Goal: Task Accomplishment & Management: Manage account settings

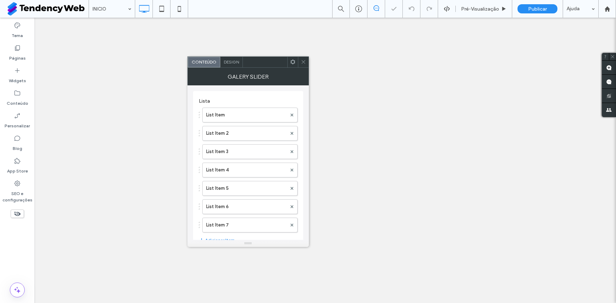
click at [239, 60] on div "Design" at bounding box center [231, 62] width 23 height 11
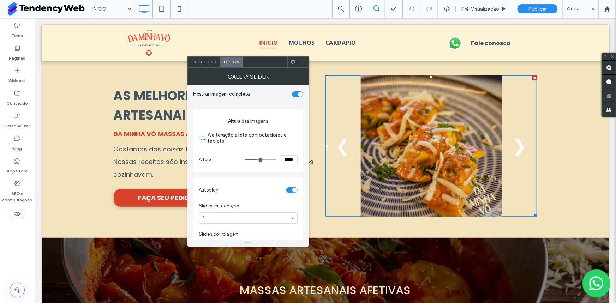
click at [209, 69] on div "Galery Slider" at bounding box center [247, 77] width 121 height 18
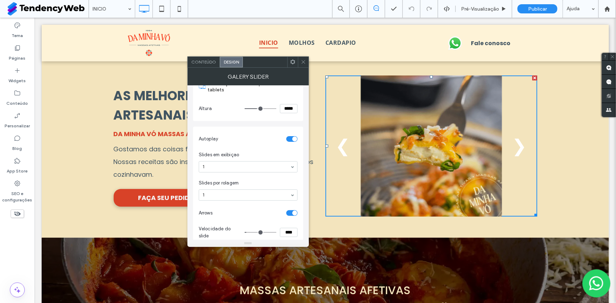
scroll to position [53, 0]
click at [213, 59] on span "Conteúdo" at bounding box center [203, 61] width 25 height 5
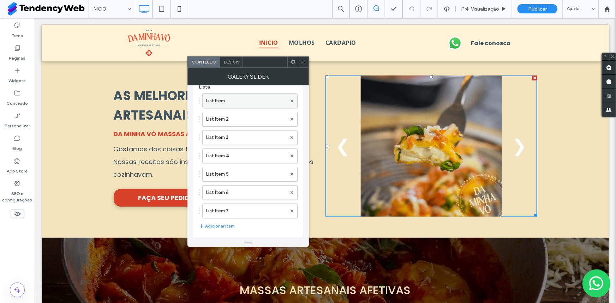
scroll to position [14, 0]
click at [302, 60] on icon at bounding box center [303, 61] width 5 height 5
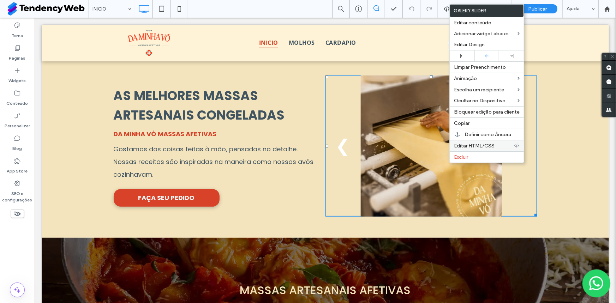
click at [494, 150] on div "Editar HTML/CSS" at bounding box center [487, 145] width 74 height 11
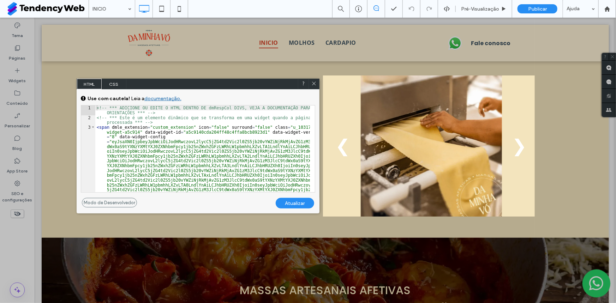
click at [112, 81] on span "CSS" at bounding box center [114, 84] width 25 height 11
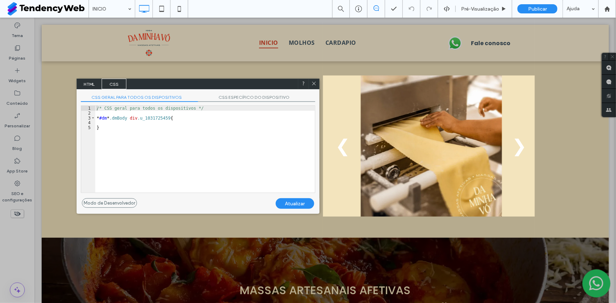
click at [124, 121] on div "/* CSS geral para todos os dispositivos */ * #dm * .dmBody div .u_1031725459 { }" at bounding box center [205, 154] width 220 height 96
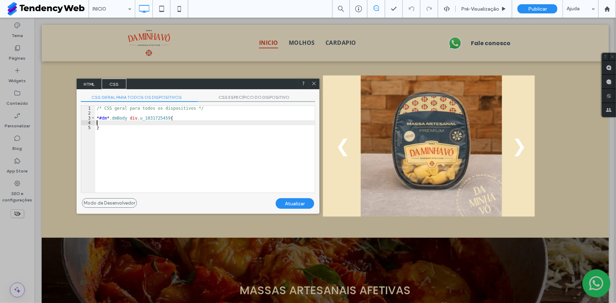
click at [89, 87] on span "HTML" at bounding box center [89, 84] width 25 height 11
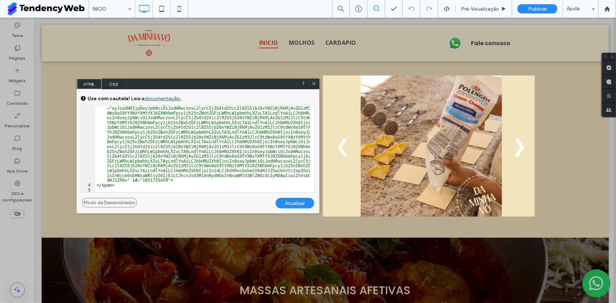
scroll to position [0, 0]
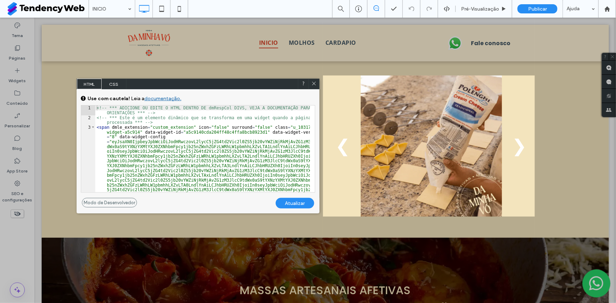
click at [112, 82] on span "CSS" at bounding box center [114, 84] width 25 height 11
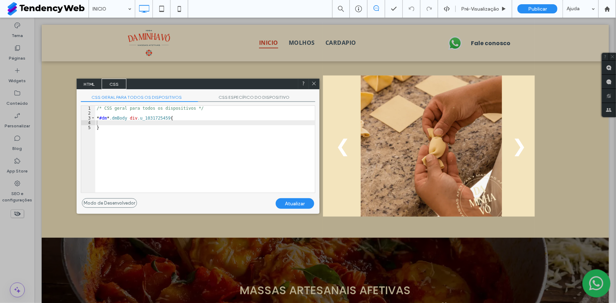
click at [165, 117] on div "/* CSS geral para todos os dispositivos */ * #dm * .dmBody div .u_1031725459 { }" at bounding box center [205, 154] width 220 height 96
click at [167, 120] on div "/* CSS geral para todos os dispositivos */ * #dm * .dmBody div .u_1031725459 { }" at bounding box center [205, 154] width 220 height 96
click at [166, 118] on div "/* CSS geral para todos os dispositivos */ * #dm * .dmBody div .u_1031725459 { }" at bounding box center [205, 154] width 220 height 96
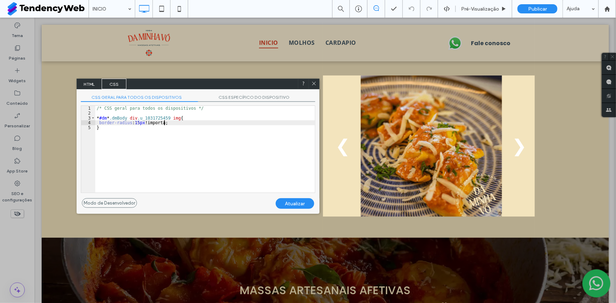
type textarea "**"
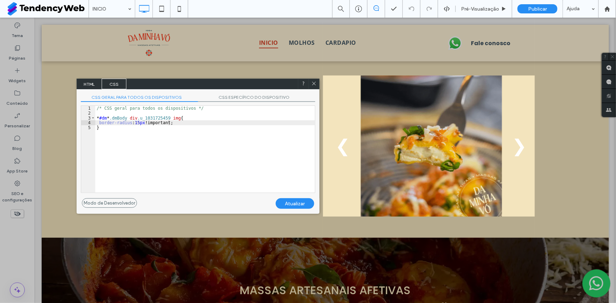
click at [294, 205] on div "Atualizar" at bounding box center [295, 203] width 38 height 11
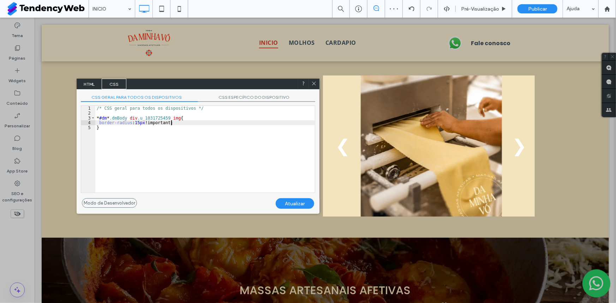
click at [175, 124] on div "/* CSS geral para todos os dispositivos */ * #dm * .dmBody div .u_1031725459 im…" at bounding box center [205, 154] width 220 height 96
click at [287, 202] on div "Atualizar" at bounding box center [295, 203] width 38 height 11
click at [312, 84] on icon at bounding box center [313, 83] width 5 height 5
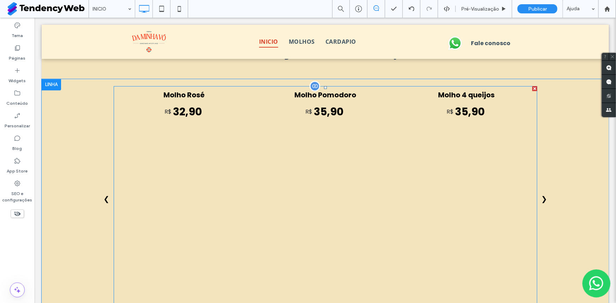
scroll to position [963, 0]
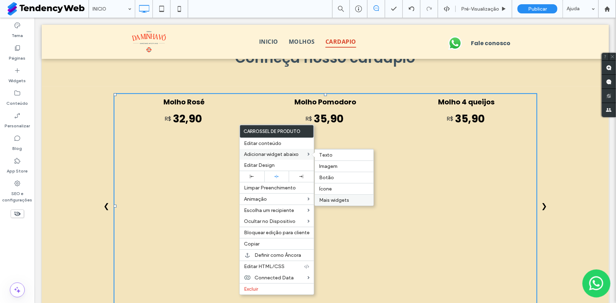
click at [343, 198] on span "Mais widgets" at bounding box center [334, 200] width 30 height 6
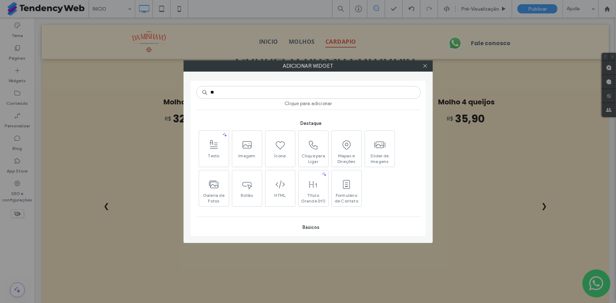
type input "***"
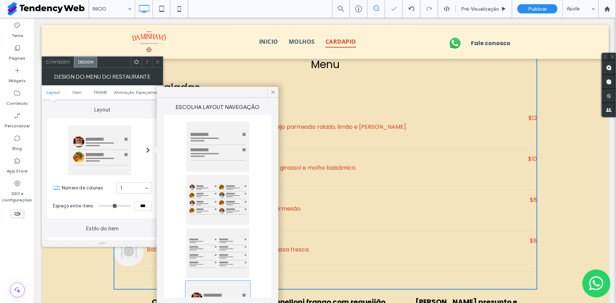
scroll to position [149, 0]
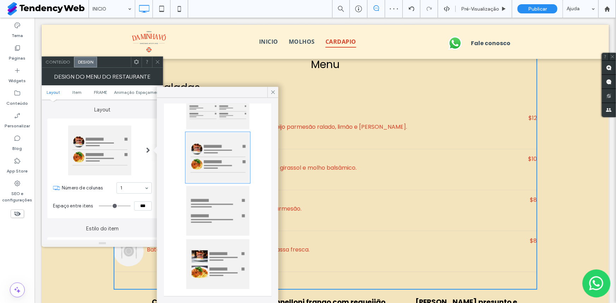
click at [95, 114] on div "Layout Número de colunas 1 Espaço entre itens ***" at bounding box center [102, 159] width 110 height 119
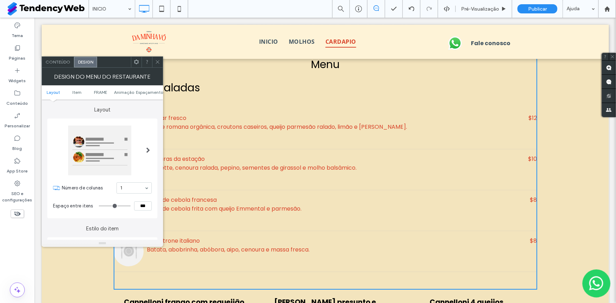
click at [137, 61] on icon at bounding box center [136, 61] width 5 height 5
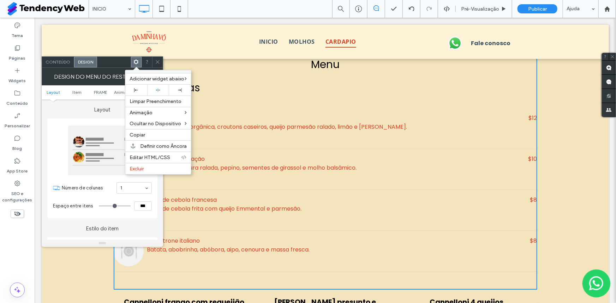
click at [67, 62] on span "Conteúdo" at bounding box center [58, 61] width 25 height 5
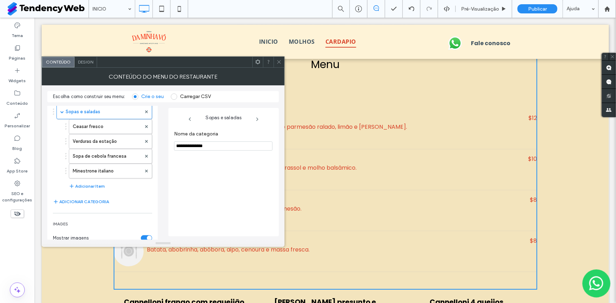
scroll to position [0, 0]
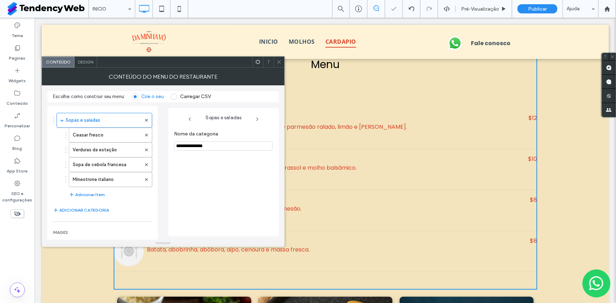
click at [280, 60] on icon at bounding box center [278, 61] width 5 height 5
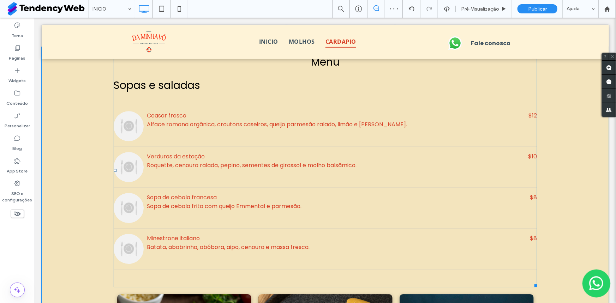
scroll to position [1000, 0]
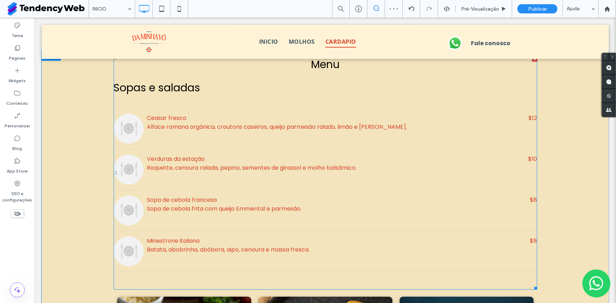
click at [175, 134] on div "Ceasar fresco Alface romana orgânica, croutons caseiros, queijo parmesão ralado…" at bounding box center [280, 128] width 335 height 30
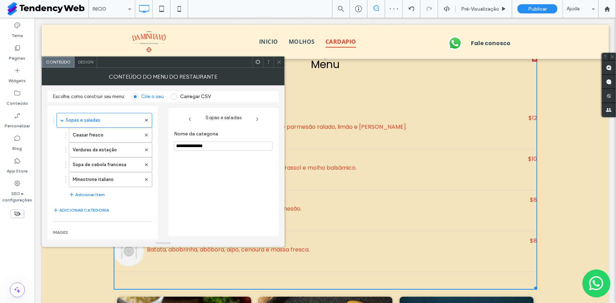
scroll to position [91, 0]
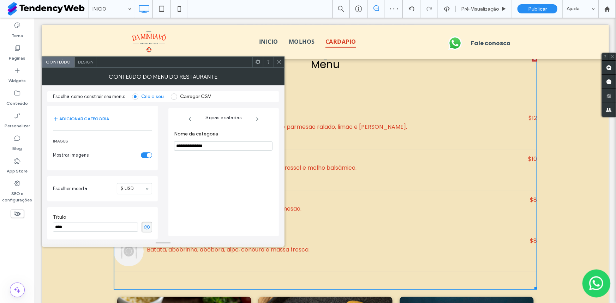
click at [255, 60] on div at bounding box center [257, 62] width 11 height 11
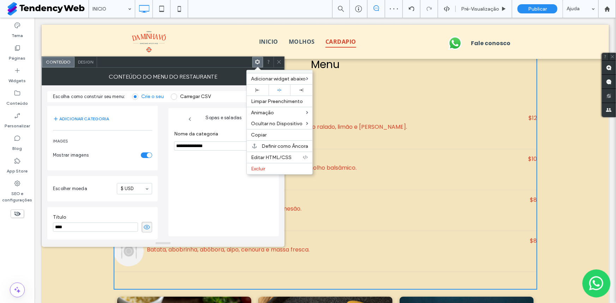
click at [255, 62] on icon at bounding box center [257, 61] width 5 height 5
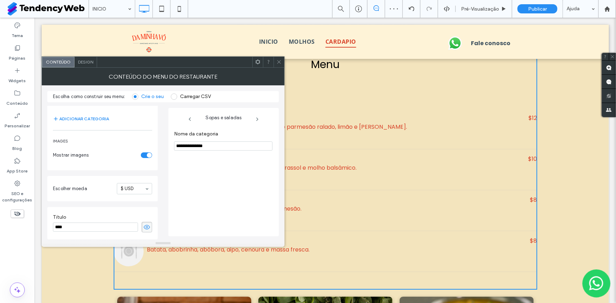
click at [280, 57] on span at bounding box center [278, 62] width 5 height 11
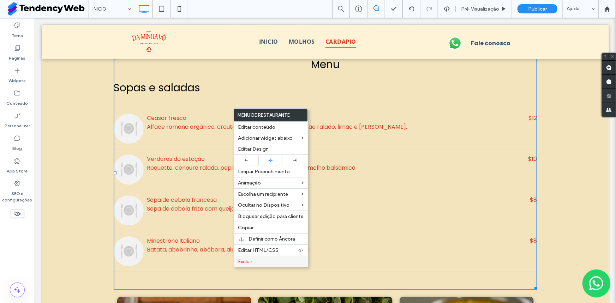
click at [260, 264] on label "Excluir" at bounding box center [271, 262] width 66 height 6
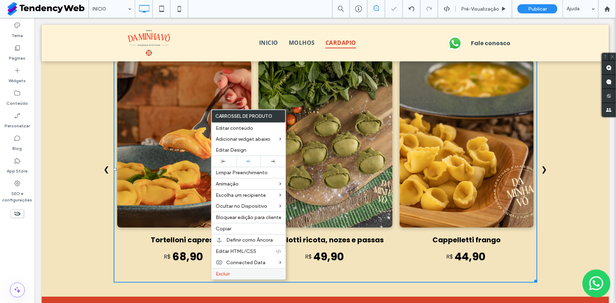
click at [217, 276] on span "Excluir" at bounding box center [223, 274] width 14 height 6
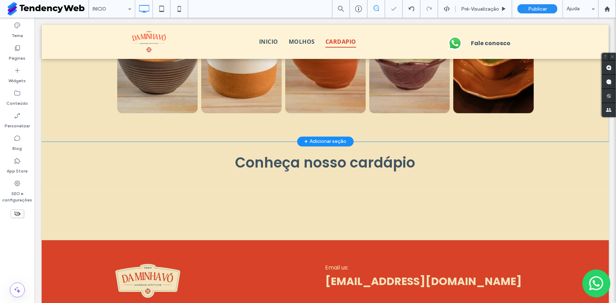
scroll to position [856, 0]
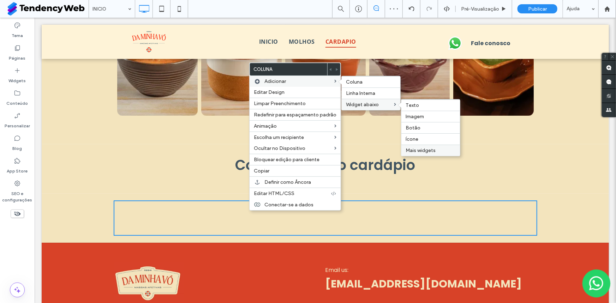
click at [426, 149] on span "Mais widgets" at bounding box center [421, 151] width 30 height 6
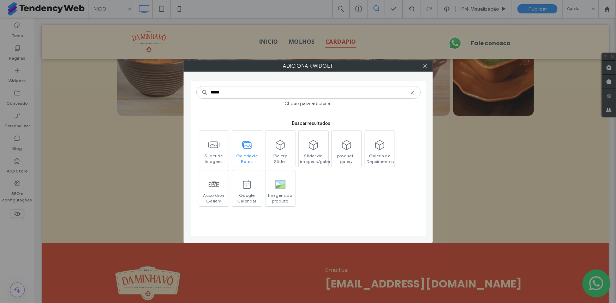
type input "*****"
click at [245, 153] on span "Galeria de Fotos" at bounding box center [247, 158] width 30 height 10
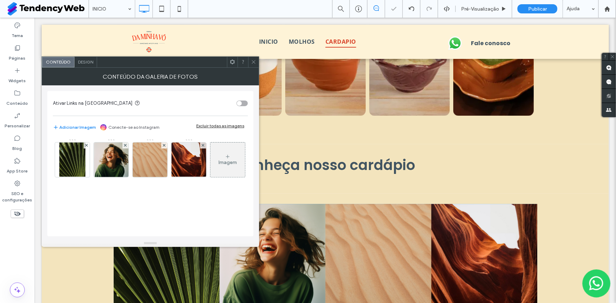
click at [88, 64] on span "Design" at bounding box center [85, 61] width 15 height 5
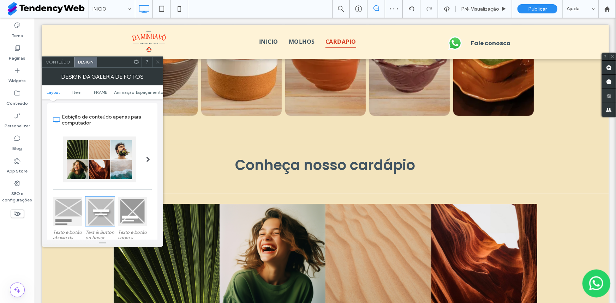
scroll to position [53, 0]
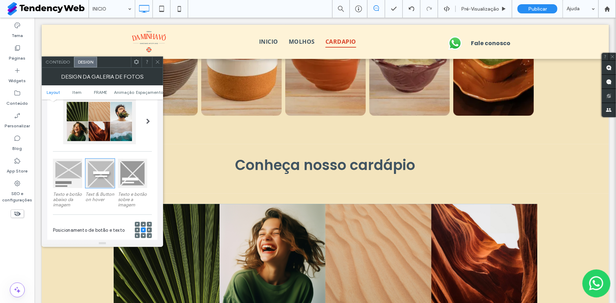
click at [69, 172] on div at bounding box center [67, 173] width 29 height 29
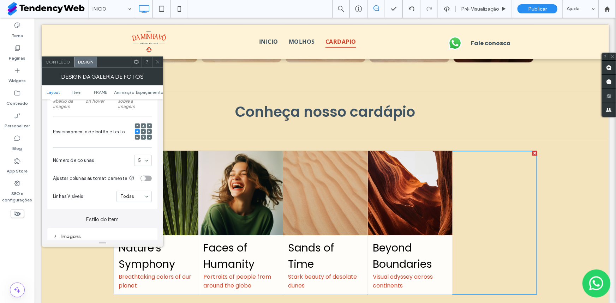
scroll to position [160, 0]
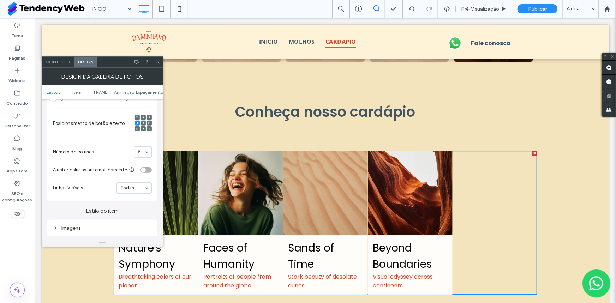
click at [134, 63] on icon at bounding box center [136, 61] width 5 height 5
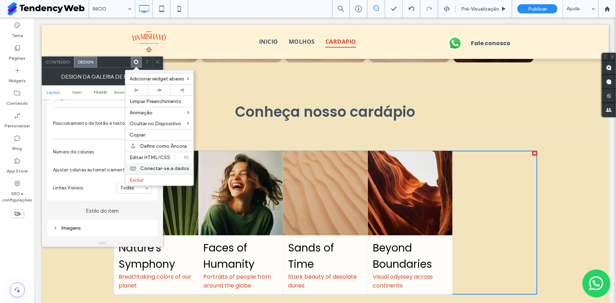
click at [169, 166] on span "Conectar-se a dados" at bounding box center [164, 169] width 49 height 6
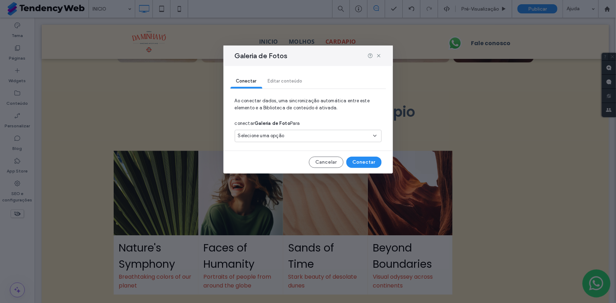
click at [258, 137] on span "Selecione uma opção" at bounding box center [261, 135] width 47 height 7
click at [260, 162] on span "Cardapio" at bounding box center [261, 160] width 21 height 7
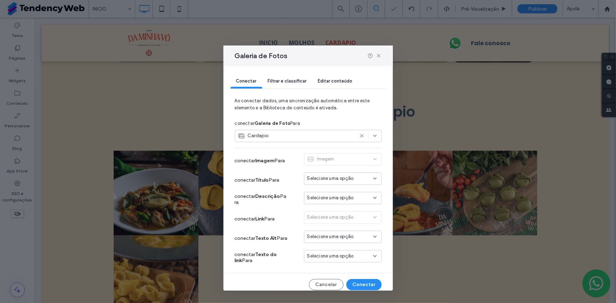
click at [329, 178] on span "Selecione uma opção" at bounding box center [330, 178] width 47 height 7
click at [329, 190] on div "Nome" at bounding box center [337, 191] width 77 height 12
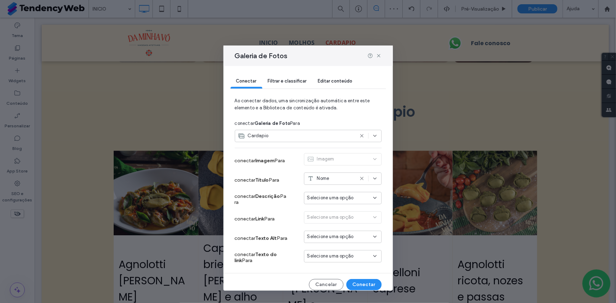
click at [327, 199] on span "Selecione uma opção" at bounding box center [330, 198] width 47 height 7
click at [323, 220] on span "Descrição" at bounding box center [326, 223] width 22 height 7
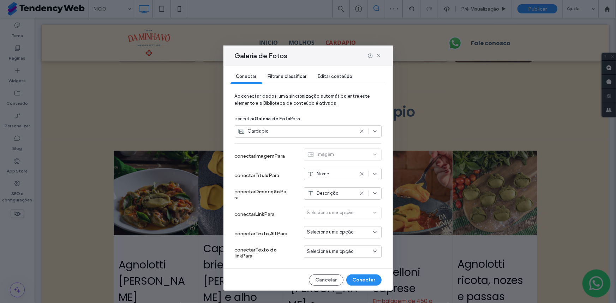
scroll to position [5, 0]
click at [368, 235] on div "Selecione uma opção" at bounding box center [343, 232] width 78 height 12
click at [372, 232] on icon at bounding box center [375, 232] width 6 height 6
click at [368, 190] on div "Descrição" at bounding box center [343, 193] width 78 height 12
click at [334, 226] on div "Preço" at bounding box center [337, 230] width 77 height 12
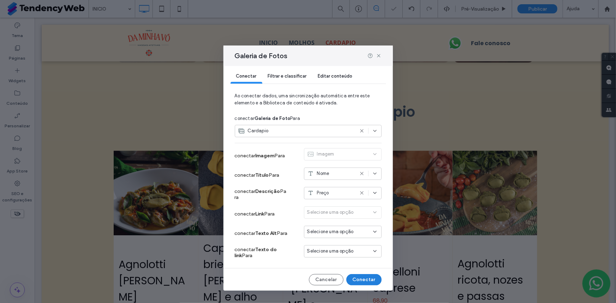
click at [356, 276] on button "Conectar" at bounding box center [363, 279] width 35 height 11
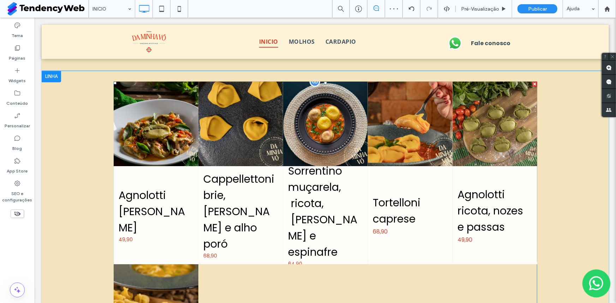
scroll to position [963, 0]
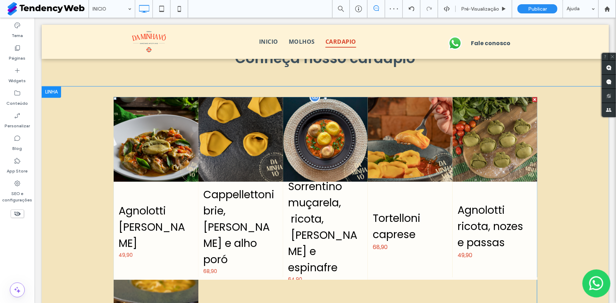
click at [318, 195] on h3 "Sorrentino muçarela, ricota, bacon e espinafre" at bounding box center [325, 226] width 74 height 97
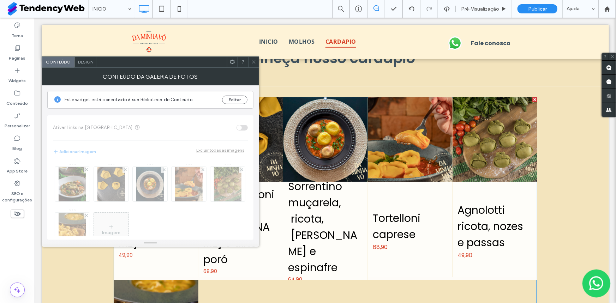
click at [85, 62] on span "Design" at bounding box center [85, 61] width 15 height 5
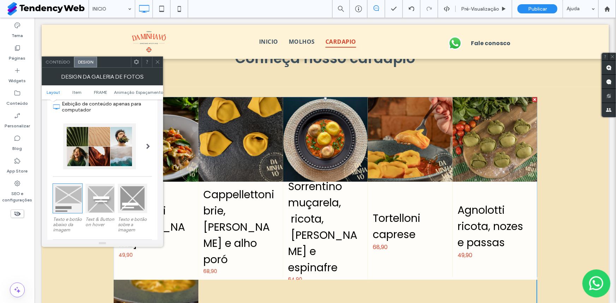
scroll to position [107, 0]
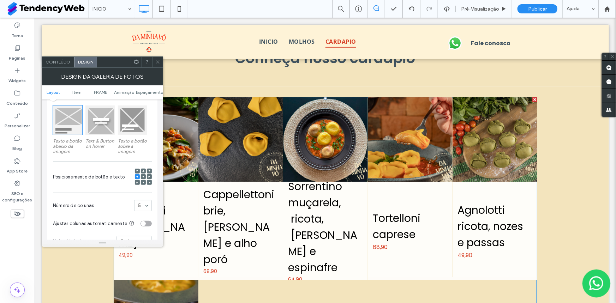
click at [145, 177] on div at bounding box center [143, 176] width 5 height 5
click at [143, 177] on use at bounding box center [143, 176] width 1 height 1
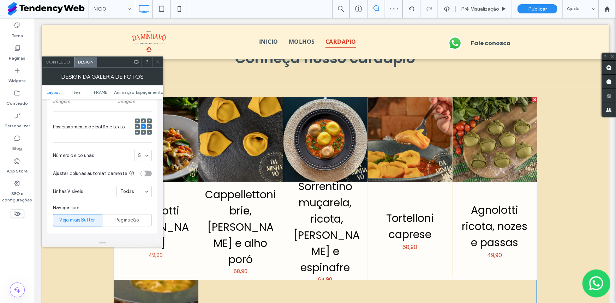
scroll to position [160, 0]
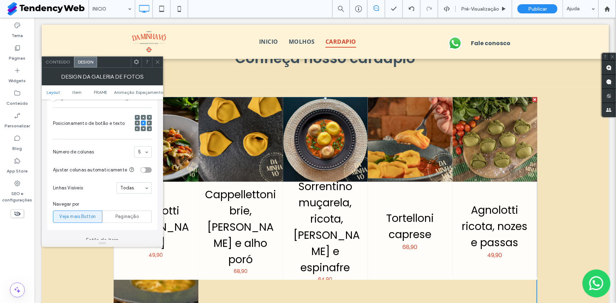
click at [146, 172] on div "toggle" at bounding box center [146, 170] width 11 height 6
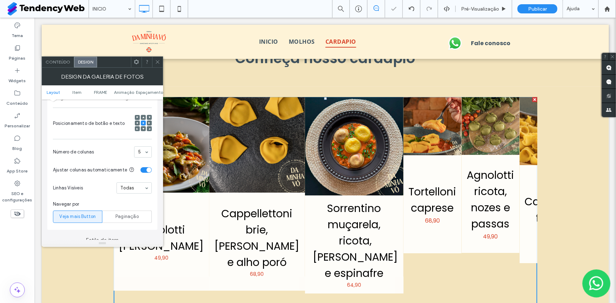
click at [146, 172] on div "toggle" at bounding box center [146, 170] width 11 height 6
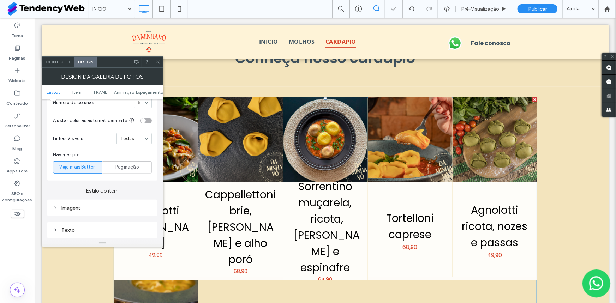
scroll to position [214, 0]
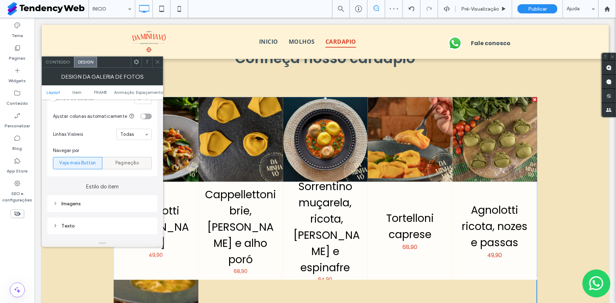
click at [120, 163] on span "Paginação" at bounding box center [126, 163] width 23 height 7
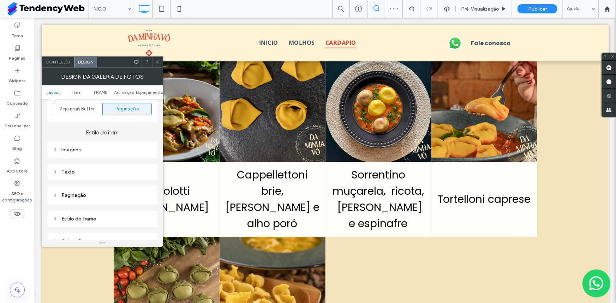
scroll to position [267, 0]
click at [88, 151] on div "Imagens" at bounding box center [102, 151] width 99 height 6
click at [140, 190] on input "***" at bounding box center [143, 187] width 18 height 9
type input "***"
type input "*"
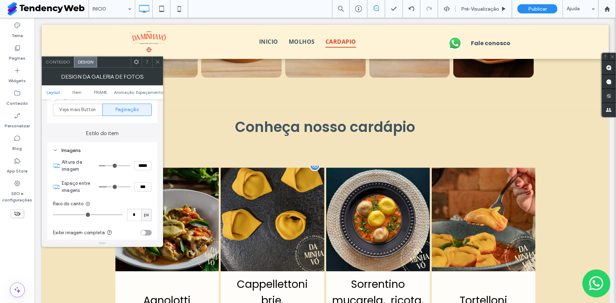
scroll to position [892, 0]
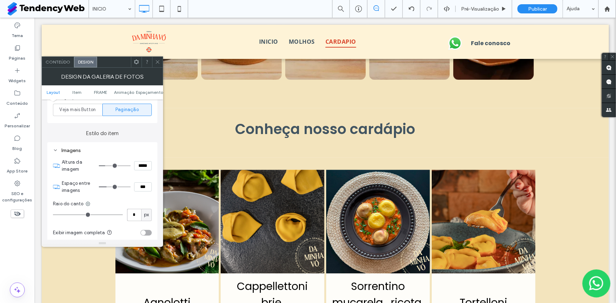
click at [127, 219] on input "*" at bounding box center [134, 215] width 14 height 12
type input "**"
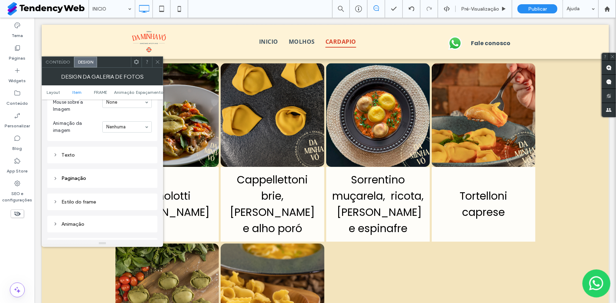
scroll to position [999, 0]
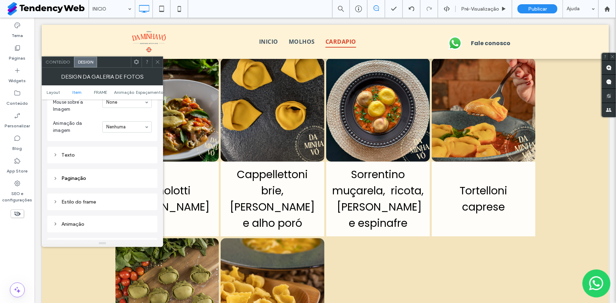
click at [64, 157] on div "Texto" at bounding box center [102, 155] width 99 height 6
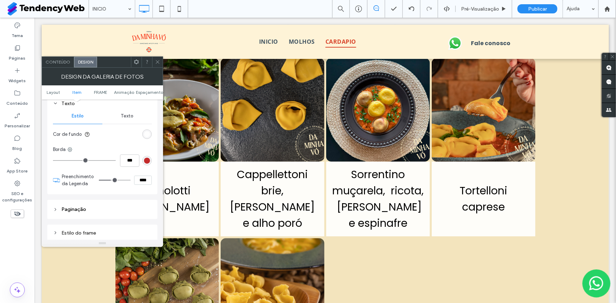
scroll to position [535, 0]
click at [143, 136] on div "rgba(255, 255, 255, 0.9)" at bounding box center [147, 132] width 10 height 10
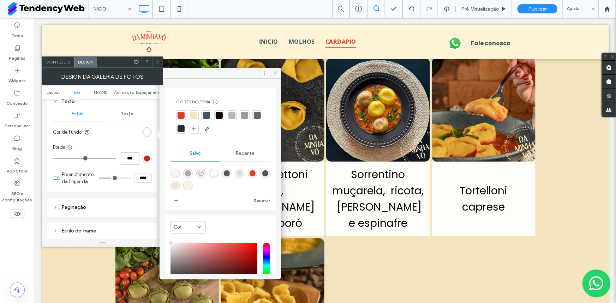
click at [204, 171] on icon "rgba(0,0,0,0)" at bounding box center [201, 174] width 6 height 6
type input "*******"
type input "*"
type input "**"
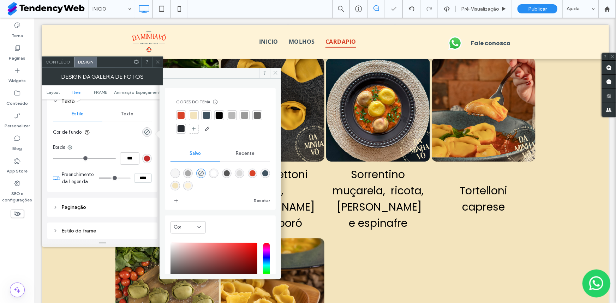
click at [113, 132] on section "Cor de fundo" at bounding box center [102, 133] width 99 height 18
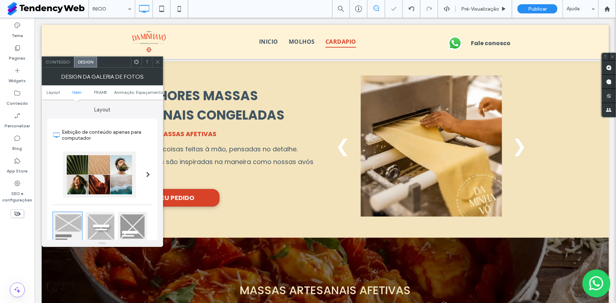
scroll to position [999, 0]
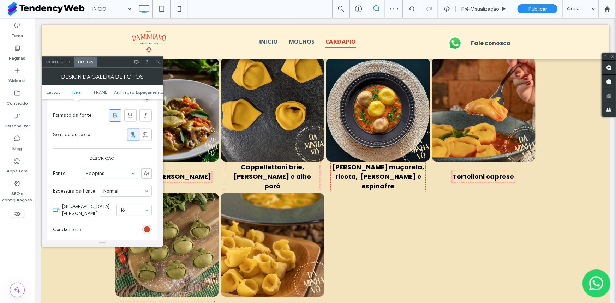
scroll to position [642, 0]
click at [135, 62] on use at bounding box center [136, 62] width 5 height 5
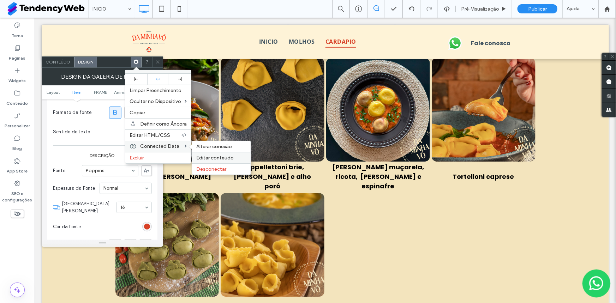
click at [232, 157] on span "Editar conteúdo" at bounding box center [214, 158] width 37 height 6
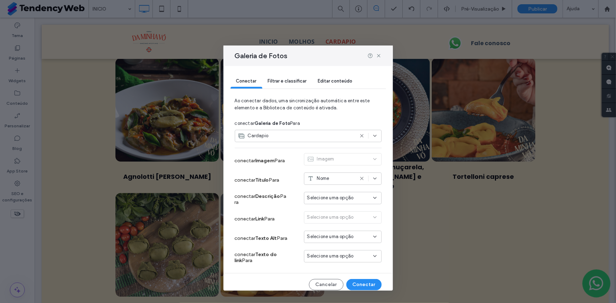
click at [338, 199] on span "Selecione uma opção" at bounding box center [330, 198] width 47 height 7
click at [330, 230] on div "Preço" at bounding box center [337, 235] width 77 height 12
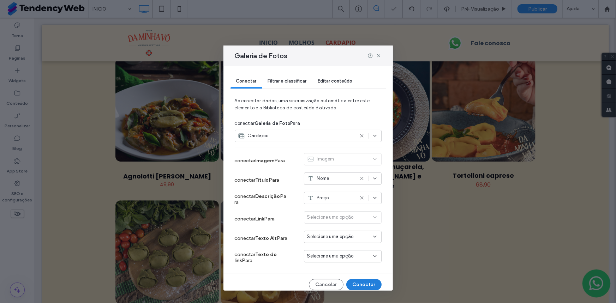
click at [353, 285] on button "Conectar" at bounding box center [363, 284] width 35 height 11
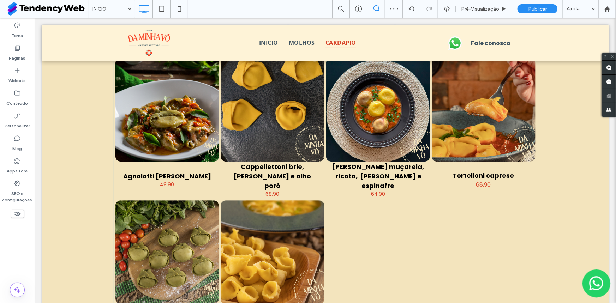
click at [152, 184] on span "Agnolotti Margherita 49,90 Button" at bounding box center [167, 179] width 104 height 37
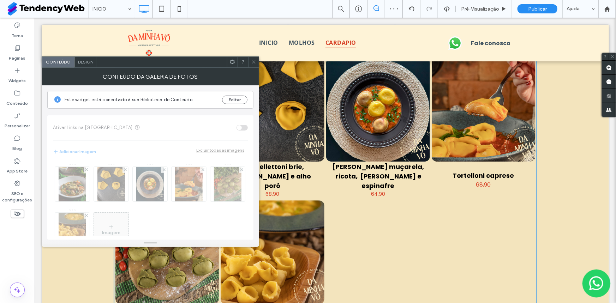
click at [88, 60] on span "Design" at bounding box center [85, 61] width 15 height 5
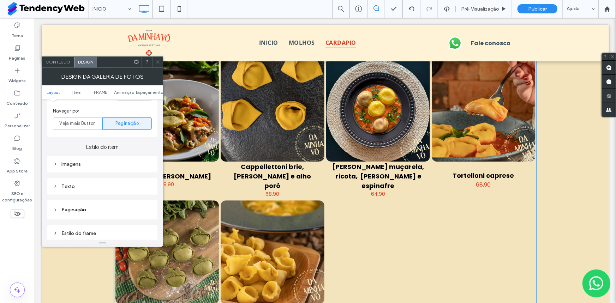
scroll to position [267, 0]
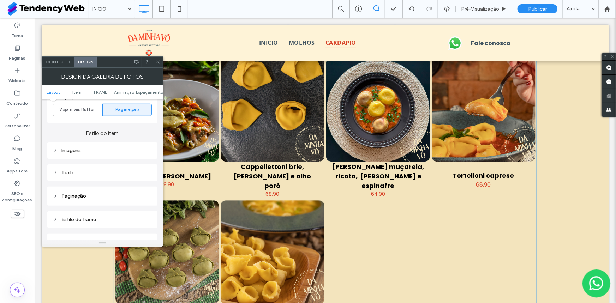
click at [77, 150] on div "Imagens" at bounding box center [102, 151] width 99 height 6
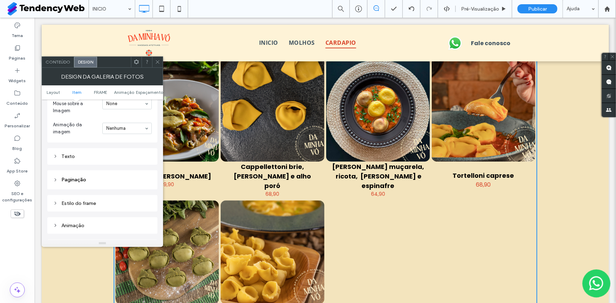
scroll to position [481, 0]
click at [71, 157] on div "Texto" at bounding box center [102, 155] width 99 height 6
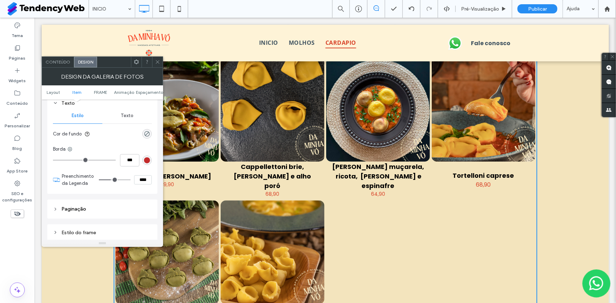
scroll to position [535, 0]
click at [127, 113] on span "Texto" at bounding box center [127, 114] width 13 height 6
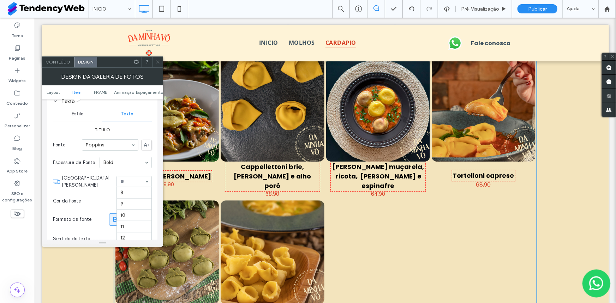
scroll to position [94, 0]
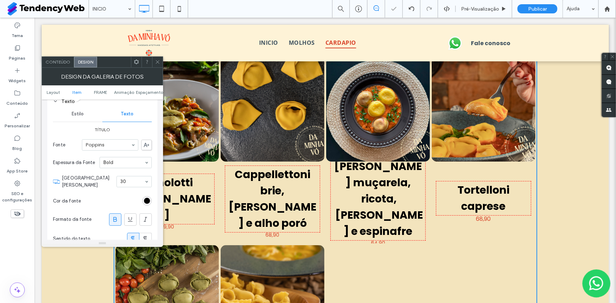
click at [140, 183] on input at bounding box center [132, 181] width 24 height 5
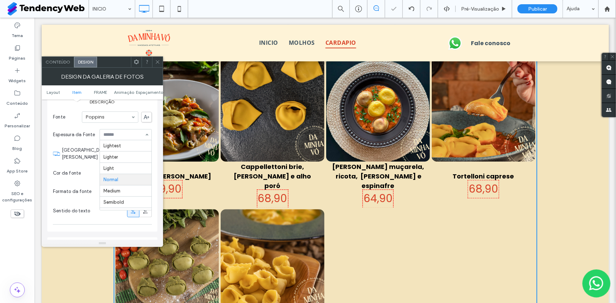
scroll to position [35, 0]
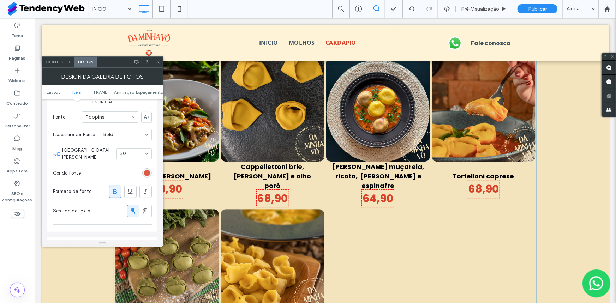
click at [144, 170] on div "rgb(216, 66, 40)" at bounding box center [147, 173] width 6 height 6
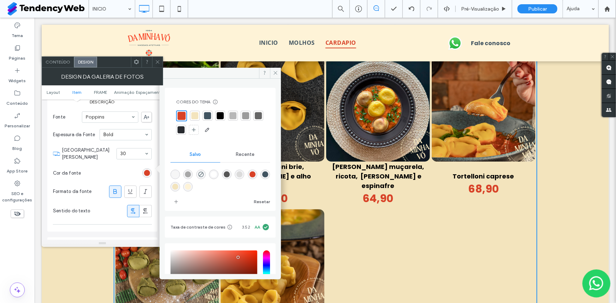
click at [256, 173] on div "rgba(216,66,40,1)" at bounding box center [253, 175] width 6 height 6
click at [131, 172] on section "Cor da fonte" at bounding box center [102, 174] width 99 height 18
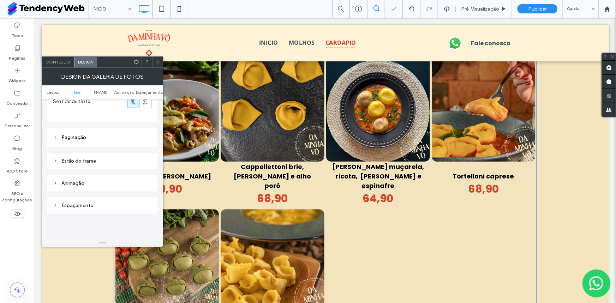
scroll to position [802, 0]
click at [101, 136] on header "Paginação" at bounding box center [102, 140] width 110 height 19
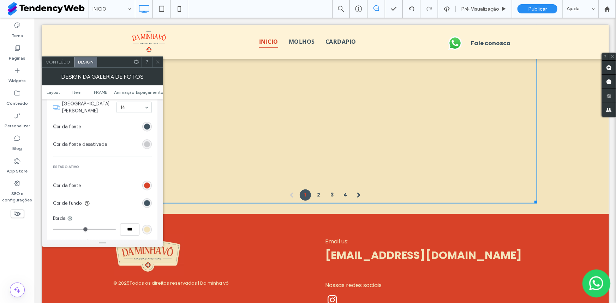
scroll to position [909, 0]
click at [144, 181] on div "rgb(216, 66, 40)" at bounding box center [147, 184] width 6 height 6
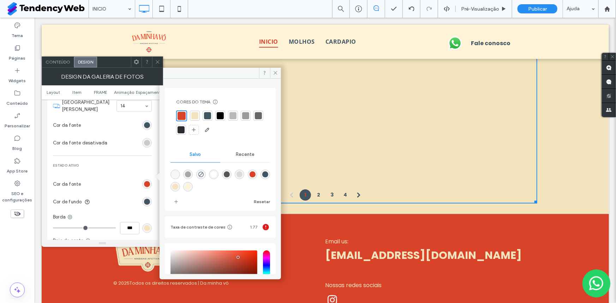
click at [215, 173] on div "rgba(255,255,255,1)" at bounding box center [214, 175] width 6 height 6
type input "*******"
click at [147, 199] on div "rgb(65, 84, 97)" at bounding box center [147, 202] width 6 height 6
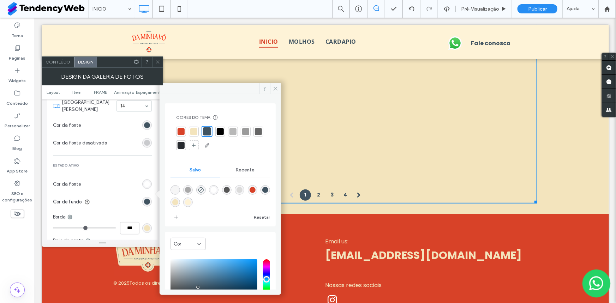
click at [256, 189] on div "rgba(216,66,40,1)" at bounding box center [253, 190] width 6 height 6
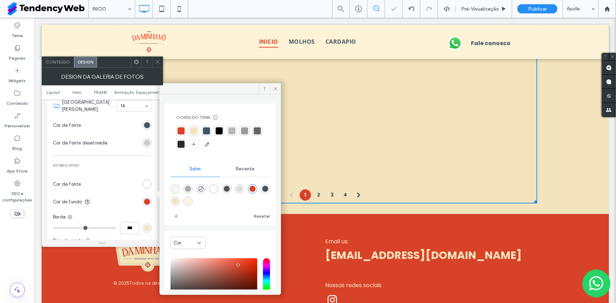
type input "*******"
click at [209, 131] on div at bounding box center [206, 130] width 7 height 7
click at [155, 62] on icon at bounding box center [157, 61] width 5 height 5
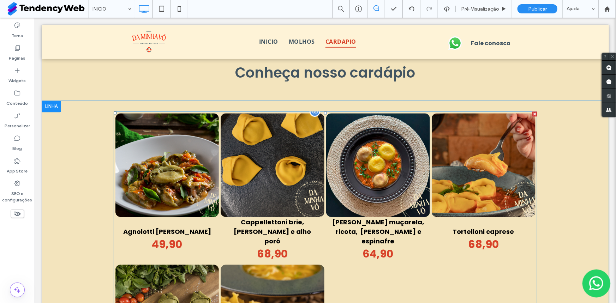
scroll to position [5, 0]
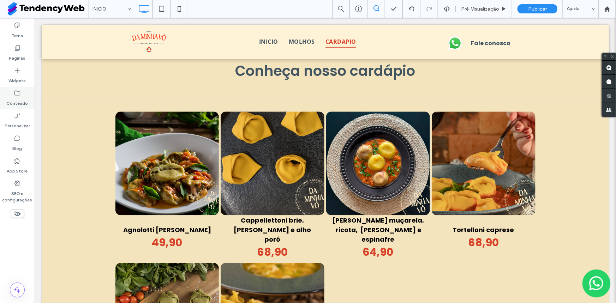
click at [16, 94] on icon at bounding box center [17, 93] width 7 height 7
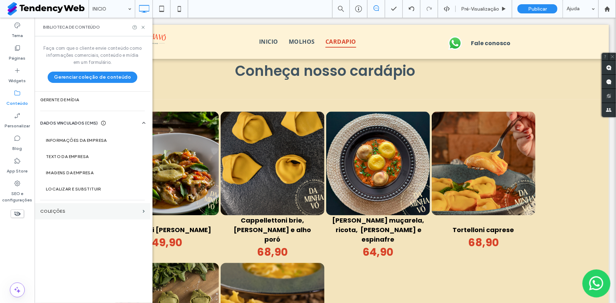
click at [79, 208] on section "COLEÇÕES" at bounding box center [93, 211] width 116 height 16
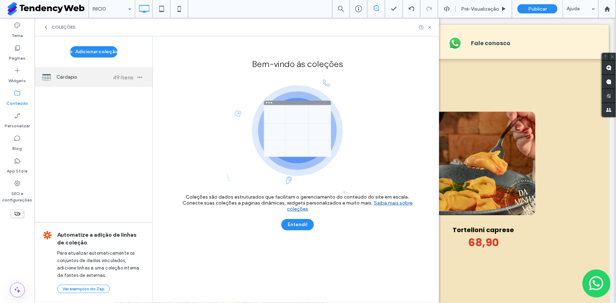
click at [84, 68] on div "Cardapio 49 Itens" at bounding box center [94, 77] width 118 height 19
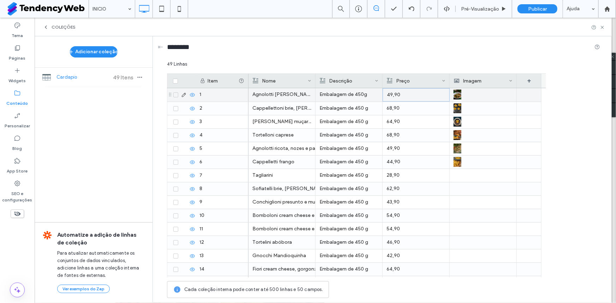
click at [387, 93] on p "49,90" at bounding box center [416, 95] width 59 height 13
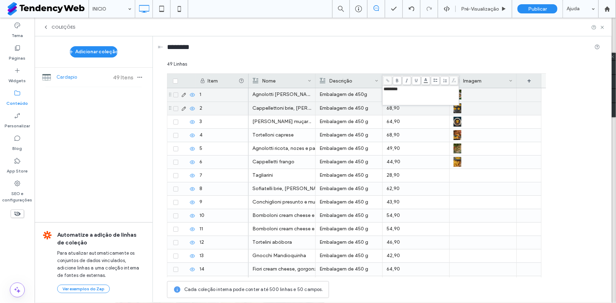
click at [388, 110] on p "68,90" at bounding box center [416, 108] width 59 height 13
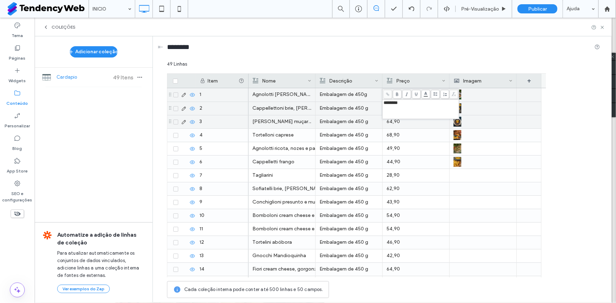
click at [389, 121] on p "64,90" at bounding box center [416, 121] width 59 height 13
click at [389, 121] on p "64,90" at bounding box center [416, 122] width 59 height 13
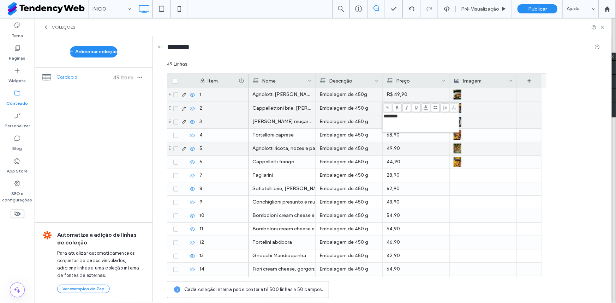
click at [395, 138] on div "68,90" at bounding box center [416, 135] width 59 height 13
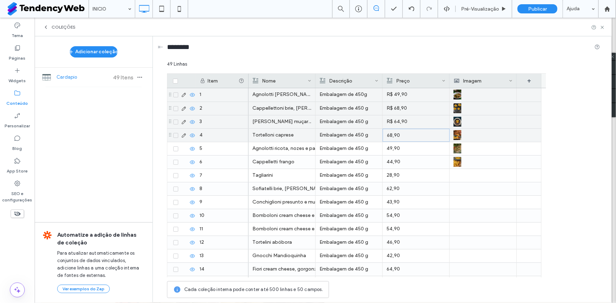
click at [395, 138] on div "68,90" at bounding box center [416, 135] width 59 height 13
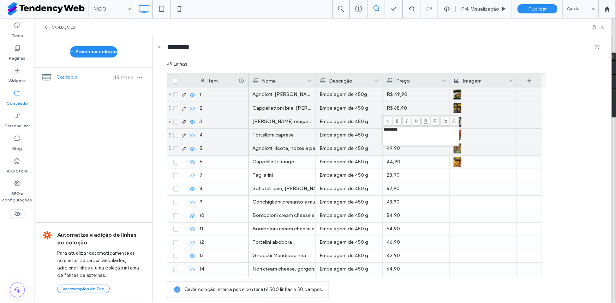
click at [394, 148] on div "49,90" at bounding box center [416, 148] width 59 height 13
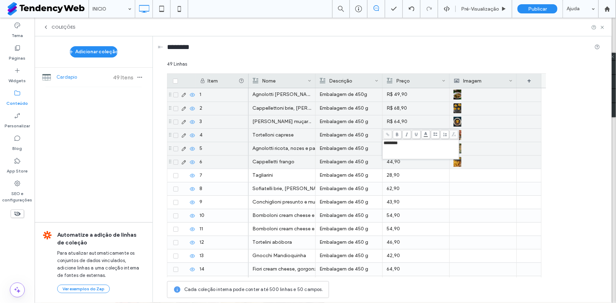
click at [394, 160] on div "44,90" at bounding box center [416, 162] width 59 height 13
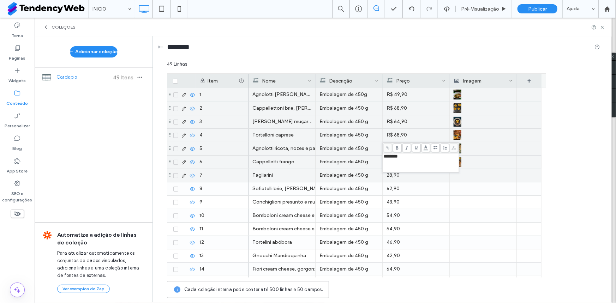
click at [395, 179] on div "28,90" at bounding box center [416, 175] width 59 height 13
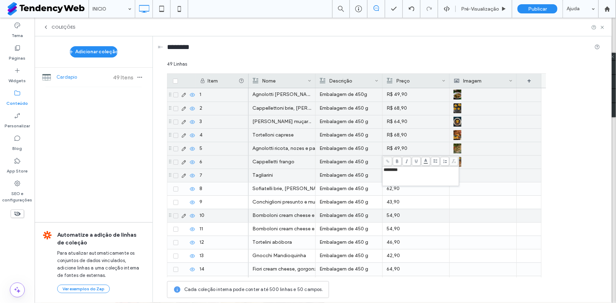
click at [395, 218] on div "54,90" at bounding box center [416, 215] width 59 height 13
click at [395, 218] on div "54,90" at bounding box center [416, 216] width 59 height 13
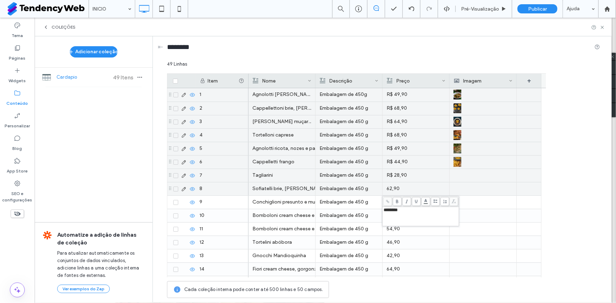
click at [392, 187] on div "62,90" at bounding box center [416, 189] width 59 height 13
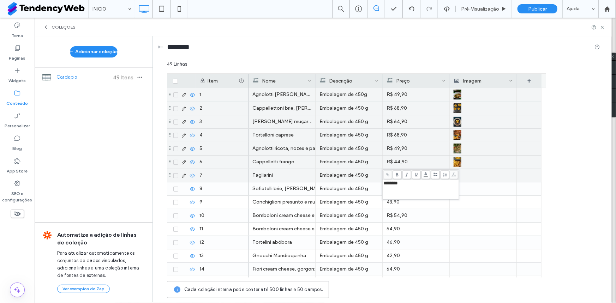
click at [397, 201] on div "43,90" at bounding box center [416, 202] width 59 height 13
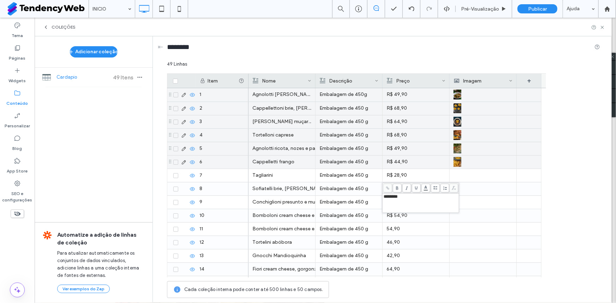
click at [405, 164] on p "R$ 44,90" at bounding box center [416, 162] width 59 height 13
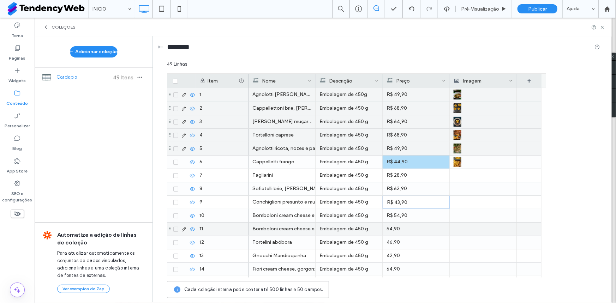
scroll to position [53, 0]
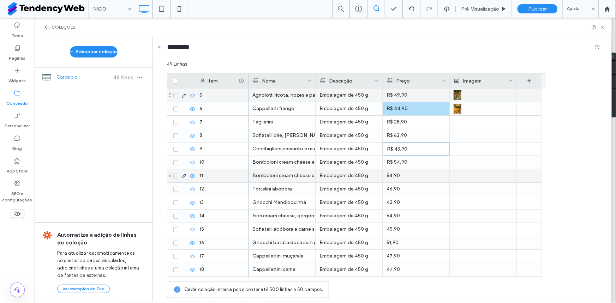
click at [415, 169] on div "54,90" at bounding box center [416, 175] width 59 height 13
click at [415, 170] on div "54,90" at bounding box center [416, 176] width 59 height 13
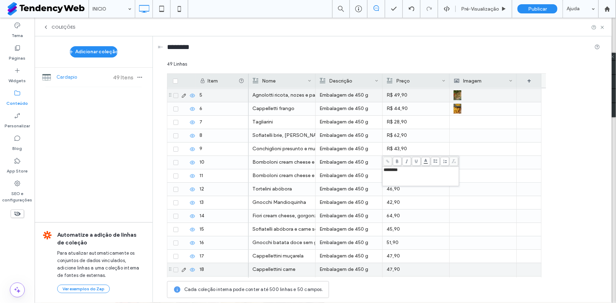
click at [400, 267] on div "47,90" at bounding box center [416, 269] width 59 height 13
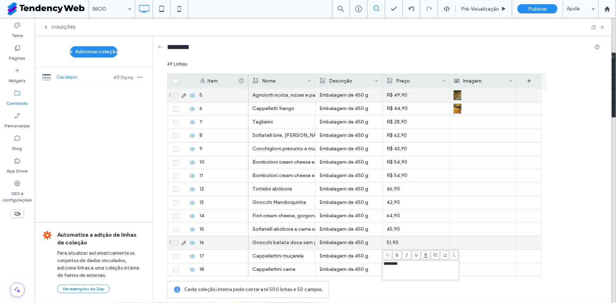
click at [403, 239] on div "51,90" at bounding box center [416, 243] width 59 height 13
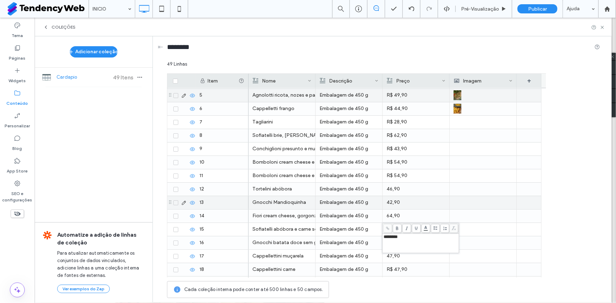
click at [400, 189] on div "46,90" at bounding box center [416, 189] width 59 height 13
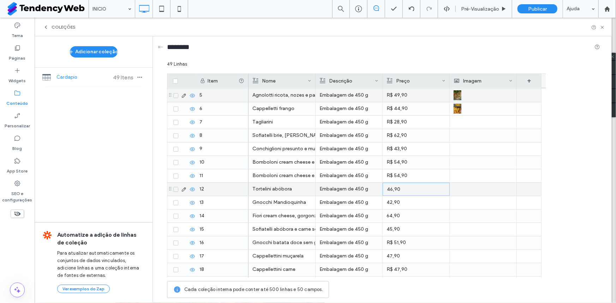
click at [400, 189] on div "46,90" at bounding box center [416, 189] width 59 height 13
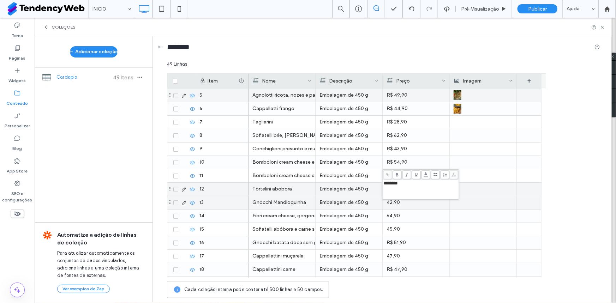
click at [403, 202] on div "42,90" at bounding box center [416, 202] width 59 height 13
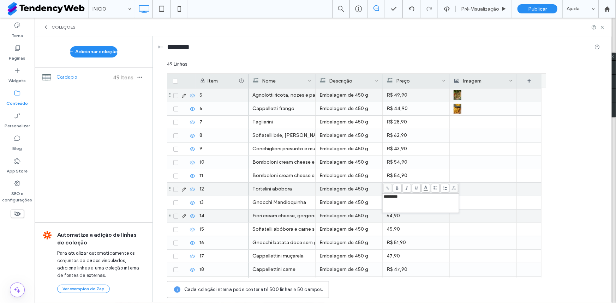
click at [402, 216] on div "64,90" at bounding box center [416, 216] width 59 height 13
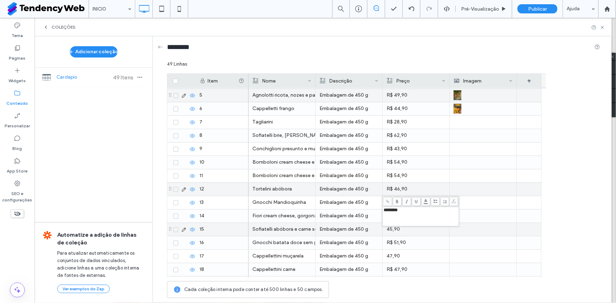
click at [406, 234] on div "45,90" at bounding box center [416, 229] width 59 height 13
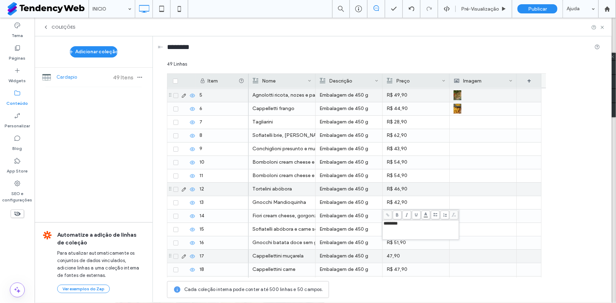
click at [405, 254] on div "47,90" at bounding box center [416, 256] width 59 height 13
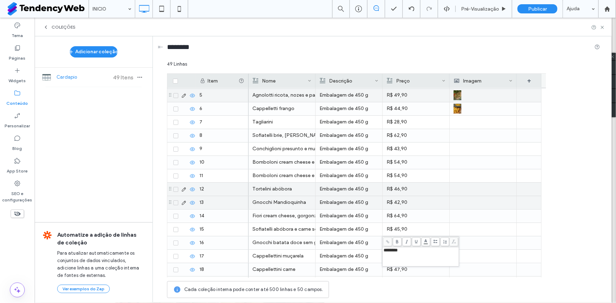
click at [408, 198] on p "R$ 42,90" at bounding box center [416, 202] width 59 height 13
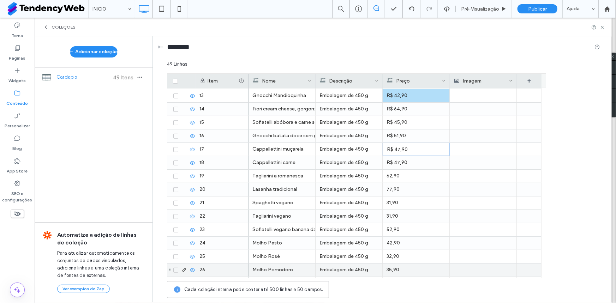
scroll to position [214, 0]
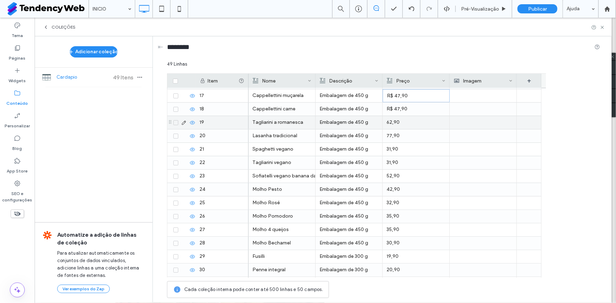
click at [392, 124] on div "62,90" at bounding box center [416, 122] width 59 height 13
click at [392, 124] on div "62,90" at bounding box center [416, 123] width 59 height 13
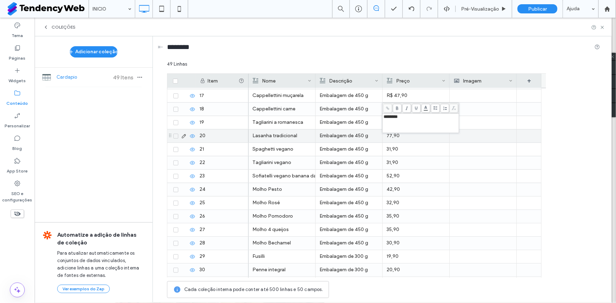
click at [391, 138] on div "77,90" at bounding box center [416, 136] width 59 height 13
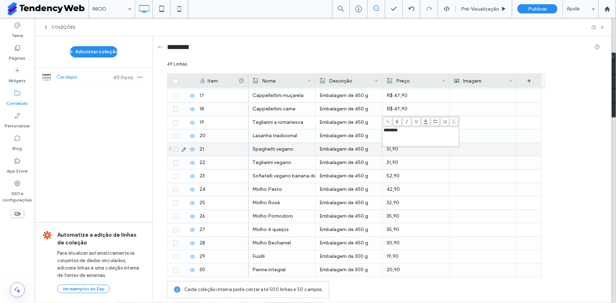
click at [391, 147] on div "31,90" at bounding box center [416, 149] width 59 height 13
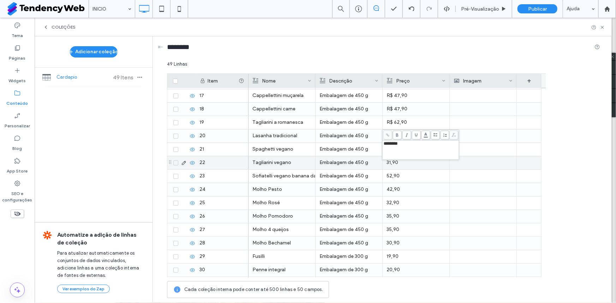
click at [425, 161] on div "31,90" at bounding box center [416, 162] width 59 height 13
click at [400, 162] on div "31,90" at bounding box center [416, 162] width 59 height 13
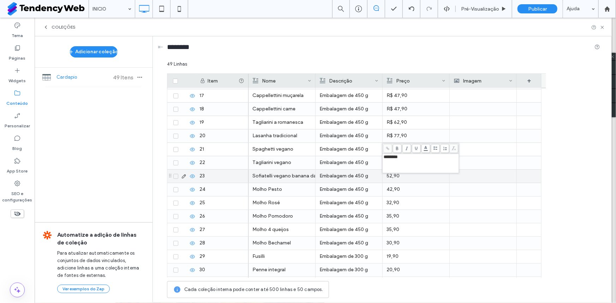
click at [396, 176] on div "52,90" at bounding box center [416, 176] width 59 height 13
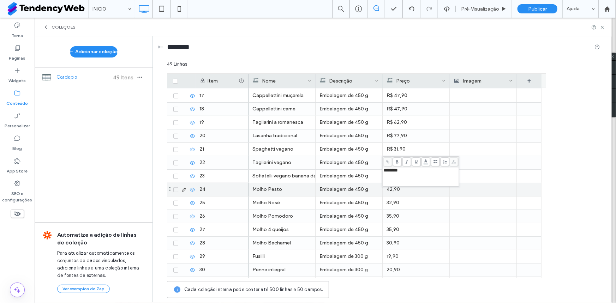
click at [394, 189] on div "42,90" at bounding box center [416, 189] width 59 height 13
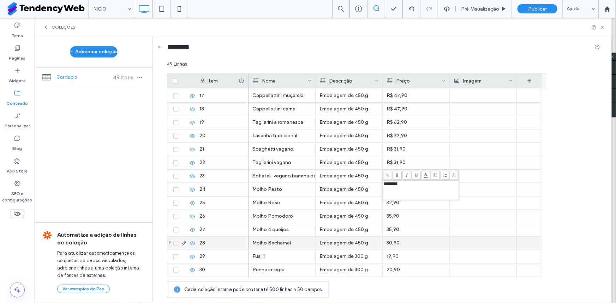
drag, startPoint x: 395, startPoint y: 247, endPoint x: 400, endPoint y: 226, distance: 21.4
click at [395, 247] on div "30,90" at bounding box center [416, 243] width 59 height 13
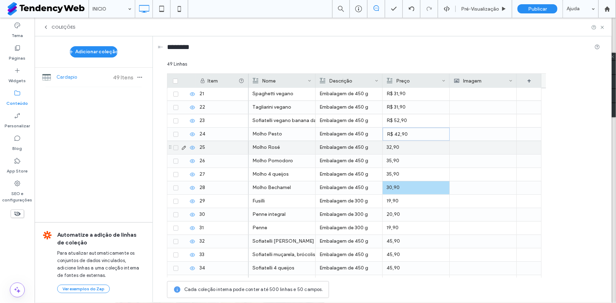
scroll to position [267, 0]
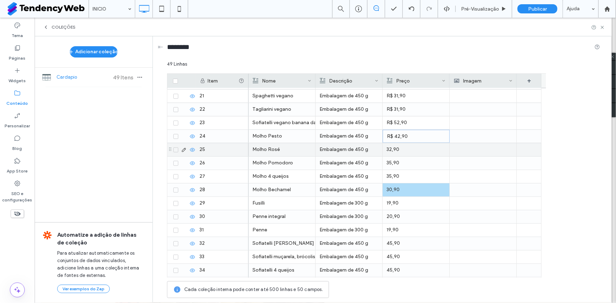
click at [391, 150] on div "32,90" at bounding box center [416, 149] width 59 height 13
click at [391, 150] on div "32,90" at bounding box center [416, 150] width 59 height 13
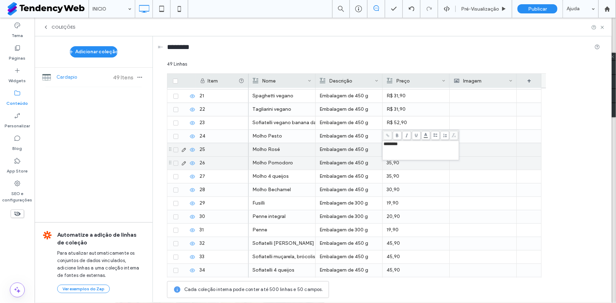
click at [392, 162] on div "35,90" at bounding box center [416, 163] width 59 height 13
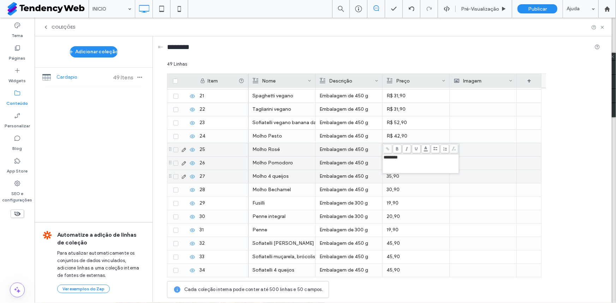
click at [392, 175] on div "35,90" at bounding box center [416, 176] width 59 height 13
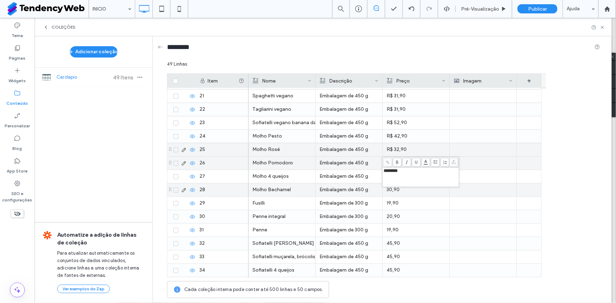
click at [391, 192] on div "30,90" at bounding box center [416, 190] width 59 height 13
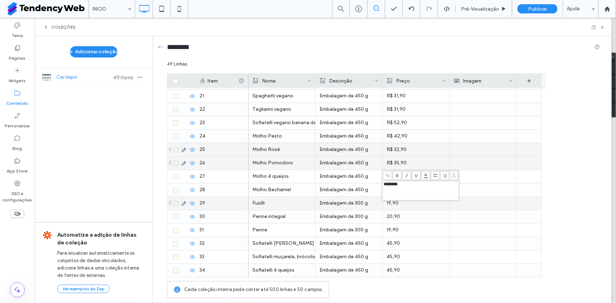
click at [392, 206] on div "19,90" at bounding box center [416, 203] width 59 height 13
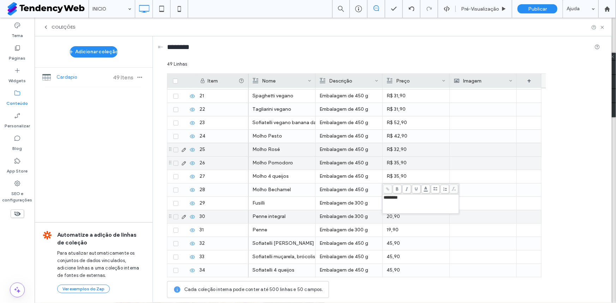
click at [391, 216] on div "20,90" at bounding box center [416, 216] width 59 height 13
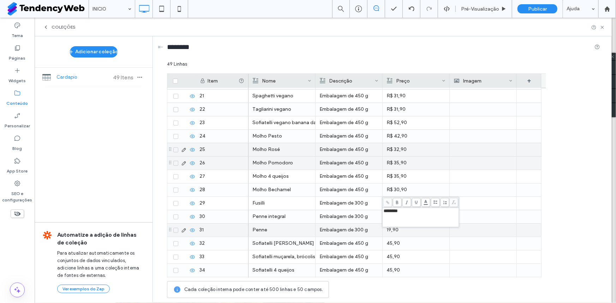
click at [393, 228] on div "19,90" at bounding box center [416, 230] width 59 height 13
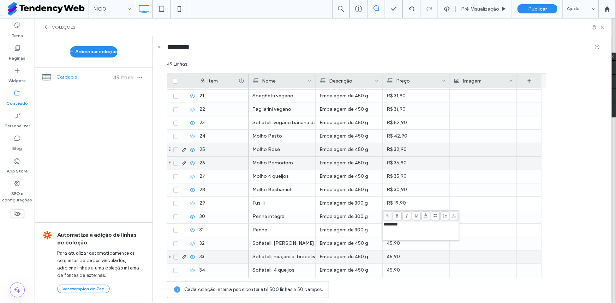
click at [392, 243] on div "45,90" at bounding box center [416, 243] width 59 height 13
click at [394, 259] on div "45,90" at bounding box center [416, 257] width 59 height 13
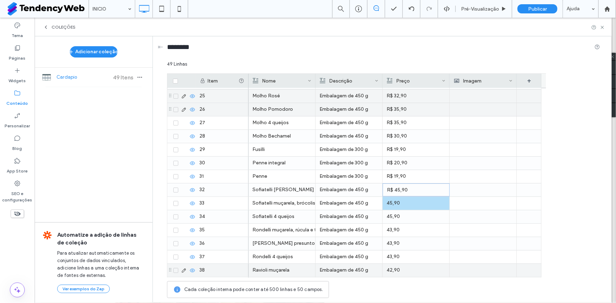
scroll to position [374, 0]
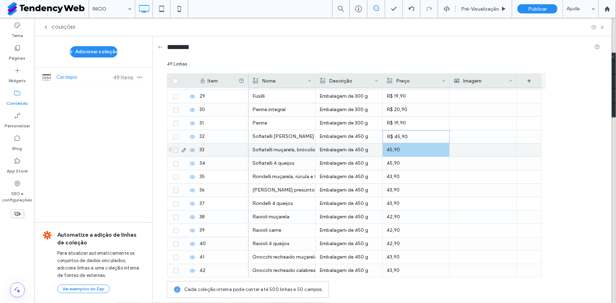
click at [394, 148] on div "45,90" at bounding box center [416, 150] width 59 height 13
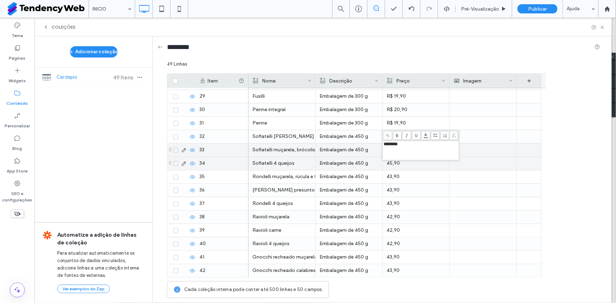
click at [389, 163] on div "45,90" at bounding box center [416, 163] width 59 height 13
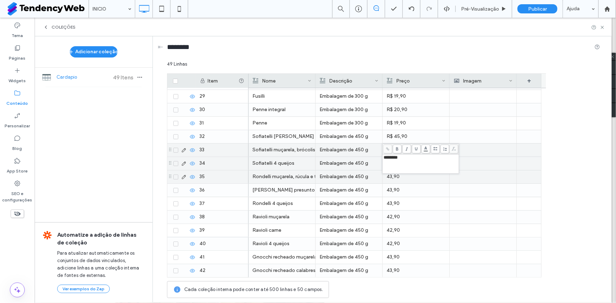
click at [389, 175] on div "43,90" at bounding box center [416, 177] width 59 height 13
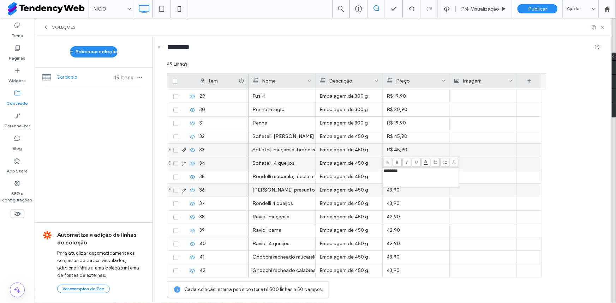
click at [389, 188] on div "43,90" at bounding box center [416, 190] width 59 height 13
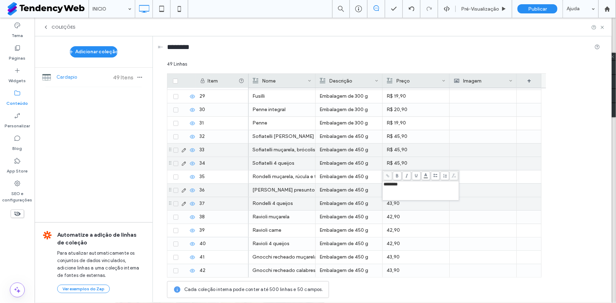
click at [392, 201] on div "43,90" at bounding box center [416, 203] width 59 height 13
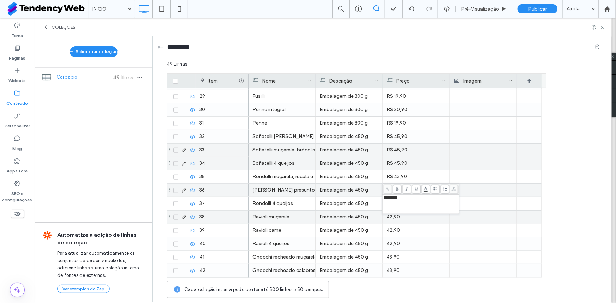
click at [392, 217] on div "42,90" at bounding box center [416, 217] width 59 height 13
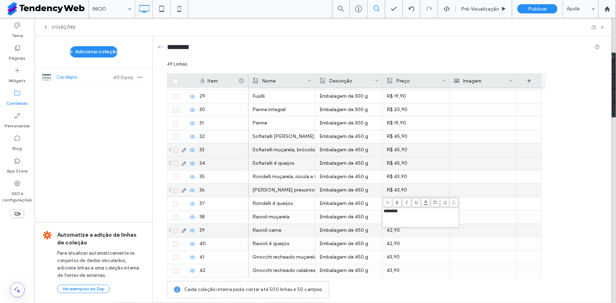
click at [391, 230] on div "42,90" at bounding box center [416, 230] width 59 height 13
click at [392, 244] on div "42,90" at bounding box center [416, 244] width 59 height 13
click at [389, 254] on div "********" at bounding box center [420, 239] width 77 height 30
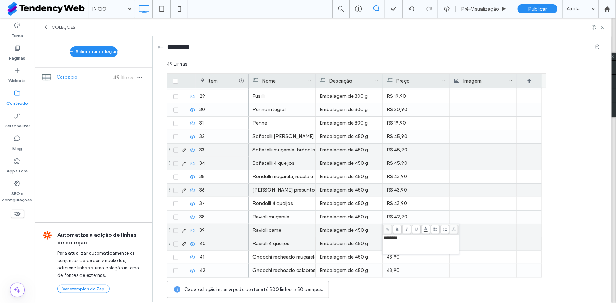
click at [389, 254] on div "********" at bounding box center [420, 239] width 77 height 30
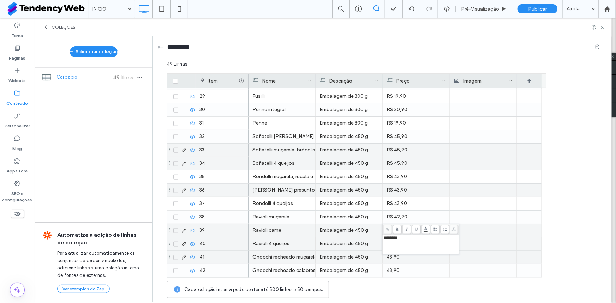
click at [391, 260] on div "43,90" at bounding box center [416, 257] width 59 height 13
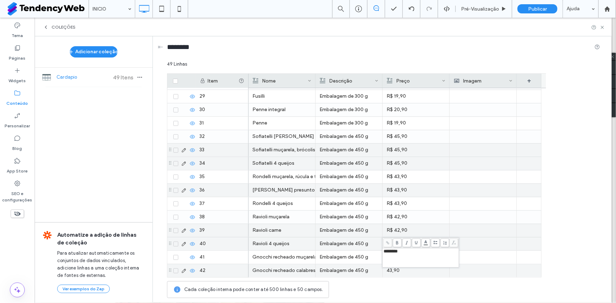
click at [395, 270] on div "43,90" at bounding box center [416, 270] width 59 height 13
click at [446, 211] on div "R$ 42,90" at bounding box center [416, 217] width 67 height 13
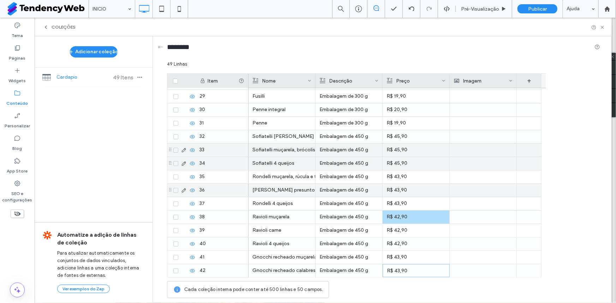
scroll to position [481, 0]
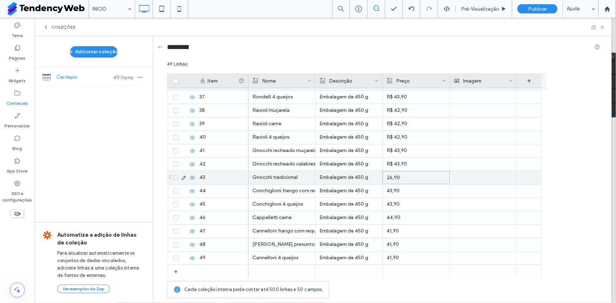
click at [404, 179] on div "26,90" at bounding box center [416, 178] width 59 height 13
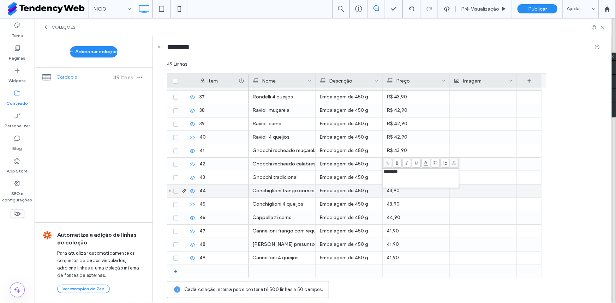
click at [402, 193] on div "43,90" at bounding box center [416, 191] width 59 height 13
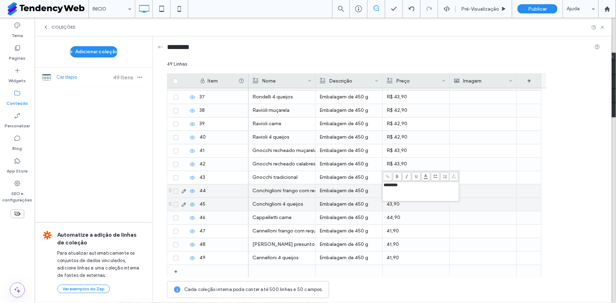
click at [402, 204] on div "43,90" at bounding box center [416, 204] width 59 height 13
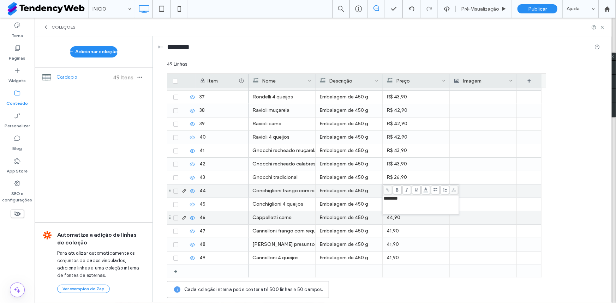
click at [396, 220] on div "44,90" at bounding box center [416, 218] width 59 height 13
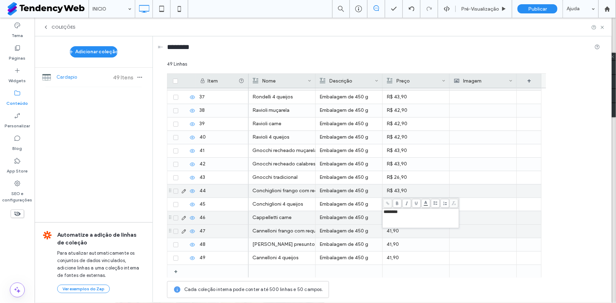
click at [396, 230] on div "41,90" at bounding box center [416, 231] width 59 height 13
click at [396, 230] on div "49 Linhas Drag here to set row groups Drag here to set column labels Item Nome …" at bounding box center [383, 181] width 433 height 241
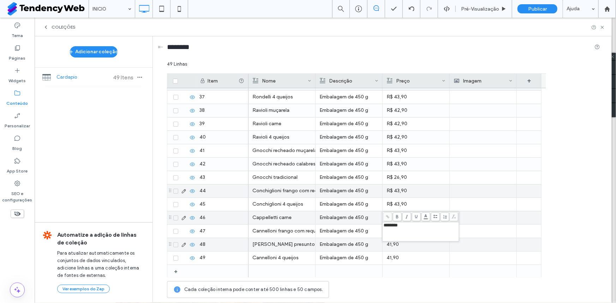
click at [394, 247] on div "41,90" at bounding box center [416, 244] width 59 height 13
click at [394, 247] on div "41,90" at bounding box center [416, 245] width 59 height 13
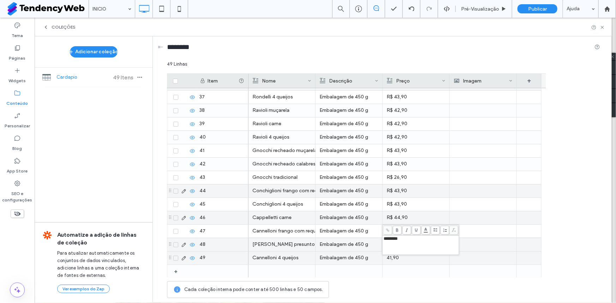
click at [392, 261] on div "41,90" at bounding box center [416, 258] width 59 height 13
click at [397, 280] on div "******** 49 Linhas Drag here to set row groups Drag here to set column labels I…" at bounding box center [383, 181] width 433 height 241
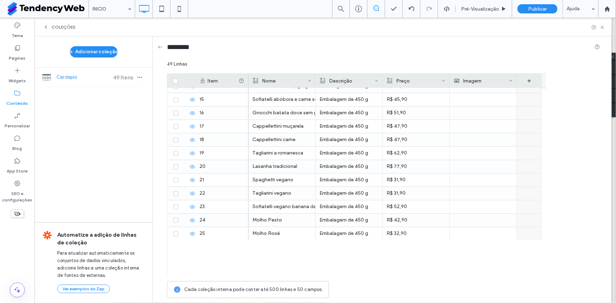
scroll to position [0, 0]
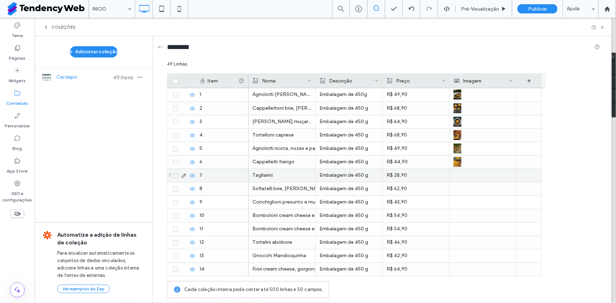
click at [457, 178] on div at bounding box center [483, 175] width 59 height 13
click at [457, 178] on div at bounding box center [483, 175] width 59 height 12
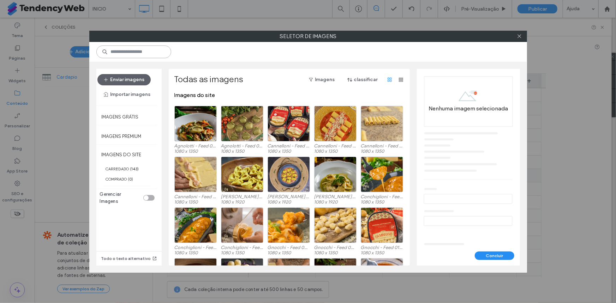
click at [155, 54] on input at bounding box center [133, 52] width 75 height 13
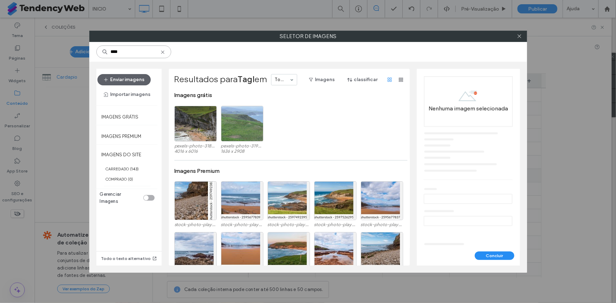
type input "****"
click at [162, 52] on icon at bounding box center [163, 52] width 6 height 6
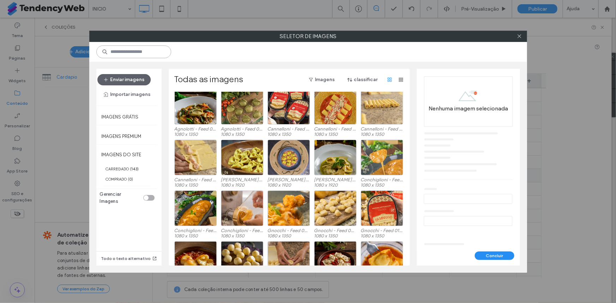
scroll to position [43, 0]
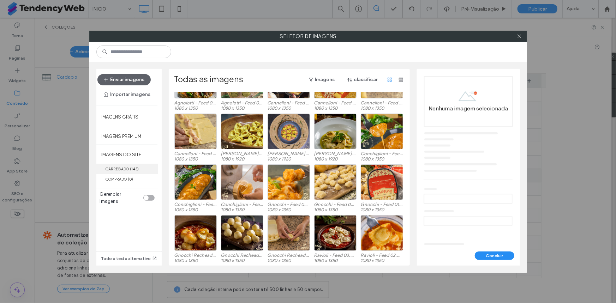
click at [117, 168] on label "CARREGADO ( 143 )" at bounding box center [127, 169] width 62 height 10
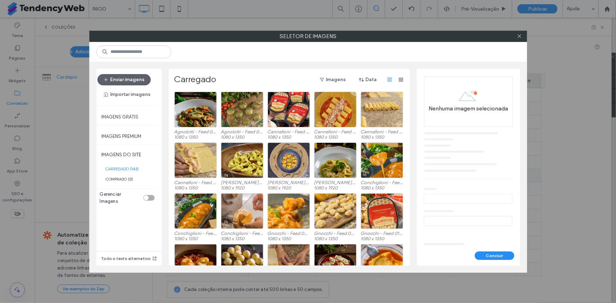
scroll to position [267, 0]
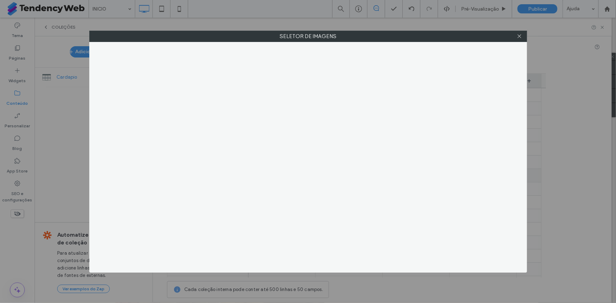
drag, startPoint x: 519, startPoint y: 36, endPoint x: 513, endPoint y: 52, distance: 17.0
click at [519, 36] on icon at bounding box center [519, 36] width 5 height 5
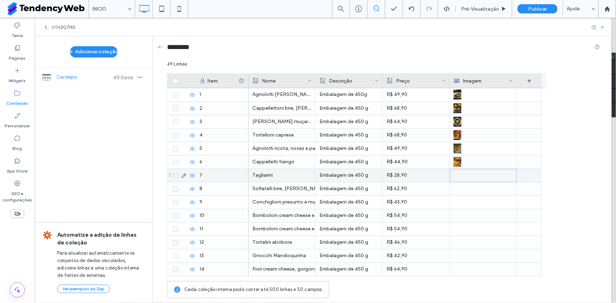
click at [459, 174] on div at bounding box center [483, 175] width 59 height 12
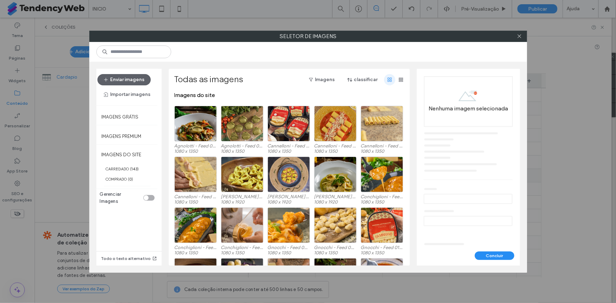
click at [391, 77] on span "button" at bounding box center [389, 79] width 11 height 11
click at [398, 77] on icon "button" at bounding box center [401, 80] width 6 height 6
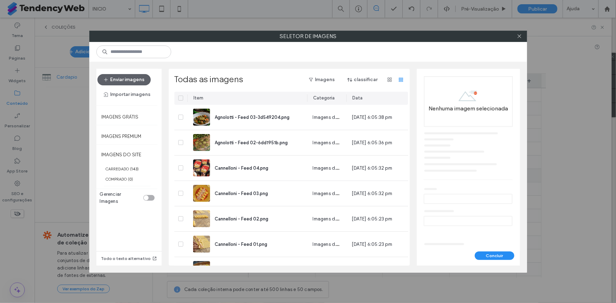
drag, startPoint x: 290, startPoint y: 102, endPoint x: 318, endPoint y: 103, distance: 27.9
click at [318, 103] on div "Categoria" at bounding box center [326, 98] width 39 height 13
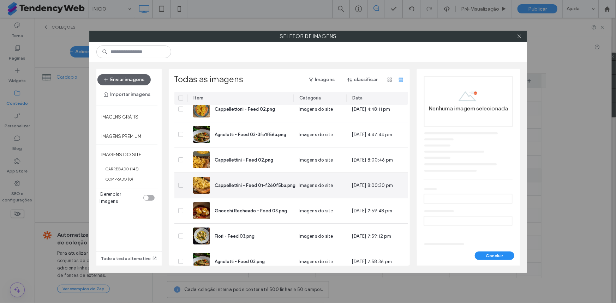
scroll to position [2283, 0]
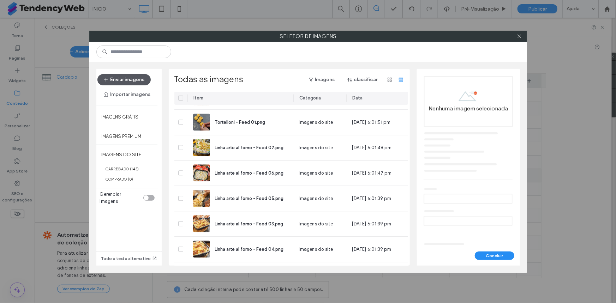
click at [134, 79] on button "Enviar imagens" at bounding box center [123, 79] width 53 height 11
click at [516, 36] on div at bounding box center [519, 36] width 11 height 11
click at [520, 36] on icon at bounding box center [519, 36] width 5 height 5
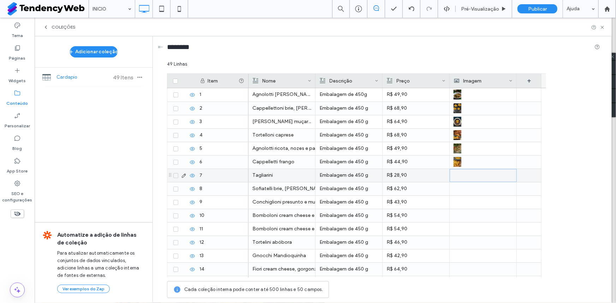
click at [470, 174] on div at bounding box center [483, 175] width 59 height 12
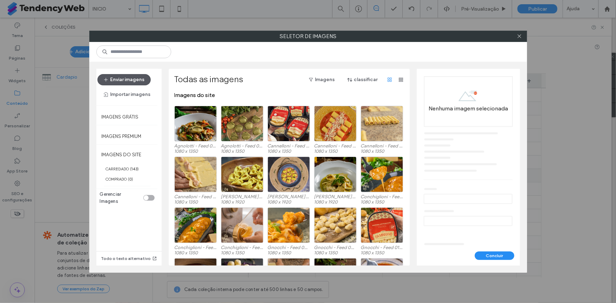
click at [113, 79] on button "Enviar imagens" at bounding box center [123, 79] width 53 height 11
click at [518, 34] on icon at bounding box center [519, 36] width 5 height 5
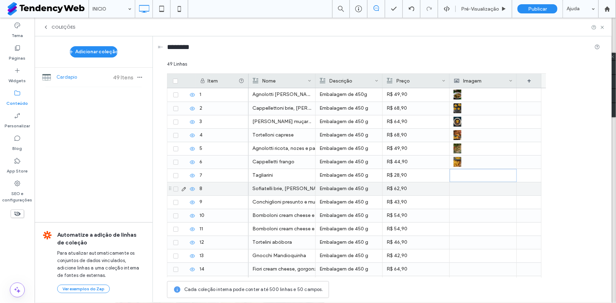
click at [460, 187] on div at bounding box center [483, 189] width 59 height 13
click at [460, 187] on div at bounding box center [483, 189] width 59 height 12
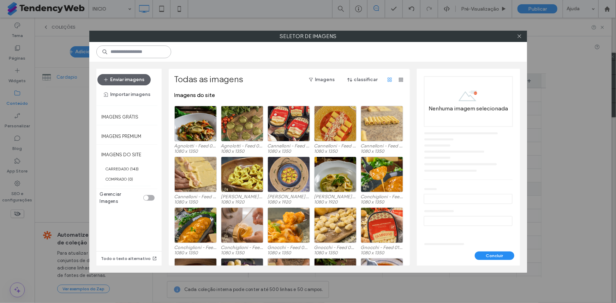
click at [149, 53] on input at bounding box center [133, 52] width 75 height 13
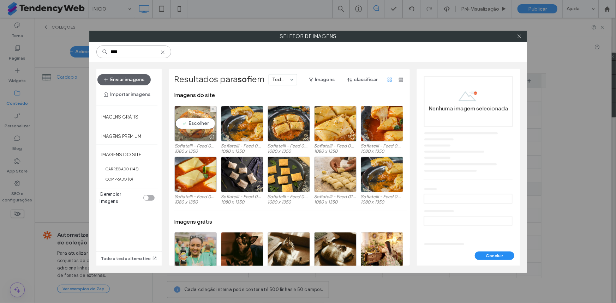
type input "****"
click at [198, 125] on div "Escolher" at bounding box center [195, 124] width 42 height 36
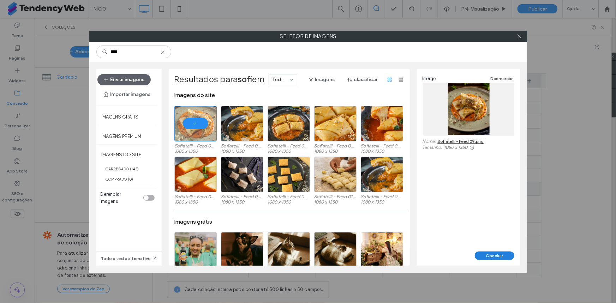
click at [500, 257] on button "Concluir" at bounding box center [495, 256] width 40 height 8
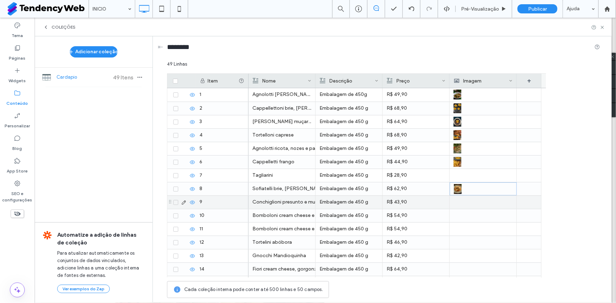
click at [461, 203] on div at bounding box center [483, 202] width 59 height 13
click at [461, 203] on div at bounding box center [483, 202] width 59 height 12
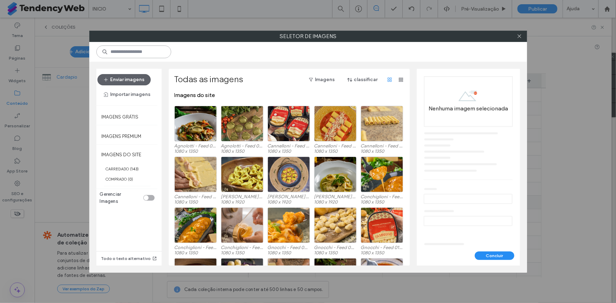
click at [132, 52] on input at bounding box center [133, 52] width 75 height 13
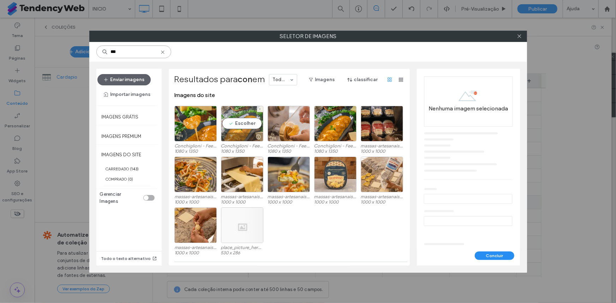
type input "***"
click at [252, 126] on div "Escolher" at bounding box center [242, 124] width 42 height 36
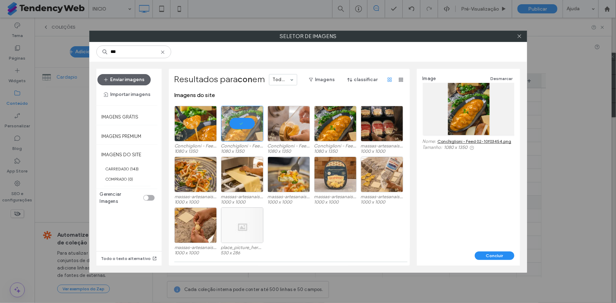
drag, startPoint x: 500, startPoint y: 252, endPoint x: 501, endPoint y: 227, distance: 25.4
click at [500, 252] on button "Concluir" at bounding box center [495, 256] width 40 height 8
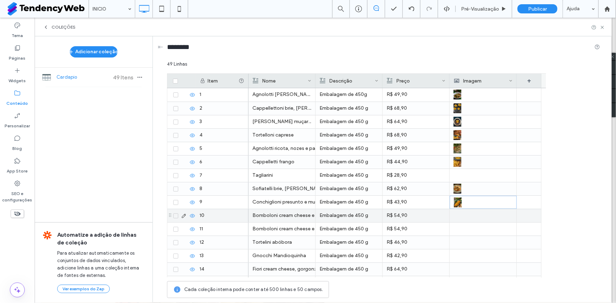
click at [465, 214] on div at bounding box center [483, 215] width 59 height 13
click at [465, 214] on div at bounding box center [483, 216] width 59 height 12
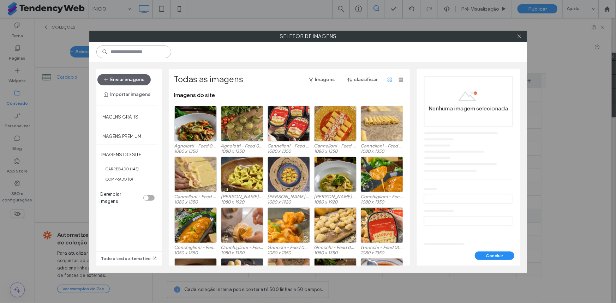
click at [129, 55] on input at bounding box center [133, 52] width 75 height 13
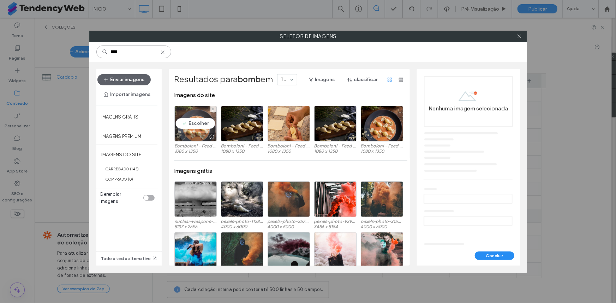
type input "****"
click at [195, 121] on div "Escolher" at bounding box center [195, 124] width 42 height 36
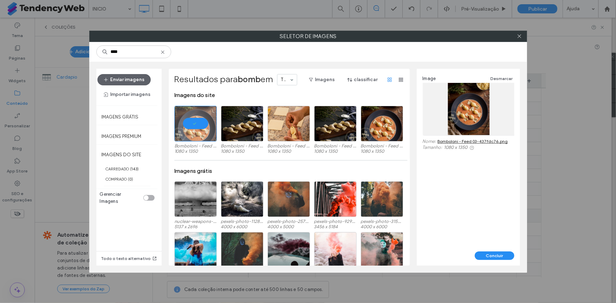
drag, startPoint x: 503, startPoint y: 254, endPoint x: 448, endPoint y: 219, distance: 65.3
click at [503, 254] on button "Concluir" at bounding box center [495, 256] width 40 height 8
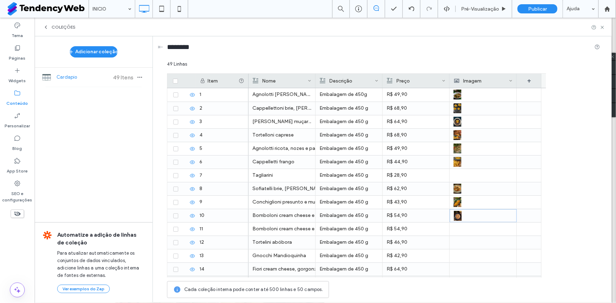
scroll to position [107, 0]
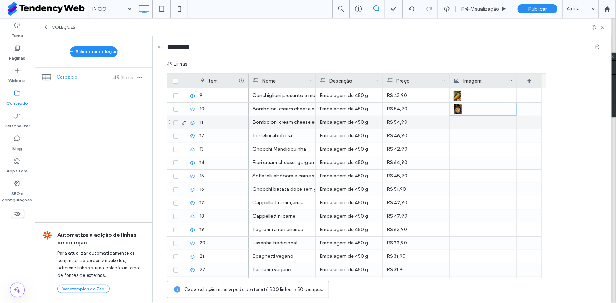
click at [466, 124] on div at bounding box center [483, 122] width 59 height 13
click at [466, 124] on div at bounding box center [483, 123] width 59 height 12
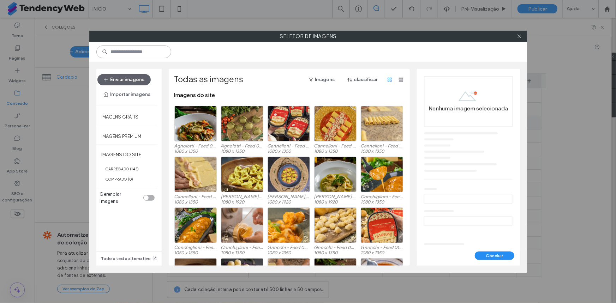
click at [167, 56] on input at bounding box center [133, 52] width 75 height 13
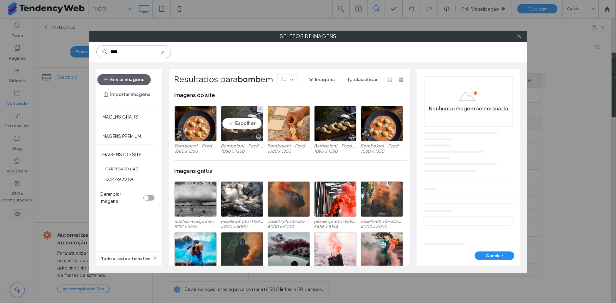
type input "****"
click at [241, 120] on div "Escolher" at bounding box center [242, 124] width 42 height 36
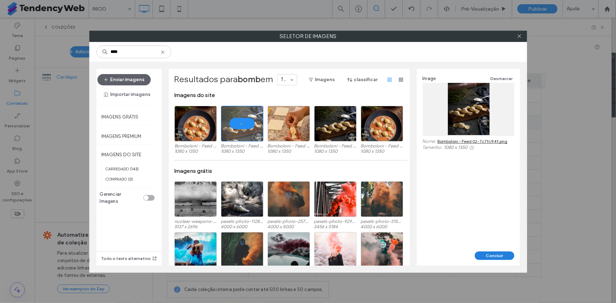
click at [488, 258] on button "Concluir" at bounding box center [495, 256] width 40 height 8
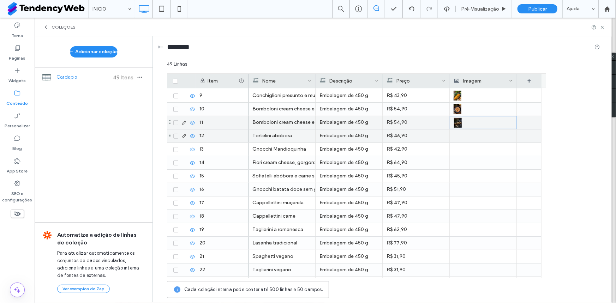
click at [459, 140] on div at bounding box center [483, 136] width 59 height 13
click at [459, 140] on div at bounding box center [483, 136] width 59 height 12
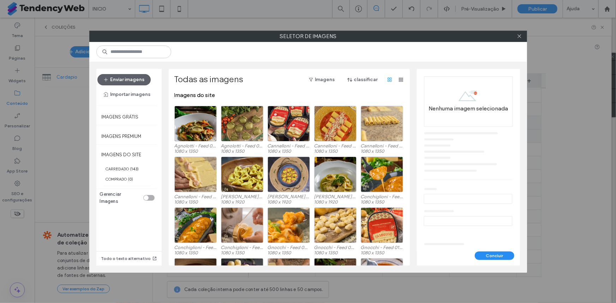
click at [149, 58] on div at bounding box center [308, 52] width 438 height 20
click at [148, 55] on input at bounding box center [133, 52] width 75 height 13
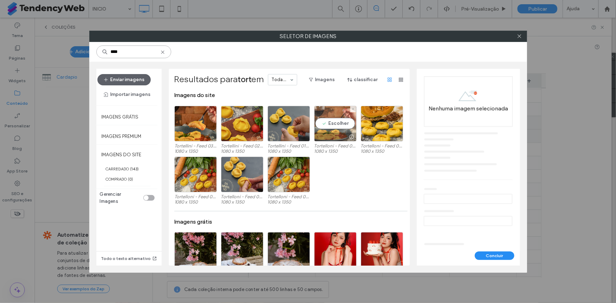
type input "****"
click at [339, 124] on div "Escolher" at bounding box center [335, 124] width 42 height 36
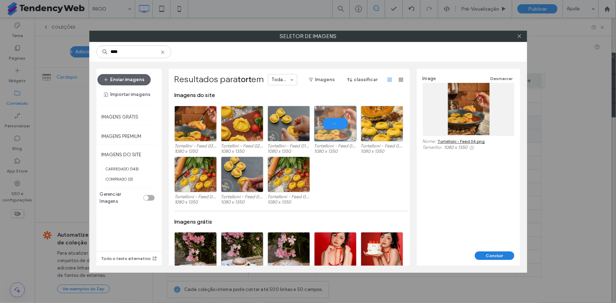
click at [487, 252] on button "Concluir" at bounding box center [495, 256] width 40 height 8
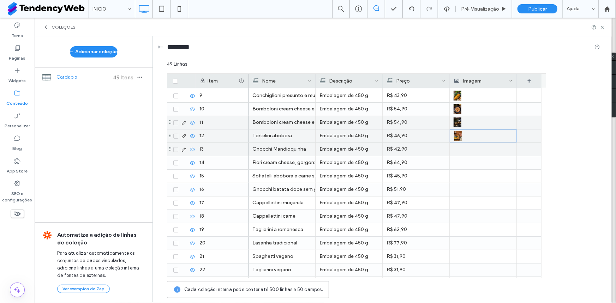
click at [463, 148] on div at bounding box center [483, 149] width 59 height 13
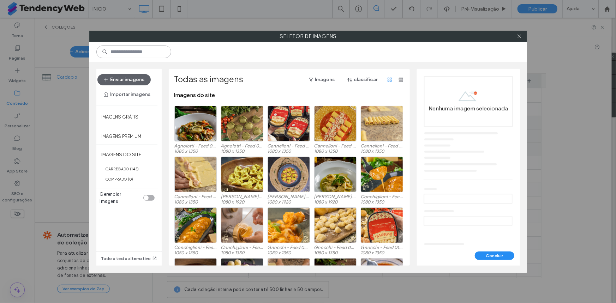
click at [149, 51] on input at bounding box center [133, 52] width 75 height 13
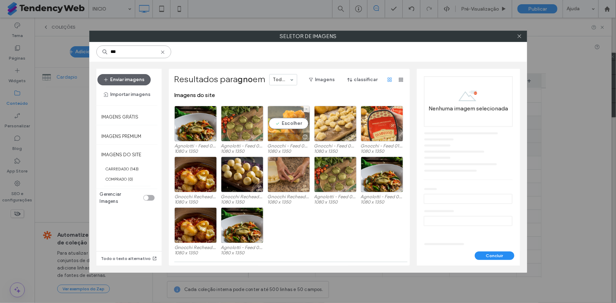
type input "***"
click at [287, 124] on div "Escolher" at bounding box center [289, 124] width 42 height 36
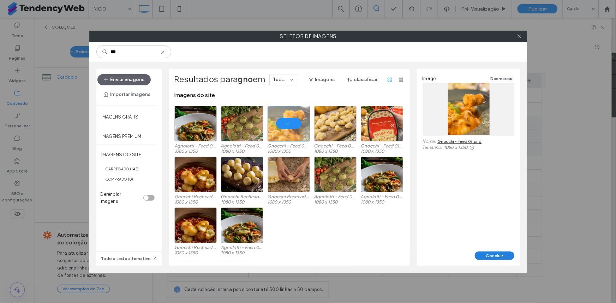
click at [494, 254] on button "Concluir" at bounding box center [495, 256] width 40 height 8
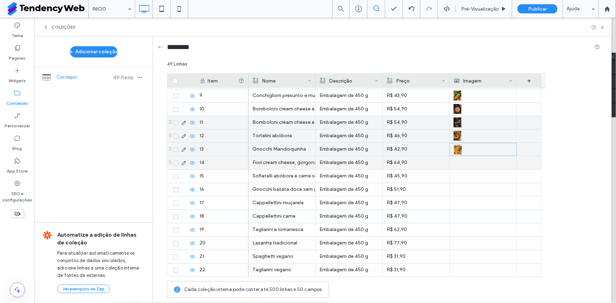
click at [459, 162] on div at bounding box center [483, 162] width 59 height 13
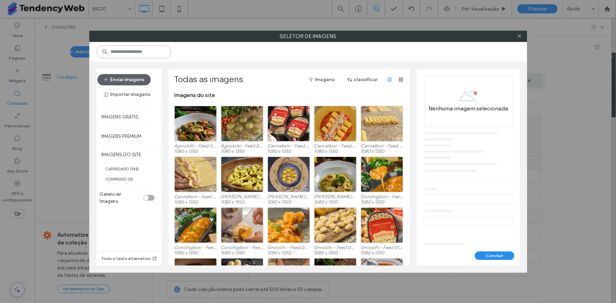
click at [130, 54] on input at bounding box center [133, 52] width 75 height 13
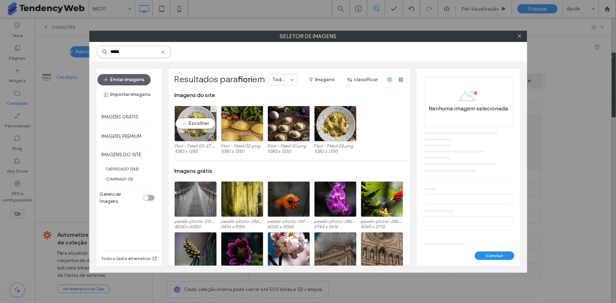
type input "*****"
click at [198, 123] on div "Escolher" at bounding box center [195, 124] width 42 height 36
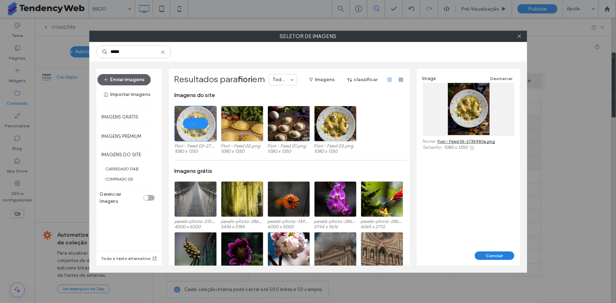
click at [497, 252] on button "Concluir" at bounding box center [495, 256] width 40 height 8
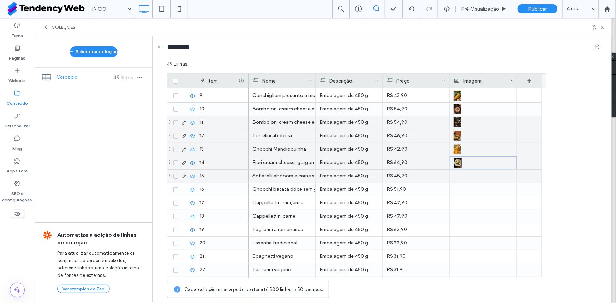
click at [464, 180] on div at bounding box center [483, 176] width 59 height 13
click at [464, 180] on div at bounding box center [483, 176] width 59 height 12
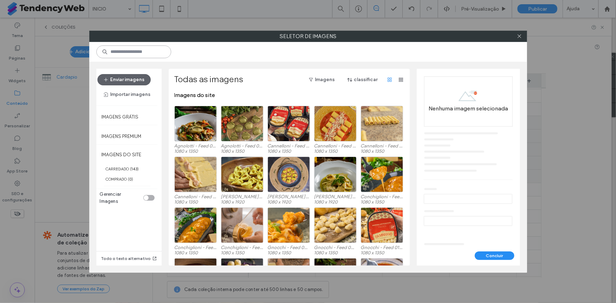
click at [154, 51] on input at bounding box center [133, 52] width 75 height 13
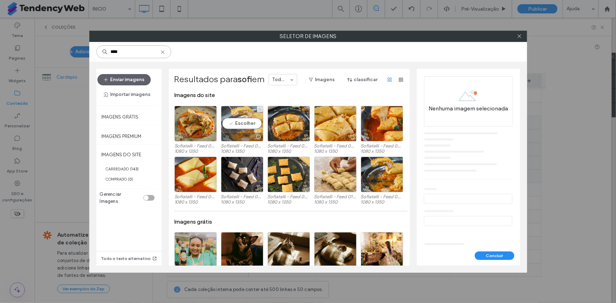
type input "****"
click at [246, 127] on div "Escolher" at bounding box center [242, 124] width 42 height 36
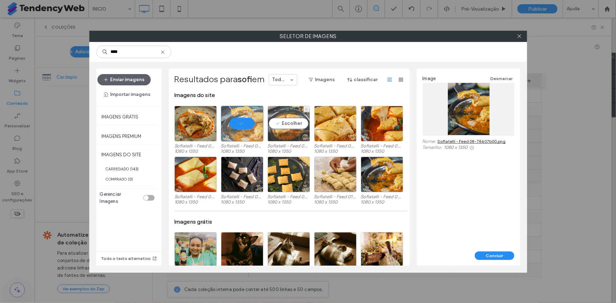
click at [282, 125] on div "Escolher" at bounding box center [289, 124] width 42 height 36
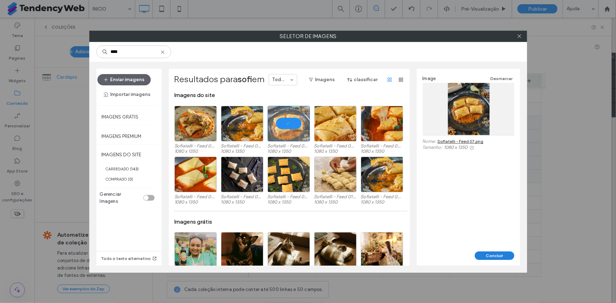
click at [494, 257] on button "Concluir" at bounding box center [495, 256] width 40 height 8
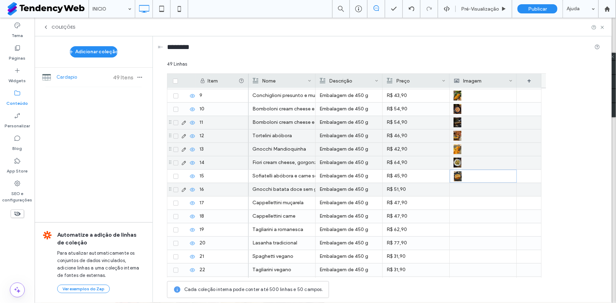
click at [469, 191] on div at bounding box center [483, 189] width 59 height 13
click at [469, 191] on div at bounding box center [483, 190] width 59 height 12
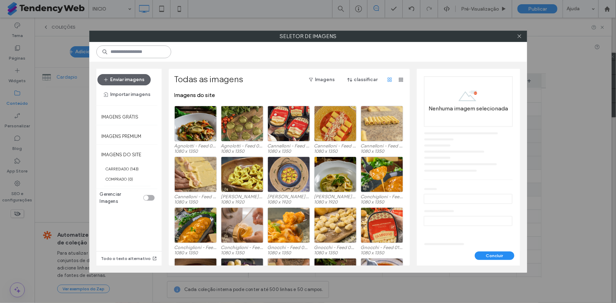
click at [133, 47] on input at bounding box center [133, 52] width 75 height 13
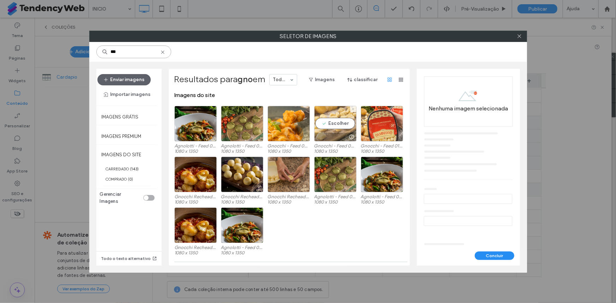
type input "***"
click at [341, 125] on div "Escolher" at bounding box center [335, 124] width 42 height 36
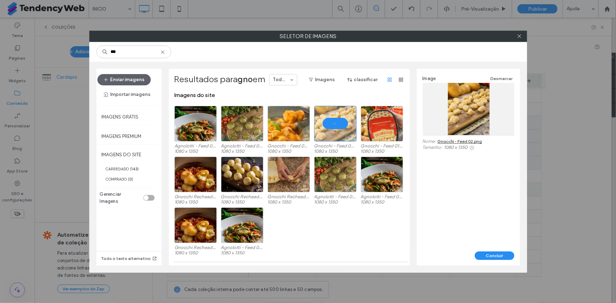
click at [470, 255] on div "Concluir" at bounding box center [468, 256] width 103 height 8
click at [483, 255] on button "Concluir" at bounding box center [495, 256] width 40 height 8
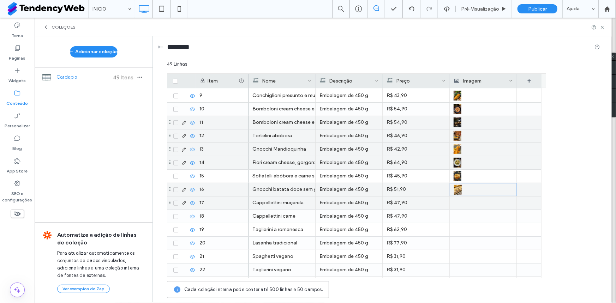
click at [459, 204] on div at bounding box center [483, 203] width 59 height 13
click at [459, 204] on div at bounding box center [483, 203] width 59 height 12
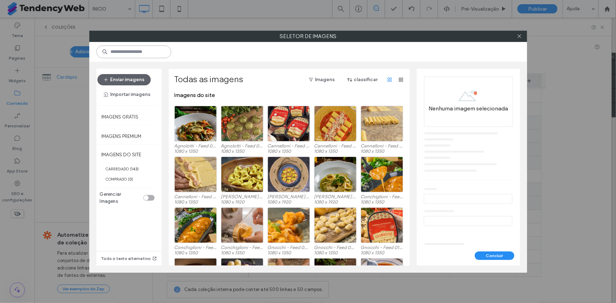
click at [134, 47] on input at bounding box center [133, 52] width 75 height 13
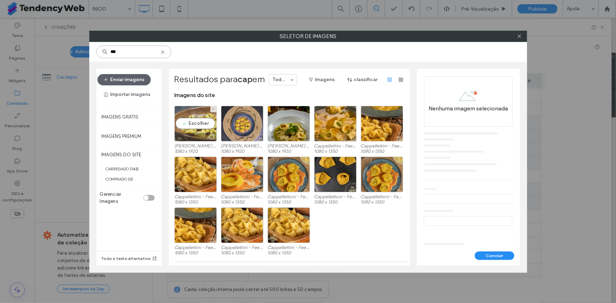
type input "***"
click at [198, 121] on div "Escolher" at bounding box center [195, 124] width 42 height 36
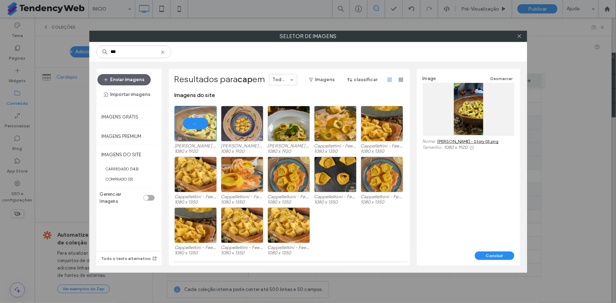
click at [492, 251] on div "Image Desmarcar Nome: Cappelletti - Story 03.png Tamanho: 1080 x 1920" at bounding box center [468, 160] width 103 height 183
click at [495, 257] on button "Concluir" at bounding box center [495, 256] width 40 height 8
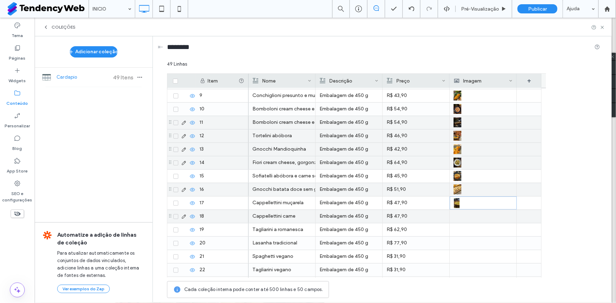
click at [482, 217] on div at bounding box center [483, 216] width 59 height 13
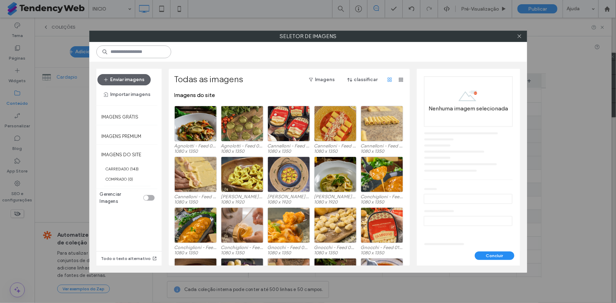
click at [142, 52] on input at bounding box center [133, 52] width 75 height 13
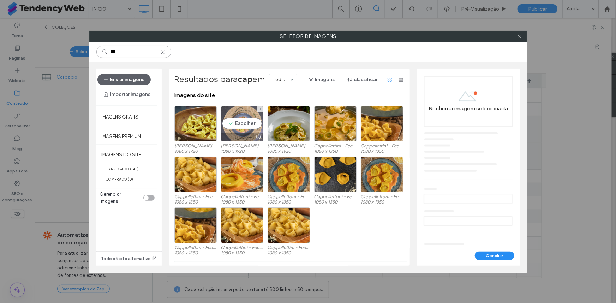
type input "***"
click at [238, 123] on div "Escolher" at bounding box center [242, 124] width 42 height 36
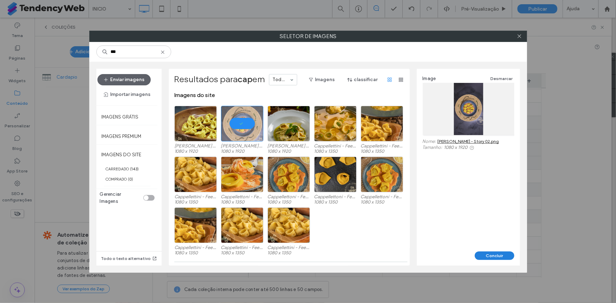
click at [478, 253] on button "Concluir" at bounding box center [495, 256] width 40 height 8
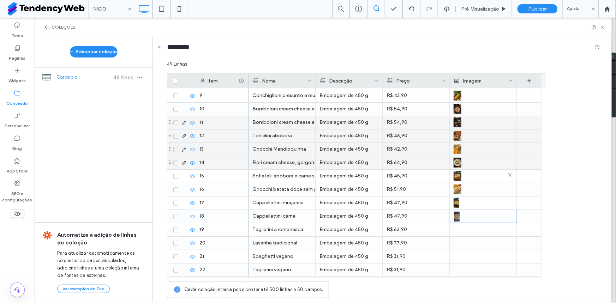
scroll to position [214, 0]
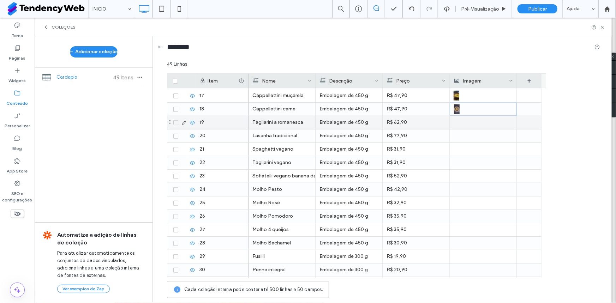
click at [459, 122] on div at bounding box center [483, 122] width 59 height 13
click at [459, 122] on div at bounding box center [483, 123] width 59 height 12
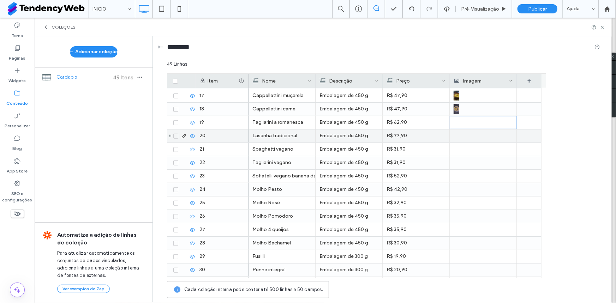
click at [474, 136] on div at bounding box center [483, 136] width 59 height 13
click at [474, 136] on div at bounding box center [483, 136] width 59 height 12
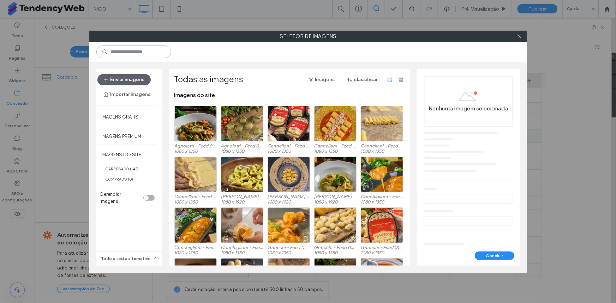
click at [124, 50] on input at bounding box center [133, 52] width 75 height 13
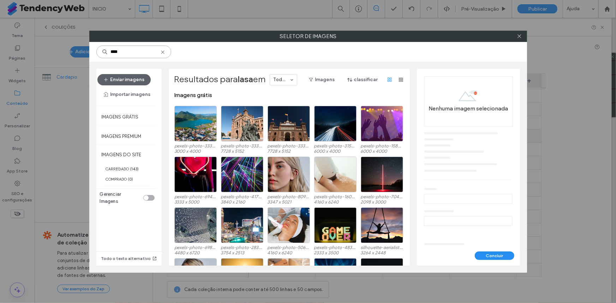
click at [134, 49] on input "****" at bounding box center [133, 52] width 75 height 13
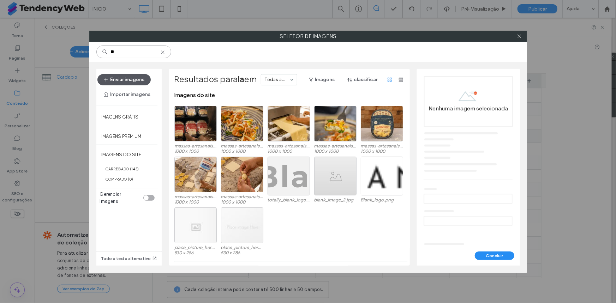
type input "**"
click at [129, 78] on button "Enviar imagens" at bounding box center [123, 79] width 53 height 11
click at [518, 37] on icon at bounding box center [519, 36] width 5 height 5
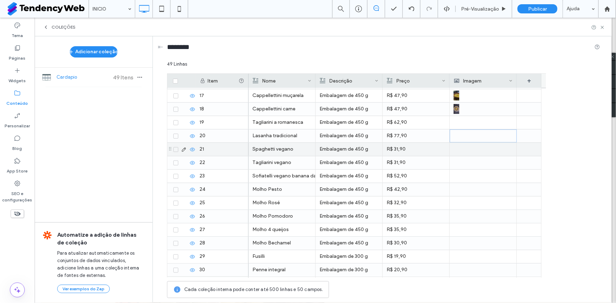
click at [463, 148] on div at bounding box center [483, 149] width 59 height 13
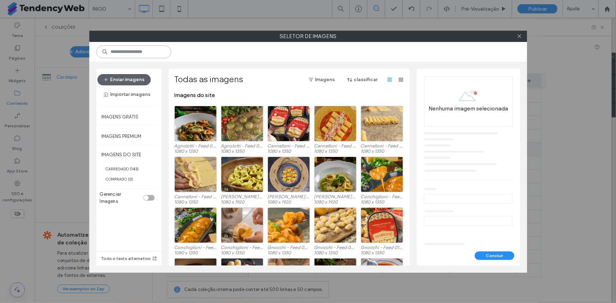
click at [142, 49] on input at bounding box center [133, 52] width 75 height 13
type input "***"
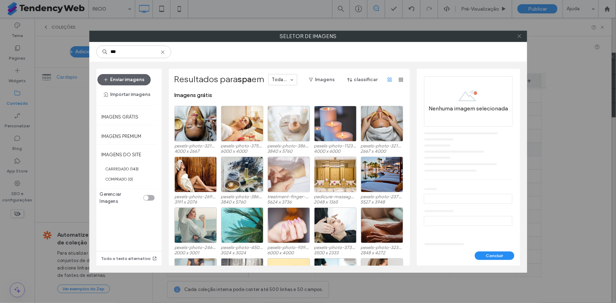
click at [519, 37] on use at bounding box center [520, 37] width 4 height 4
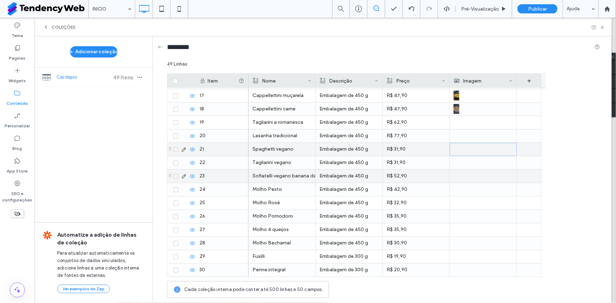
click at [458, 179] on div at bounding box center [483, 176] width 59 height 13
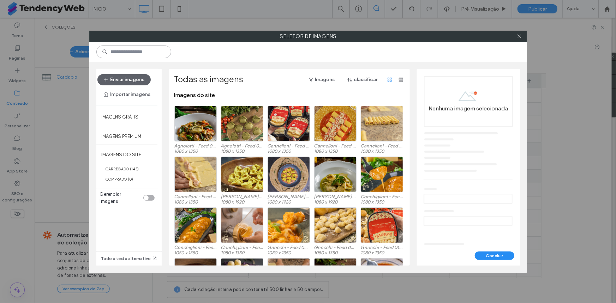
click at [166, 47] on input at bounding box center [133, 52] width 75 height 13
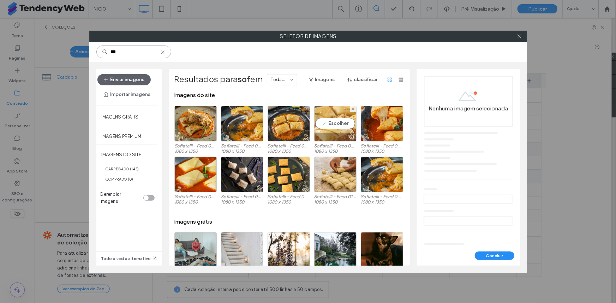
type input "***"
drag, startPoint x: 335, startPoint y: 120, endPoint x: 346, endPoint y: 132, distance: 16.2
click at [336, 120] on div "Escolher" at bounding box center [335, 124] width 42 height 36
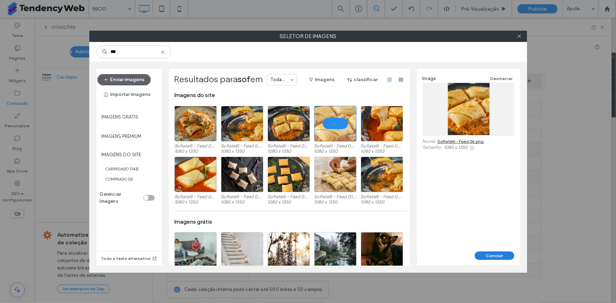
click at [488, 256] on button "Concluir" at bounding box center [495, 256] width 40 height 8
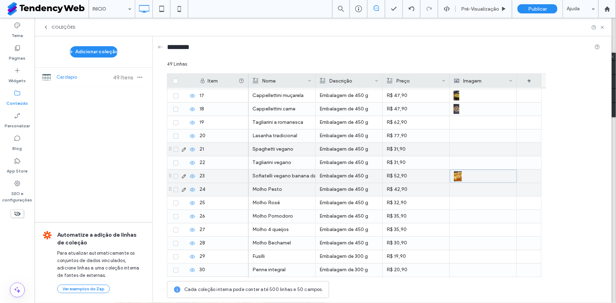
click at [466, 190] on div at bounding box center [483, 189] width 59 height 13
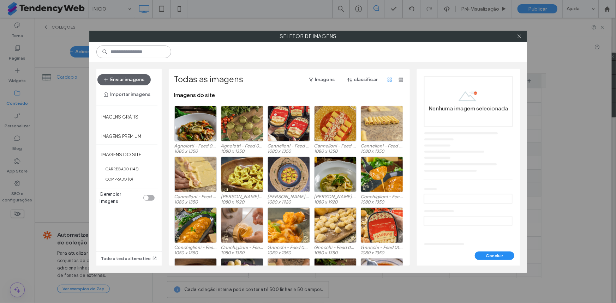
click at [124, 58] on input at bounding box center [133, 52] width 75 height 13
type input "***"
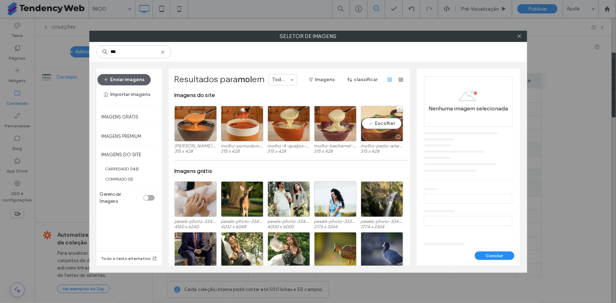
click at [388, 117] on div "Escolher" at bounding box center [382, 124] width 42 height 36
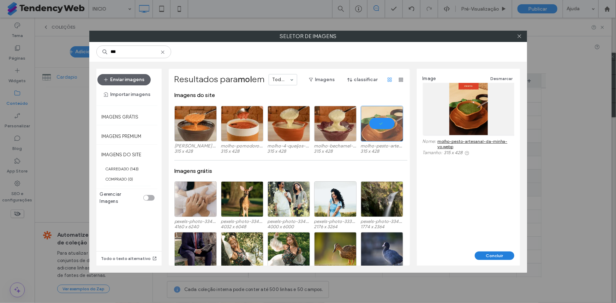
click at [498, 252] on button "Concluir" at bounding box center [495, 256] width 40 height 8
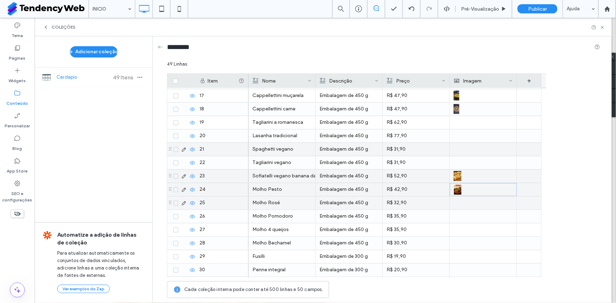
click at [477, 205] on div at bounding box center [483, 203] width 59 height 13
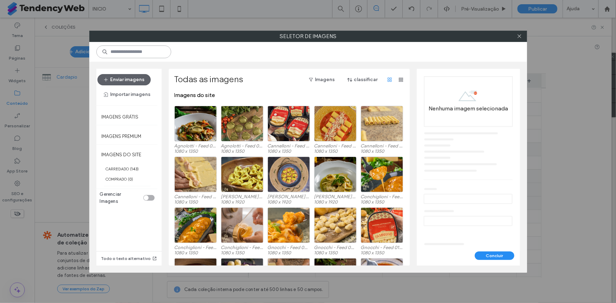
click at [157, 51] on input at bounding box center [133, 52] width 75 height 13
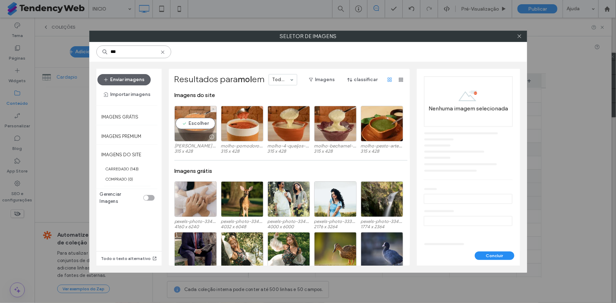
type input "***"
click at [197, 122] on div "Escolher" at bounding box center [195, 124] width 42 height 36
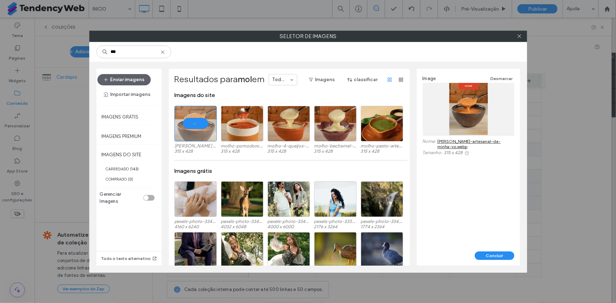
click at [490, 252] on button "Concluir" at bounding box center [495, 256] width 40 height 8
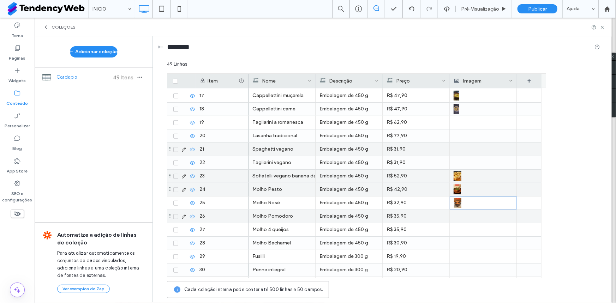
click at [467, 214] on div at bounding box center [483, 216] width 59 height 13
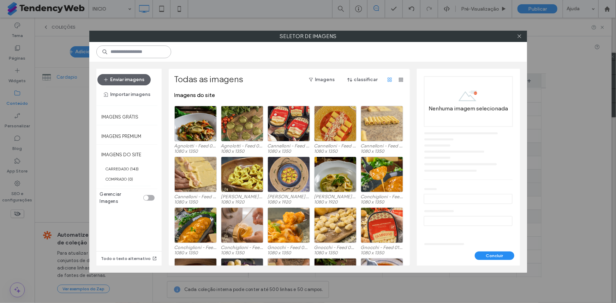
click at [144, 52] on input at bounding box center [133, 52] width 75 height 13
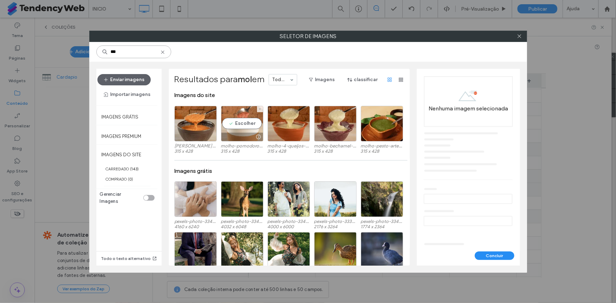
type input "***"
click at [243, 126] on div "Escolher" at bounding box center [242, 124] width 42 height 36
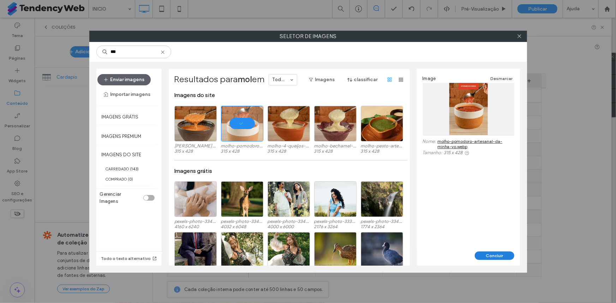
click at [494, 254] on button "Concluir" at bounding box center [495, 256] width 40 height 8
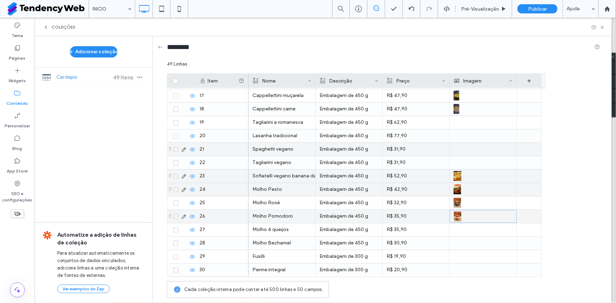
click at [468, 230] on div at bounding box center [483, 230] width 59 height 13
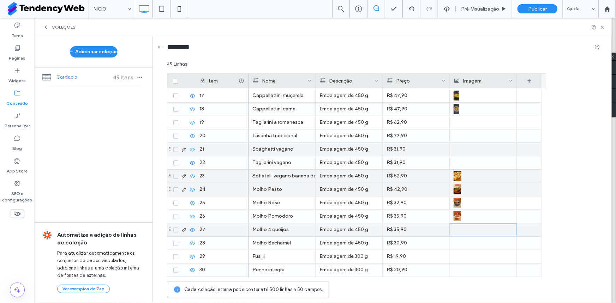
click at [468, 230] on div at bounding box center [483, 230] width 59 height 12
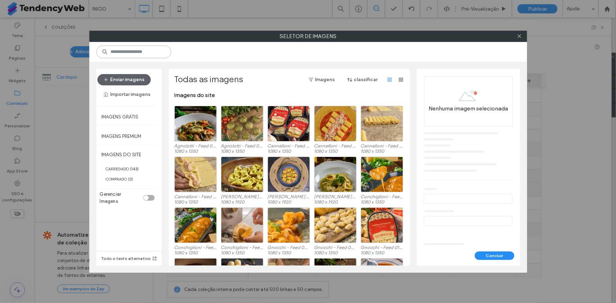
click at [151, 53] on input at bounding box center [133, 52] width 75 height 13
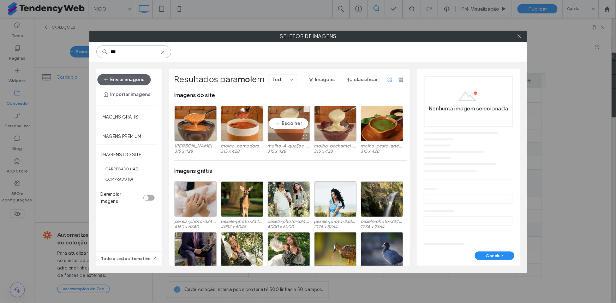
type input "***"
click at [289, 126] on div "Escolher" at bounding box center [289, 124] width 42 height 36
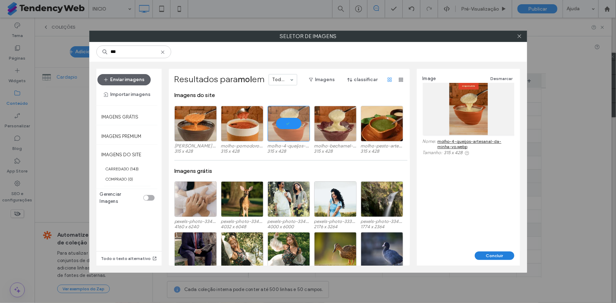
click at [511, 257] on button "Concluir" at bounding box center [495, 256] width 40 height 8
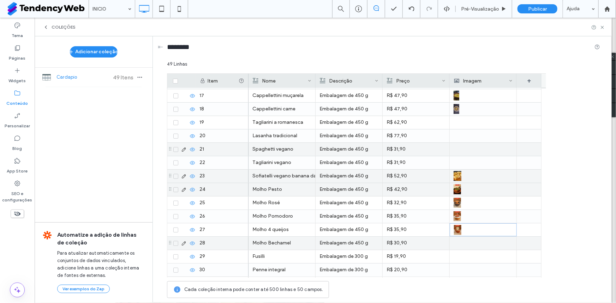
click at [474, 242] on div at bounding box center [483, 243] width 59 height 13
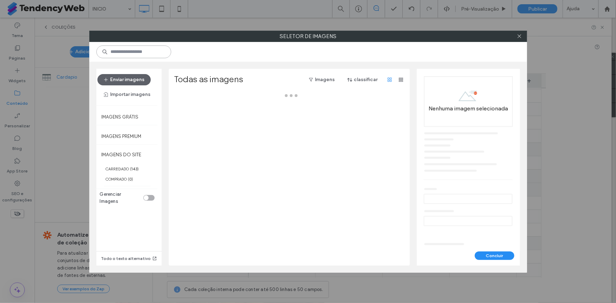
click at [150, 53] on input at bounding box center [133, 52] width 75 height 13
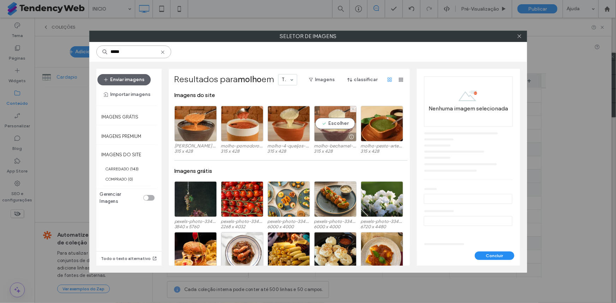
type input "*****"
click at [321, 122] on div "Escolher" at bounding box center [335, 124] width 42 height 36
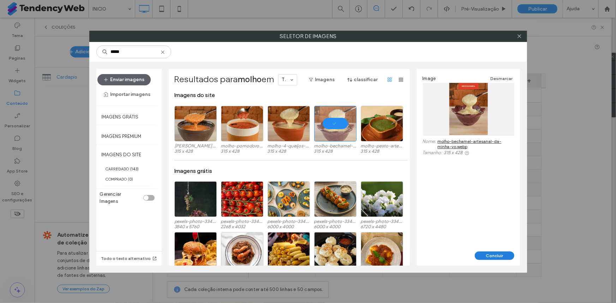
click at [494, 252] on button "Concluir" at bounding box center [495, 256] width 40 height 8
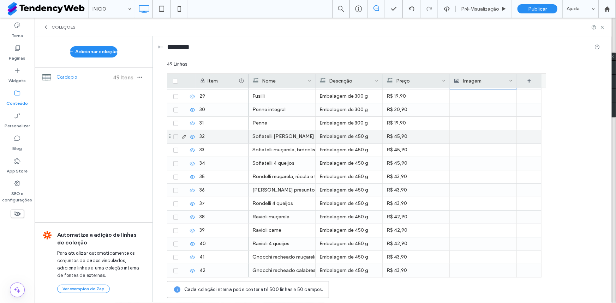
scroll to position [321, 0]
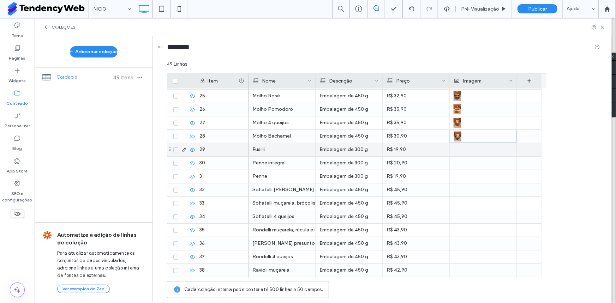
click at [461, 150] on div at bounding box center [483, 149] width 59 height 13
click at [461, 150] on div at bounding box center [483, 150] width 59 height 12
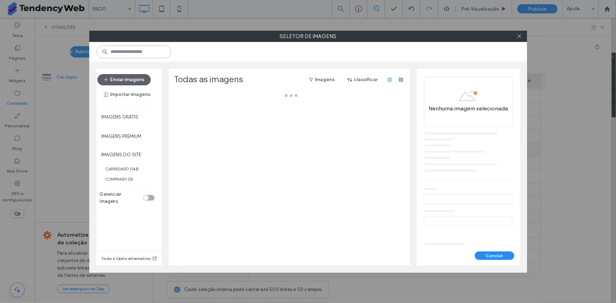
click at [138, 47] on input at bounding box center [133, 52] width 75 height 13
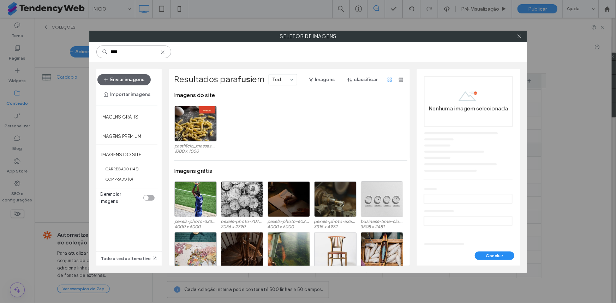
click at [140, 47] on input "****" at bounding box center [133, 52] width 75 height 13
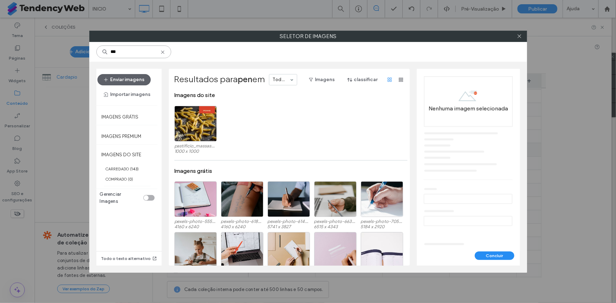
type input "***"
click at [165, 49] on icon at bounding box center [163, 52] width 6 height 6
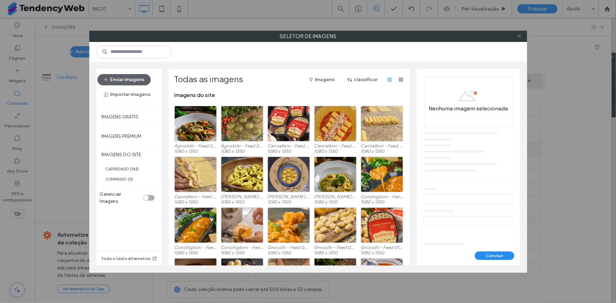
click at [518, 37] on icon at bounding box center [519, 36] width 5 height 5
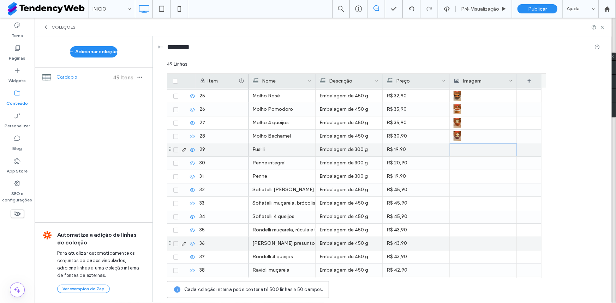
scroll to position [374, 0]
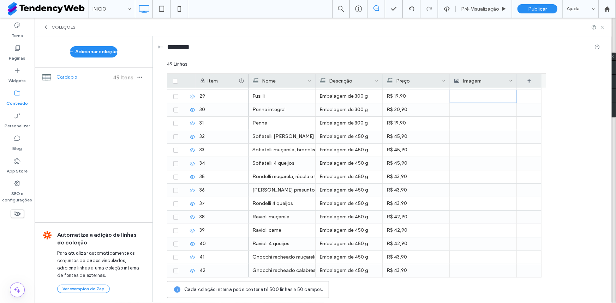
click at [602, 24] on div "COLEÇÕES" at bounding box center [323, 27] width 577 height 19
click at [602, 26] on icon at bounding box center [602, 27] width 5 height 5
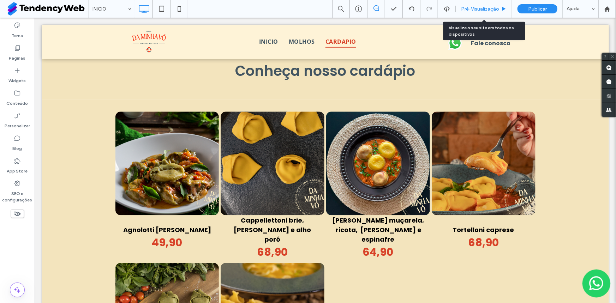
click at [470, 8] on span "Pré-Visualizaçāo" at bounding box center [480, 9] width 38 height 6
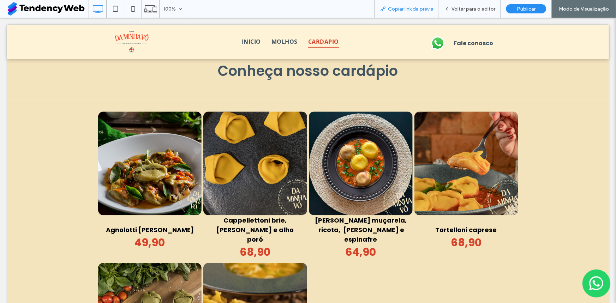
click at [423, 9] on span "Copiar link da prévia" at bounding box center [411, 9] width 46 height 6
click at [487, 6] on span "Voltar para o editor" at bounding box center [474, 9] width 44 height 6
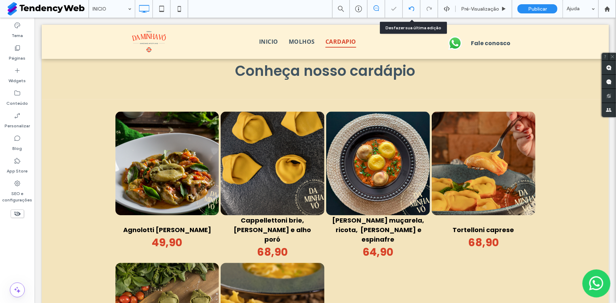
click at [412, 11] on icon at bounding box center [412, 9] width 6 height 6
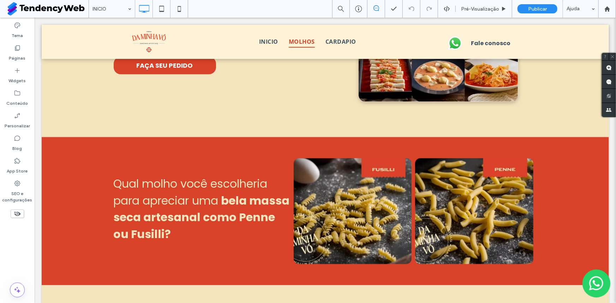
scroll to position [481, 0]
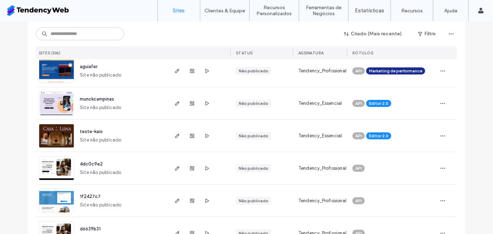
scroll to position [53, 0]
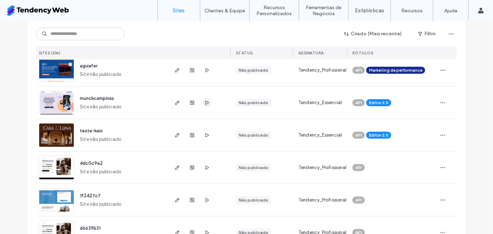
click at [206, 101] on use "button" at bounding box center [208, 102] width 4 height 4
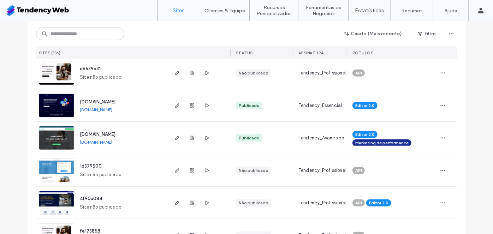
scroll to position [214, 0]
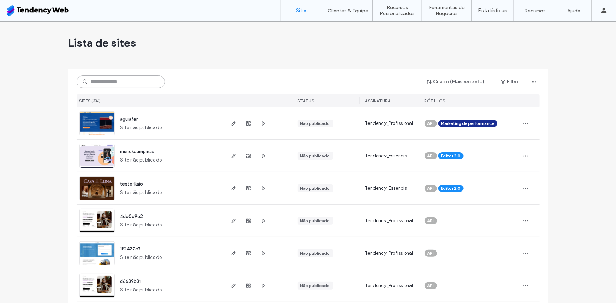
click at [102, 84] on input at bounding box center [121, 82] width 88 height 13
type input "***"
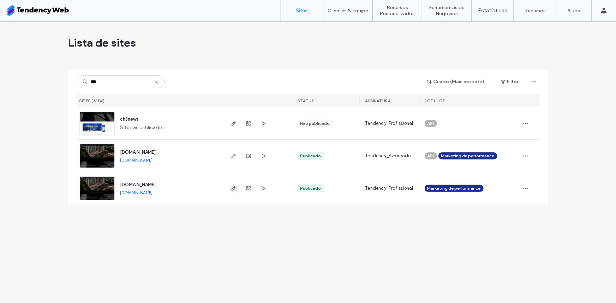
click at [233, 191] on icon "button" at bounding box center [234, 189] width 6 height 6
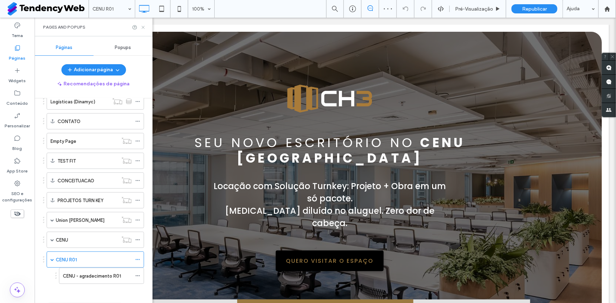
click at [142, 25] on icon at bounding box center [143, 27] width 5 height 5
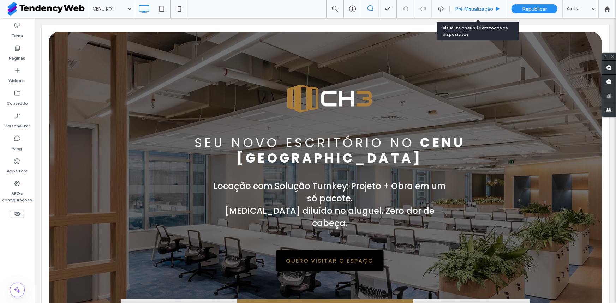
click at [478, 12] on div "Pré-Visualizaçāo" at bounding box center [478, 9] width 56 height 18
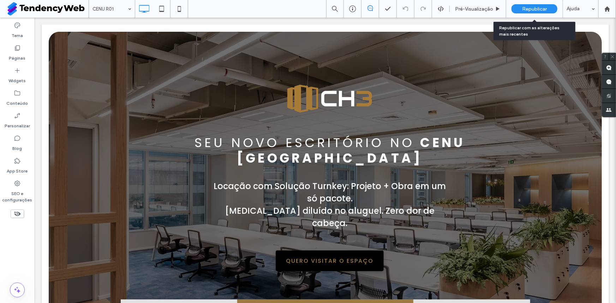
click at [530, 9] on span "Republicar" at bounding box center [534, 9] width 25 height 6
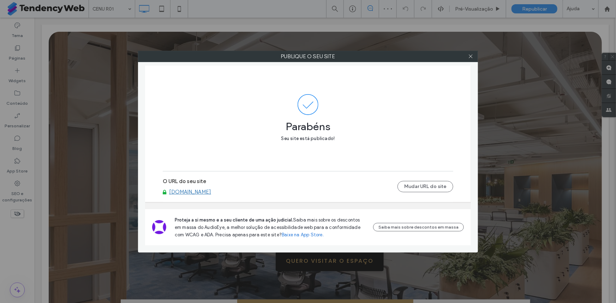
click at [198, 193] on link "[DOMAIN_NAME]" at bounding box center [190, 192] width 42 height 6
click at [74, 42] on div "Publique o seu site Parabéns Seu site está publicado! O URL do seu site [DOMAIN…" at bounding box center [308, 151] width 616 height 303
click at [472, 57] on icon at bounding box center [470, 56] width 5 height 5
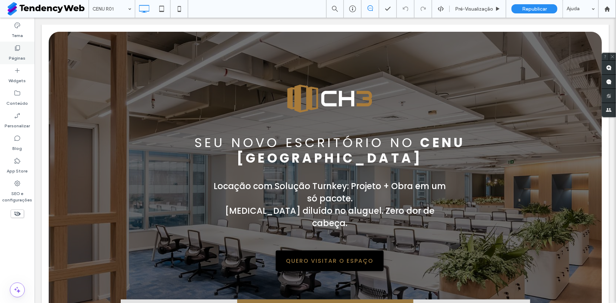
drag, startPoint x: 16, startPoint y: 44, endPoint x: 7, endPoint y: 94, distance: 50.9
click at [16, 44] on div "Páginas" at bounding box center [17, 53] width 35 height 23
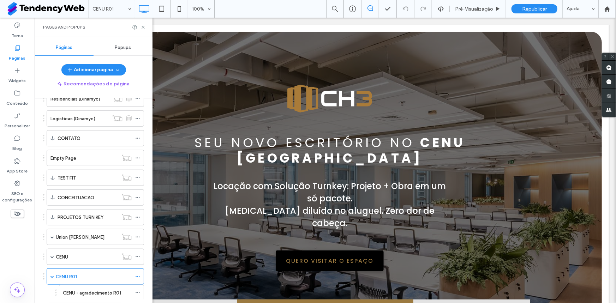
scroll to position [297, 0]
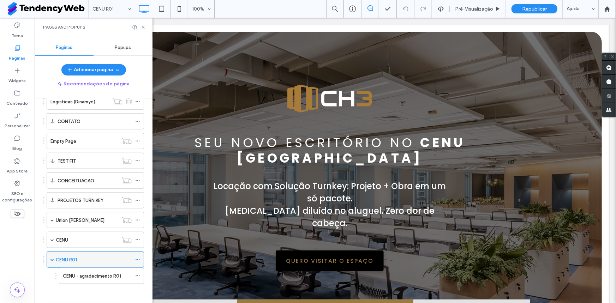
click at [137, 257] on icon at bounding box center [137, 259] width 5 height 5
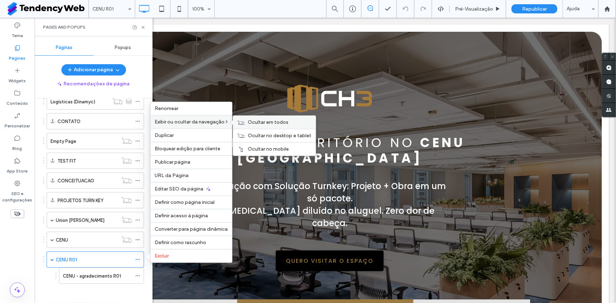
click at [256, 122] on span "Ocultar em todos" at bounding box center [268, 122] width 41 height 6
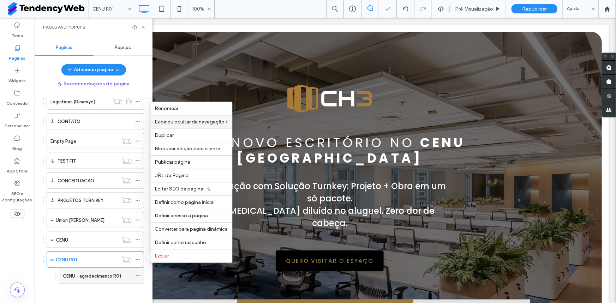
click at [137, 274] on icon at bounding box center [137, 276] width 5 height 5
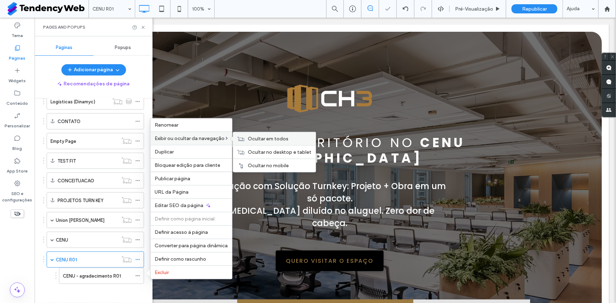
click at [255, 138] on span "Ocultar em todos" at bounding box center [268, 139] width 41 height 6
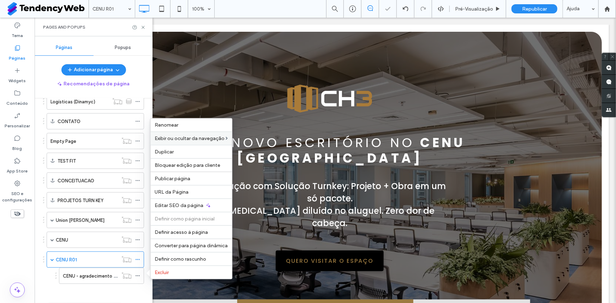
click at [527, 7] on span "Republicar" at bounding box center [534, 9] width 25 height 6
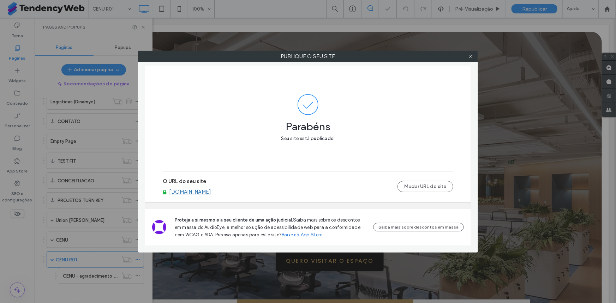
click at [206, 193] on link "www.ch3construtora.com.br" at bounding box center [190, 192] width 42 height 6
click at [469, 60] on span at bounding box center [470, 56] width 5 height 11
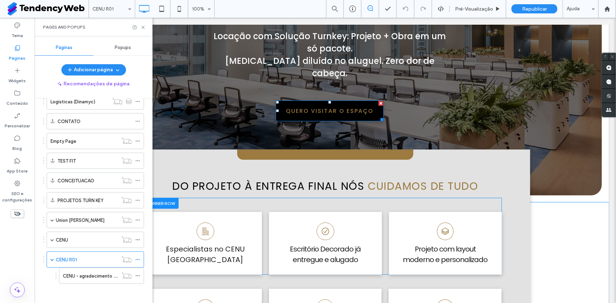
scroll to position [160, 0]
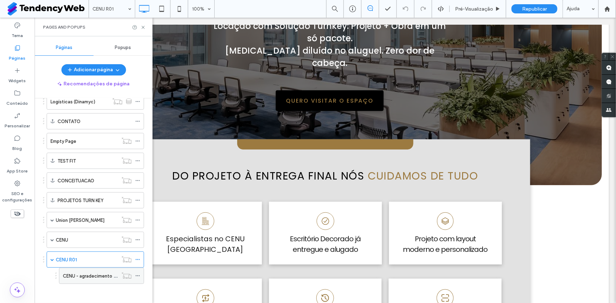
click at [79, 269] on div "CENU - agradecimento R01" at bounding box center [90, 276] width 55 height 16
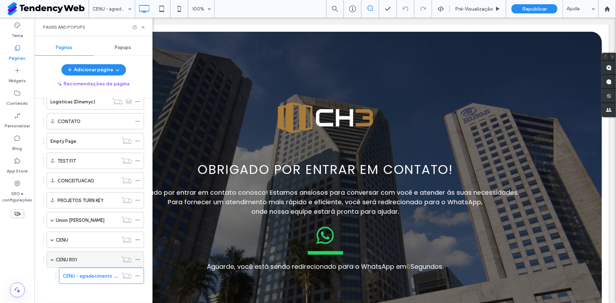
click at [95, 257] on div "CENU R01" at bounding box center [87, 259] width 62 height 7
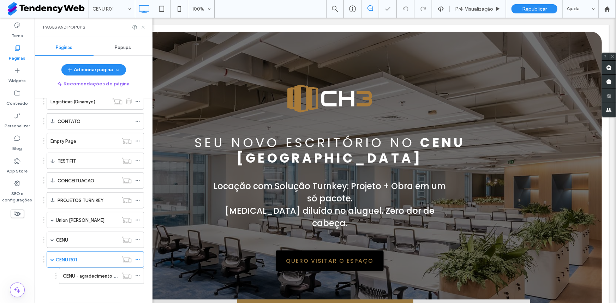
click at [145, 25] on icon at bounding box center [143, 27] width 5 height 5
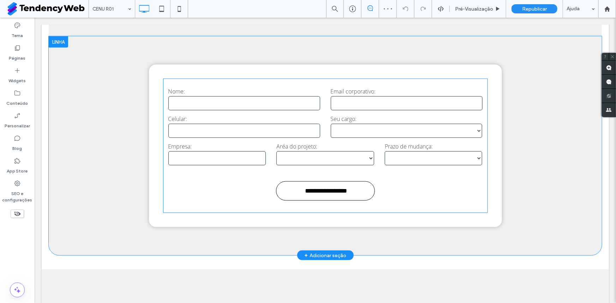
scroll to position [1699, 0]
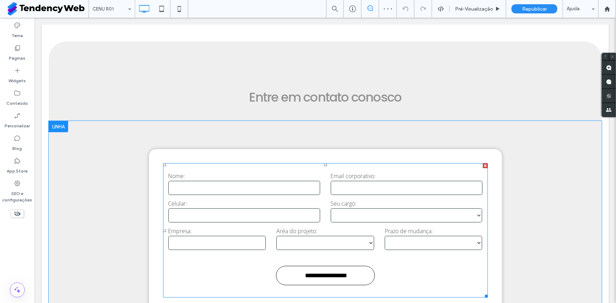
click at [318, 199] on div "Celular:" at bounding box center [244, 211] width 162 height 24
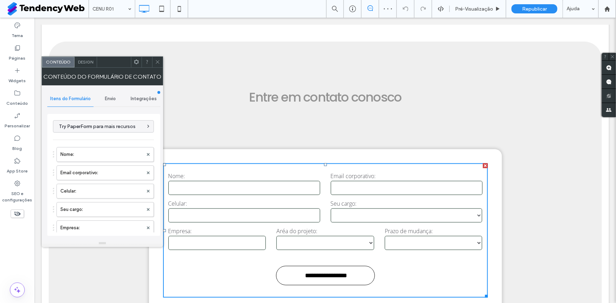
click at [107, 100] on span "Envio" at bounding box center [110, 99] width 11 height 6
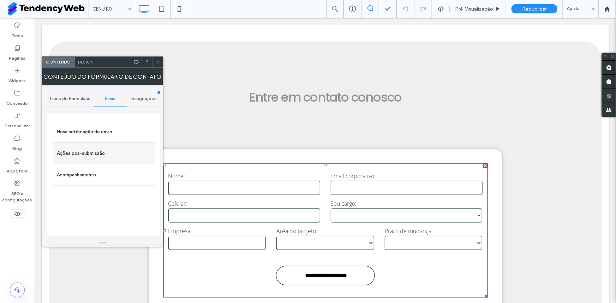
click at [92, 155] on label "Ações pós-submissão" at bounding box center [104, 154] width 94 height 14
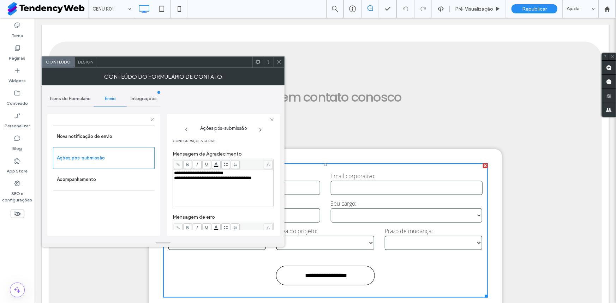
scroll to position [0, 0]
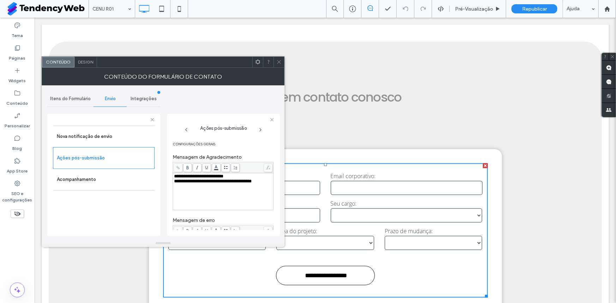
click at [210, 179] on span "**********" at bounding box center [198, 176] width 49 height 5
copy div "**********"
click at [207, 177] on span "**********" at bounding box center [198, 176] width 49 height 5
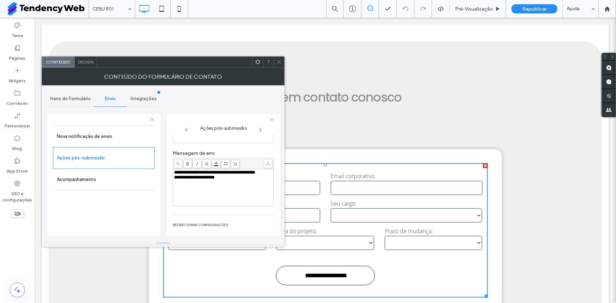
scroll to position [53, 0]
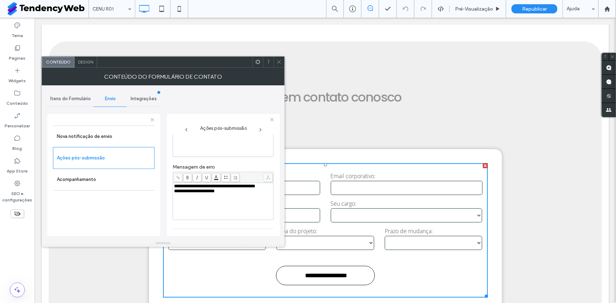
click at [207, 189] on div "**********" at bounding box center [223, 186] width 99 height 5
copy div "**********"
click at [190, 188] on span "**********" at bounding box center [214, 186] width 81 height 5
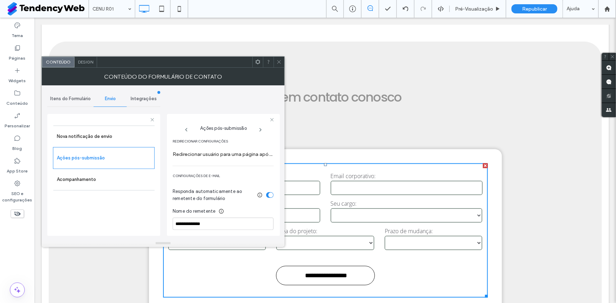
scroll to position [160, 0]
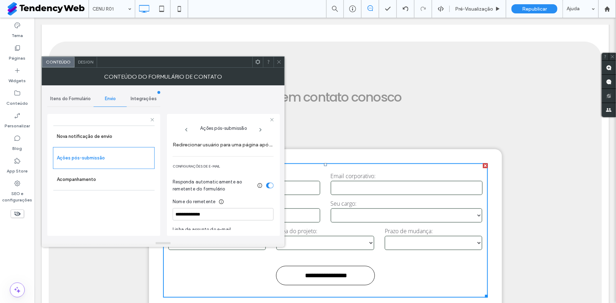
click at [213, 148] on label "Redirecionar usuário para uma página após a submissão do formulário" at bounding box center [223, 144] width 101 height 13
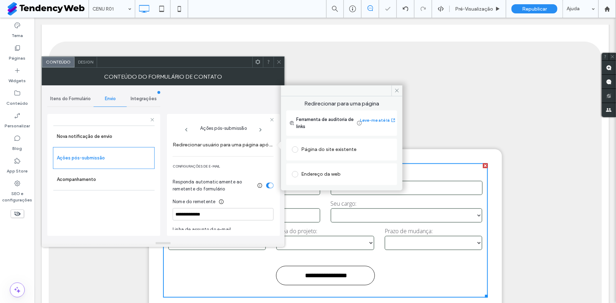
click at [320, 148] on div "Página do site existente" at bounding box center [342, 149] width 100 height 11
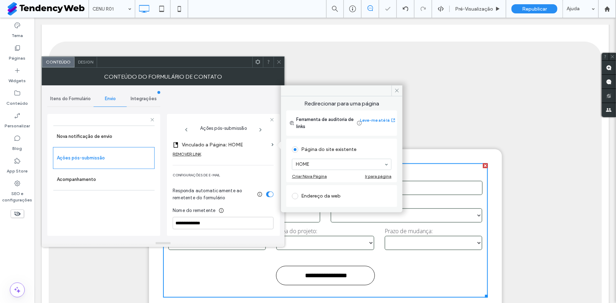
click at [214, 166] on div "**********" at bounding box center [223, 253] width 101 height 175
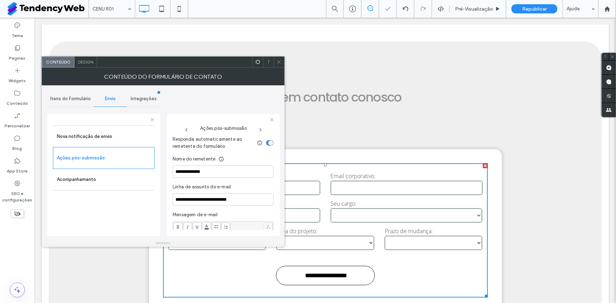
scroll to position [214, 0]
click at [217, 174] on input "**********" at bounding box center [223, 169] width 101 height 12
type input "**********"
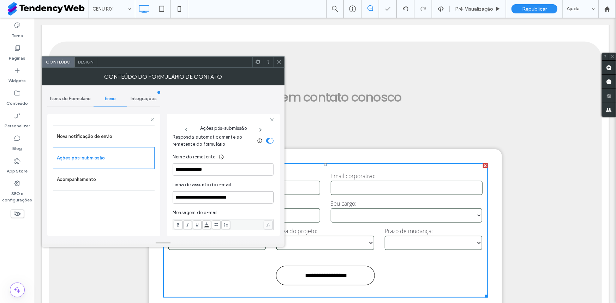
click at [202, 201] on input "**********" at bounding box center [223, 197] width 101 height 12
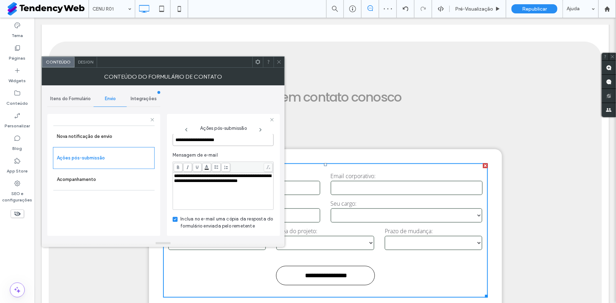
type input "**********"
click at [203, 184] on div "**********" at bounding box center [223, 179] width 99 height 10
copy span "**********"
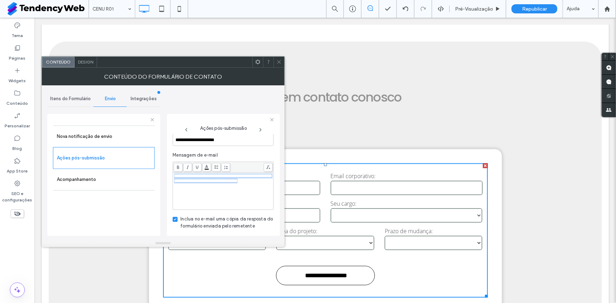
click at [180, 183] on span "**********" at bounding box center [222, 179] width 97 height 10
click at [258, 177] on span "**********" at bounding box center [222, 179] width 97 height 10
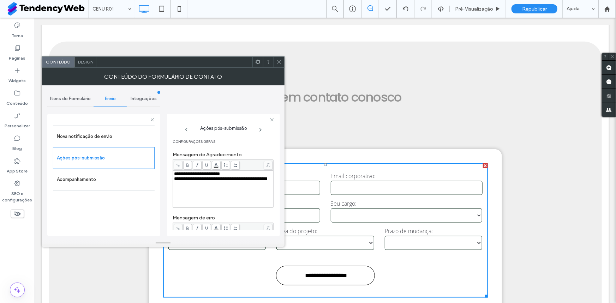
scroll to position [0, 0]
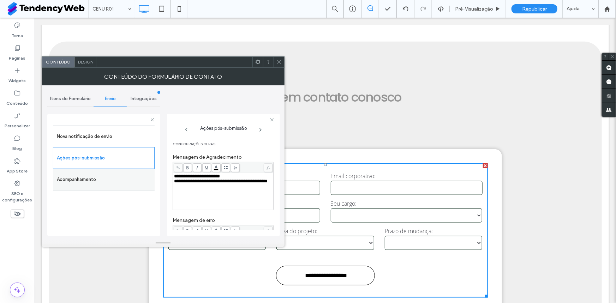
click at [94, 179] on label "Acompanhamento" at bounding box center [104, 180] width 94 height 14
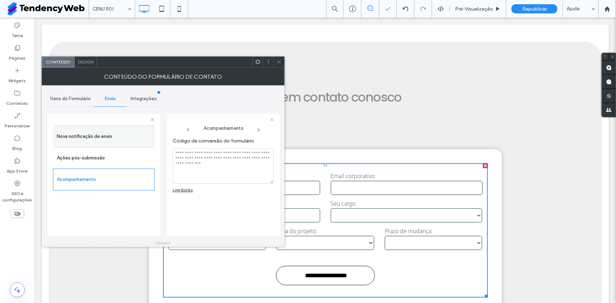
click at [94, 141] on label "Nova notificação de envio" at bounding box center [104, 137] width 94 height 14
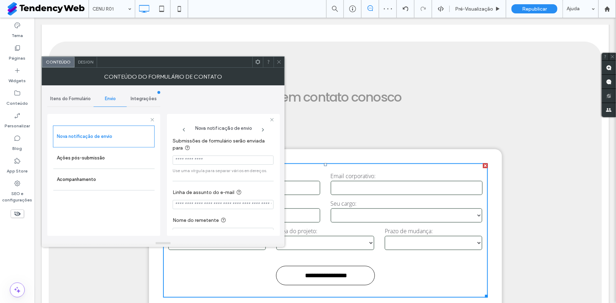
click at [220, 157] on input "Submissões de formulário serão enviada para" at bounding box center [223, 160] width 101 height 9
click at [190, 158] on input "Submissões de formulário serão enviada para" at bounding box center [223, 160] width 101 height 9
paste input "**********"
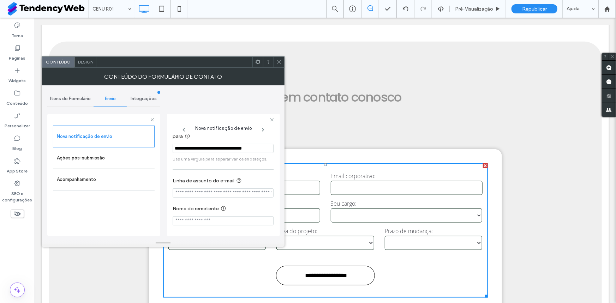
scroll to position [13, 0]
type input "**********"
click at [208, 189] on input "Linha de assunto do e-mail" at bounding box center [223, 193] width 101 height 9
type input "**********"
click at [206, 222] on input "Nome do remetente" at bounding box center [223, 220] width 101 height 9
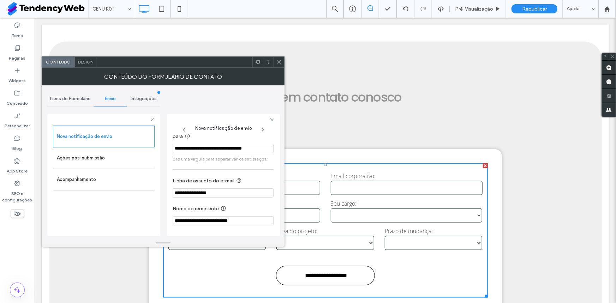
type input "**********"
click at [215, 192] on input "**********" at bounding box center [223, 193] width 101 height 9
type input "**********"
click at [139, 96] on span "Integrações" at bounding box center [144, 99] width 26 height 6
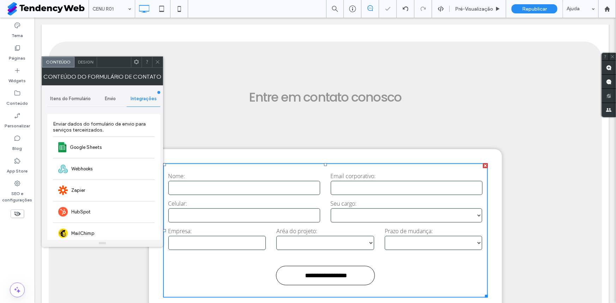
click at [71, 96] on span "Itens do Formulário" at bounding box center [70, 99] width 41 height 6
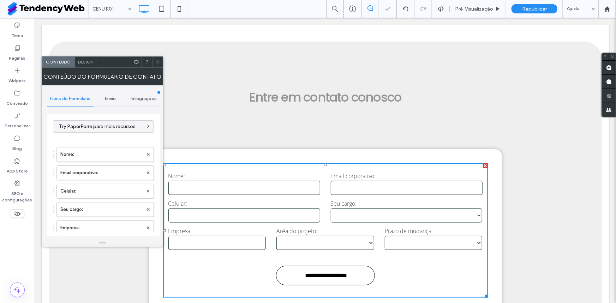
click at [159, 64] on icon at bounding box center [157, 61] width 5 height 5
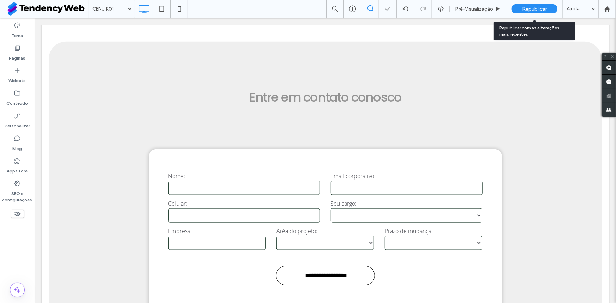
click at [530, 10] on span "Republicar" at bounding box center [534, 9] width 25 height 6
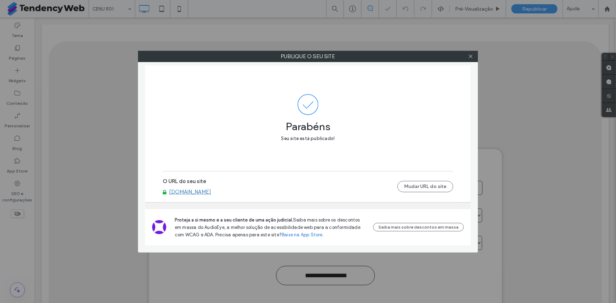
click at [187, 193] on link "www.ch3construtora.com.br" at bounding box center [190, 192] width 42 height 6
click at [471, 53] on span at bounding box center [470, 56] width 5 height 11
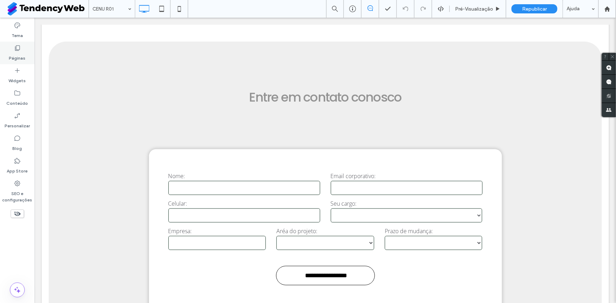
click at [16, 49] on use at bounding box center [17, 48] width 5 height 5
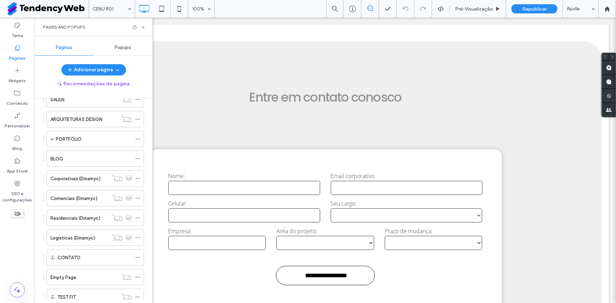
scroll to position [297, 0]
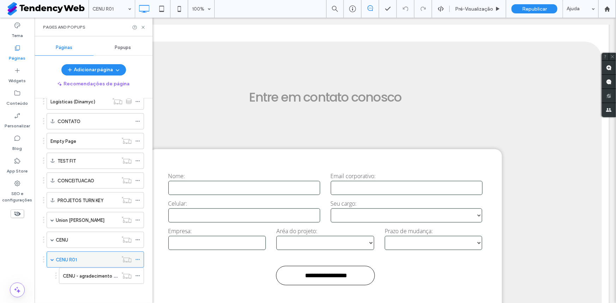
click at [137, 258] on icon at bounding box center [137, 259] width 5 height 5
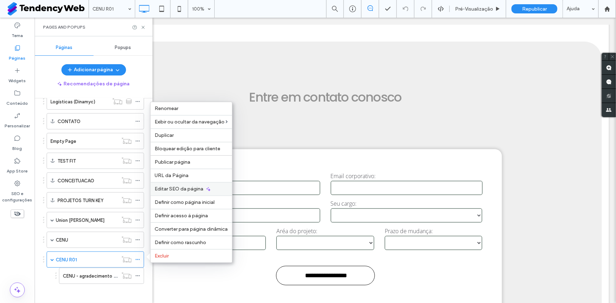
click at [195, 186] on span "Editar SEO da página" at bounding box center [179, 189] width 49 height 6
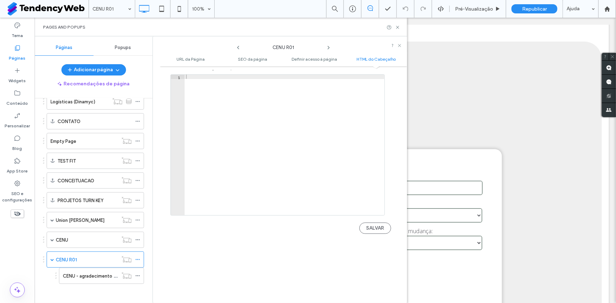
scroll to position [685, 0]
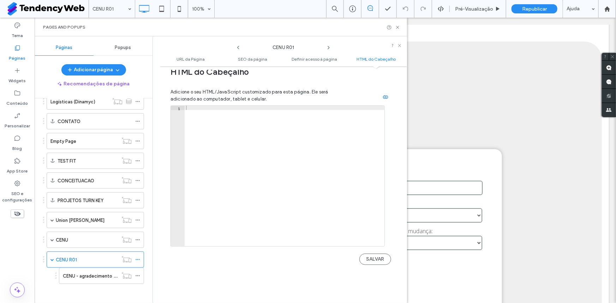
click at [212, 106] on div at bounding box center [285, 180] width 200 height 149
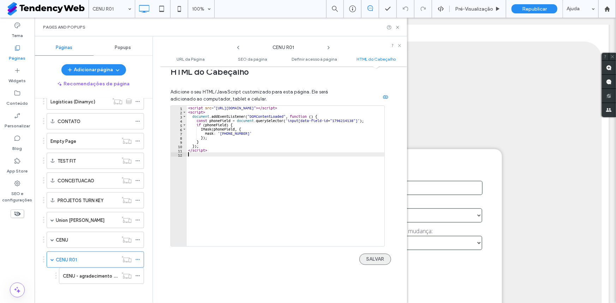
click at [376, 254] on button "SALVAR" at bounding box center [375, 259] width 32 height 11
click at [397, 29] on icon at bounding box center [397, 27] width 5 height 5
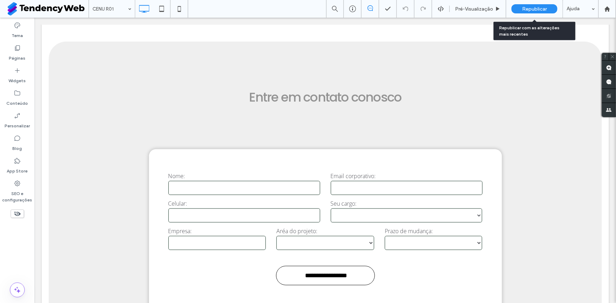
click at [520, 6] on div "Republicar" at bounding box center [535, 8] width 46 height 9
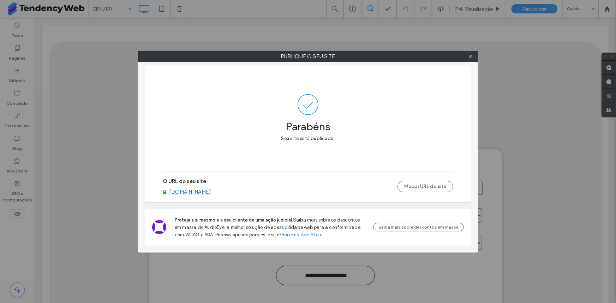
click at [470, 55] on icon at bounding box center [470, 56] width 5 height 5
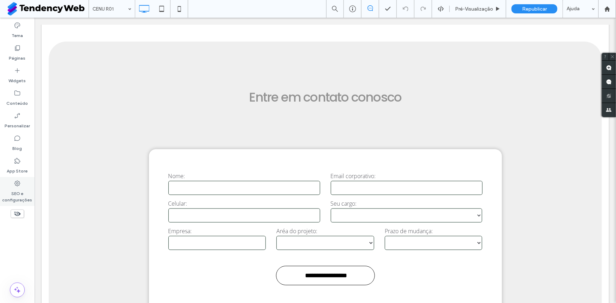
click at [16, 180] on icon at bounding box center [17, 183] width 7 height 7
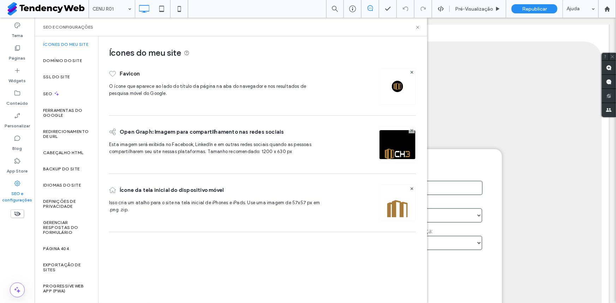
drag, startPoint x: 18, startPoint y: 57, endPoint x: 106, endPoint y: 172, distance: 144.9
click at [18, 57] on label "Páginas" at bounding box center [17, 57] width 17 height 10
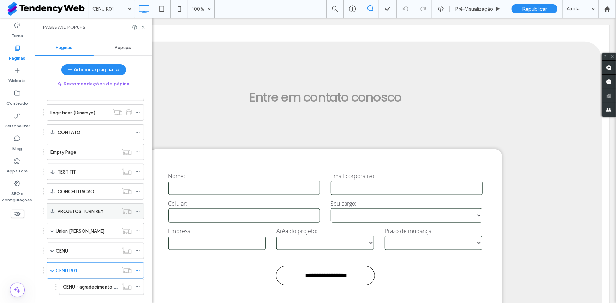
scroll to position [297, 0]
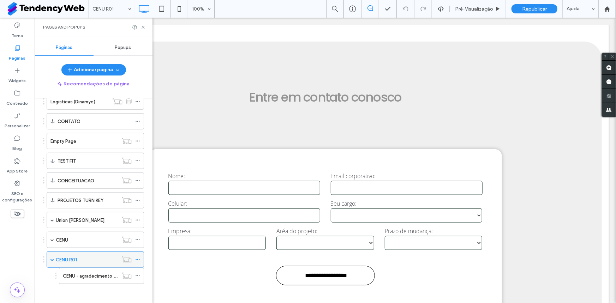
click at [138, 260] on icon at bounding box center [137, 259] width 5 height 5
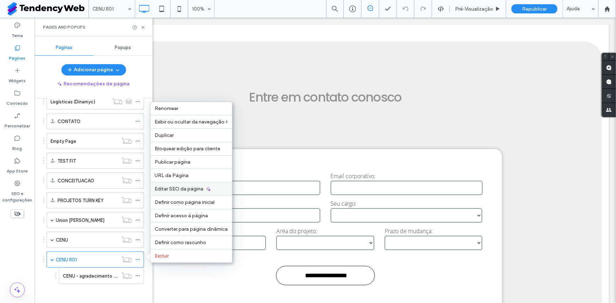
click at [193, 188] on span "Editar SEO da página" at bounding box center [179, 189] width 49 height 6
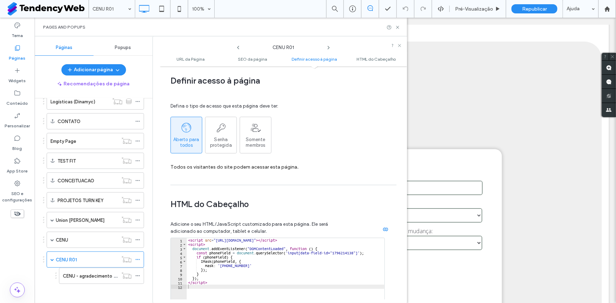
scroll to position [665, 0]
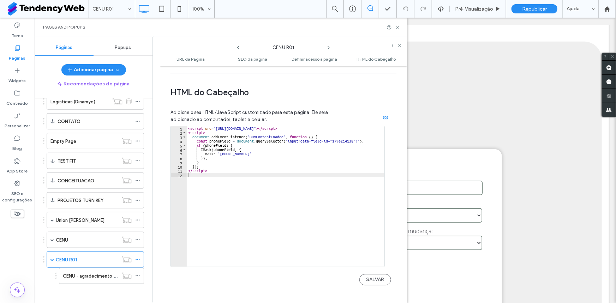
click at [254, 207] on div "< script src = "https://unpkg.com/imask" > </ script > < script > document . ad…" at bounding box center [286, 200] width 198 height 149
type textarea "*********"
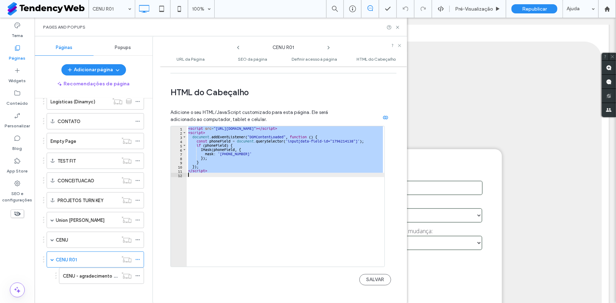
paste textarea "Cursor at row 12"
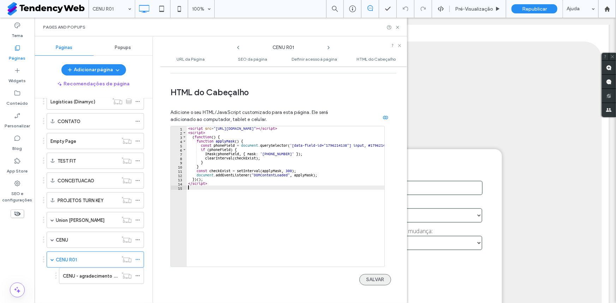
click at [367, 274] on button "SALVAR" at bounding box center [375, 279] width 32 height 11
click at [397, 25] on icon at bounding box center [397, 27] width 5 height 5
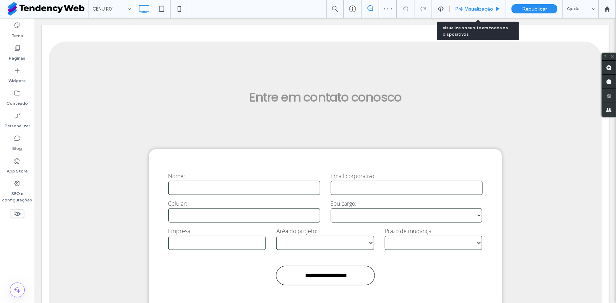
click at [464, 14] on div "Pré-Visualizaçāo" at bounding box center [478, 9] width 56 height 18
click at [485, 10] on span "Pré-Visualizaçāo" at bounding box center [474, 9] width 38 height 6
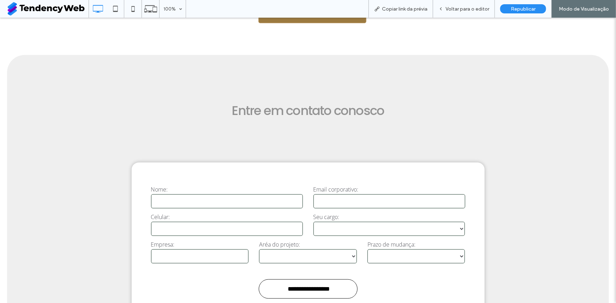
scroll to position [1791, 0]
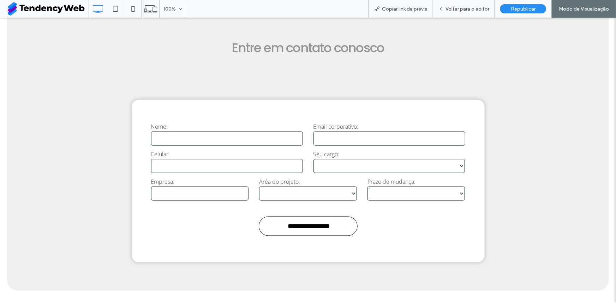
click at [200, 159] on input "tel" at bounding box center [227, 166] width 152 height 14
type input "**********"
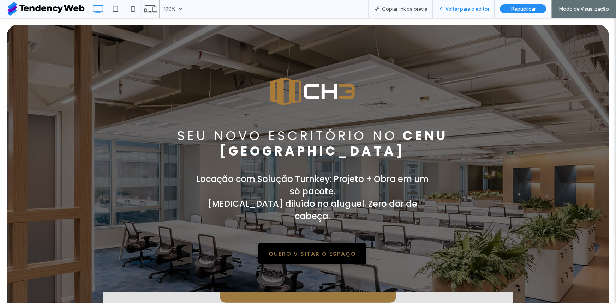
click at [458, 12] on div "Voltar para o editor" at bounding box center [464, 9] width 62 height 18
drag, startPoint x: 460, startPoint y: 10, endPoint x: 443, endPoint y: 13, distance: 17.6
click at [460, 10] on span "Voltar para o editor" at bounding box center [468, 9] width 44 height 6
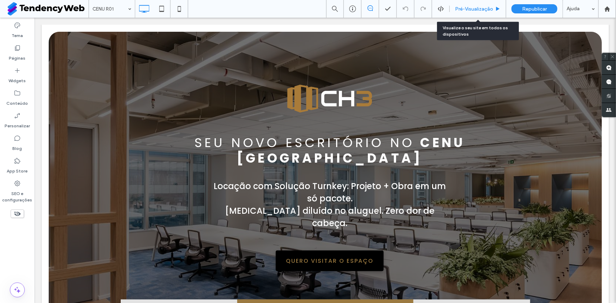
click at [469, 4] on div "Pré-Visualizaçāo" at bounding box center [478, 9] width 56 height 18
click at [465, 9] on span "Pré-Visualizaçāo" at bounding box center [474, 9] width 38 height 6
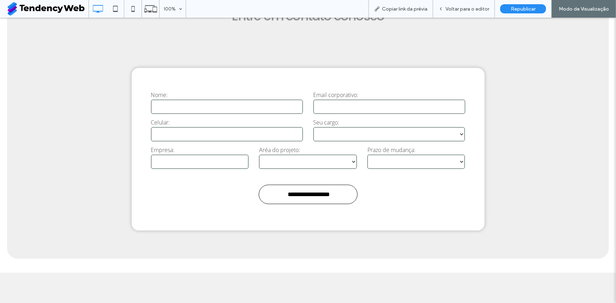
scroll to position [1823, 0]
click at [168, 127] on input "tel" at bounding box center [227, 134] width 152 height 14
type input "**********"
click at [450, 13] on div "Voltar para o editor" at bounding box center [464, 9] width 62 height 18
click at [460, 11] on span "Voltar para o editor" at bounding box center [468, 9] width 44 height 6
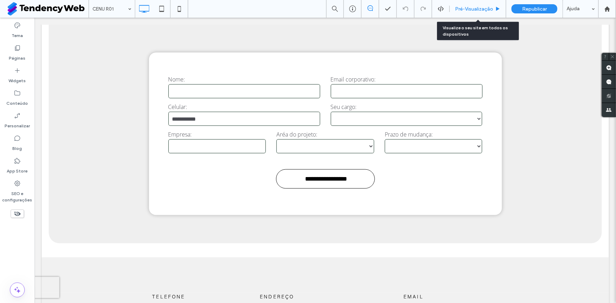
scroll to position [1788, 0]
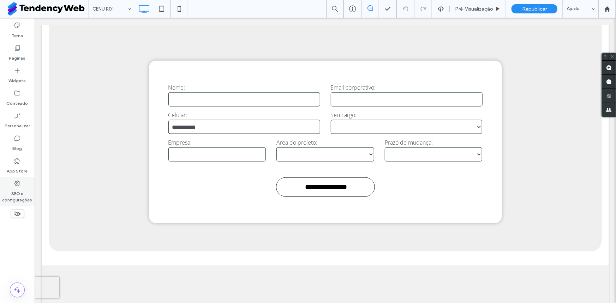
click at [17, 183] on use at bounding box center [17, 184] width 6 height 6
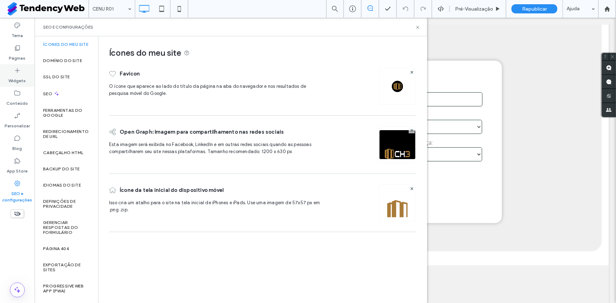
click at [14, 64] on div "Widgets" at bounding box center [17, 75] width 35 height 23
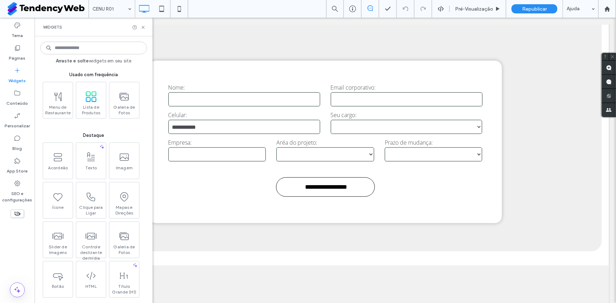
click at [14, 55] on label "Páginas" at bounding box center [17, 57] width 17 height 10
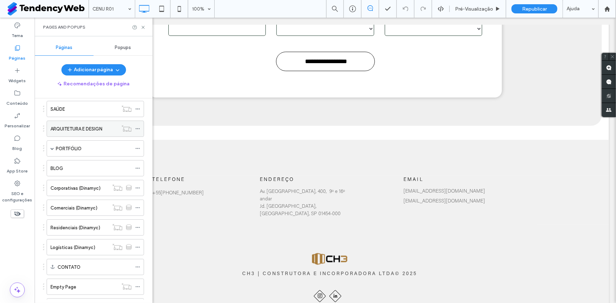
scroll to position [297, 0]
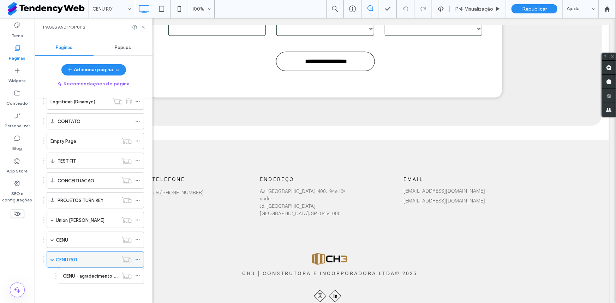
click at [137, 258] on icon at bounding box center [137, 259] width 5 height 5
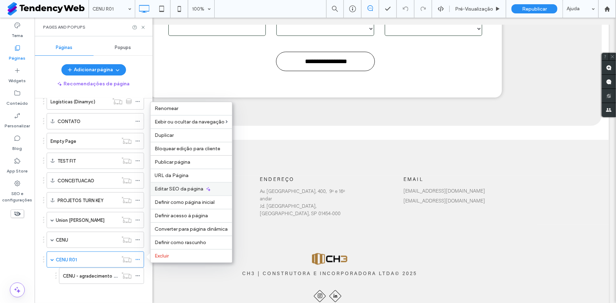
click at [219, 184] on div "Editar SEO da página" at bounding box center [191, 188] width 82 height 13
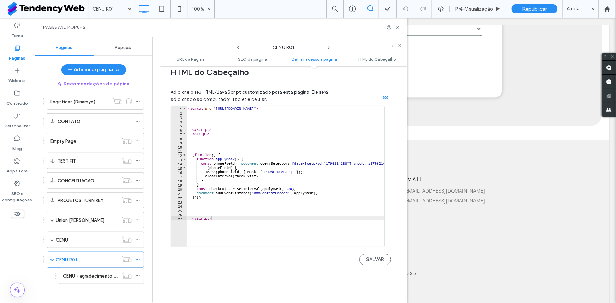
scroll to position [625, 0]
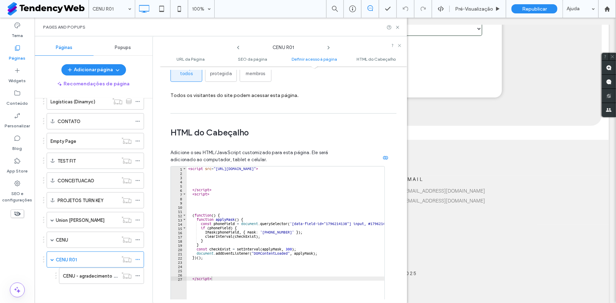
click at [228, 224] on div "< script src = "[URL][DOMAIN_NAME]" > </ script > < script > ( function ( ) { f…" at bounding box center [299, 239] width 225 height 144
type textarea "*********"
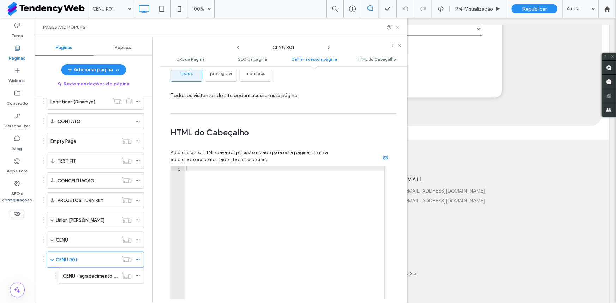
click at [399, 28] on icon at bounding box center [397, 27] width 5 height 5
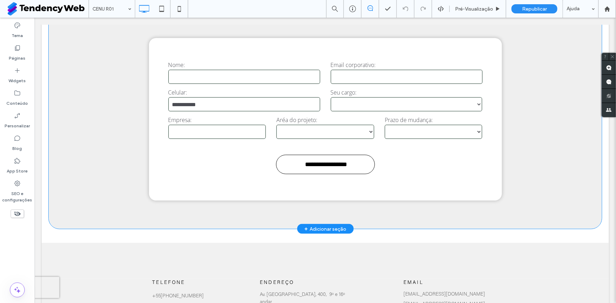
scroll to position [1807, 0]
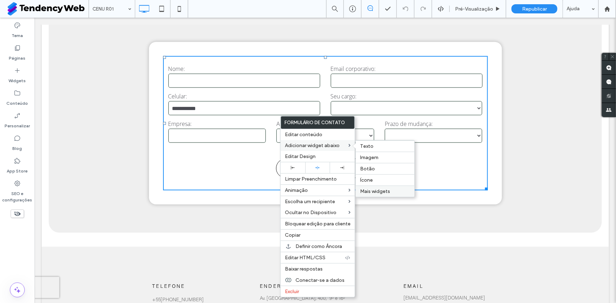
click at [382, 191] on span "Mais widgets" at bounding box center [375, 192] width 30 height 6
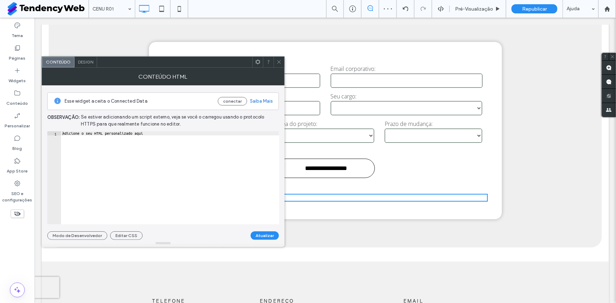
type textarea "**********"
click at [137, 146] on div "Adicione o seu HTML personalizado aqui" at bounding box center [170, 182] width 218 height 102
paste textarea "Cursor at row 1"
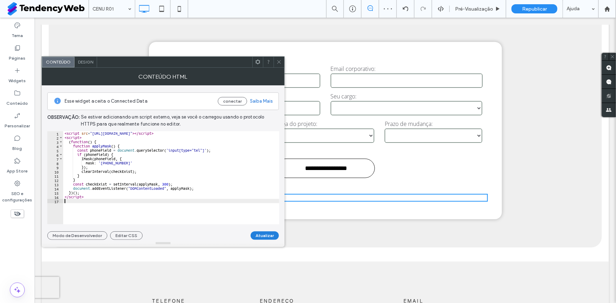
click at [267, 237] on button "Atualizar" at bounding box center [265, 236] width 28 height 8
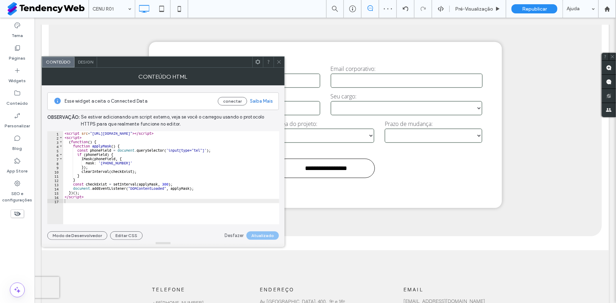
type input "**********"
click at [280, 64] on icon at bounding box center [278, 61] width 5 height 5
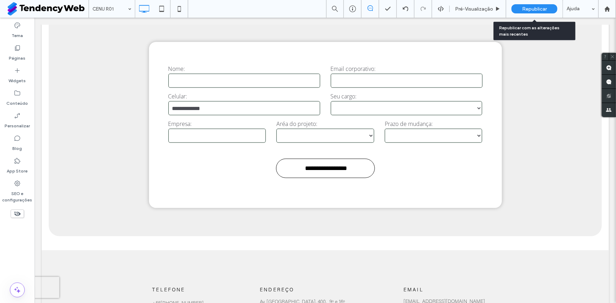
click at [524, 4] on div "Republicar" at bounding box center [535, 9] width 46 height 18
click at [535, 4] on div "Republicar" at bounding box center [535, 8] width 46 height 9
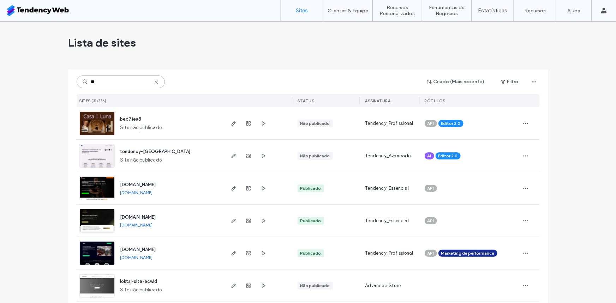
click at [119, 76] on input "**" at bounding box center [121, 82] width 88 height 13
click at [135, 84] on input "**" at bounding box center [121, 82] width 88 height 13
type input "*****"
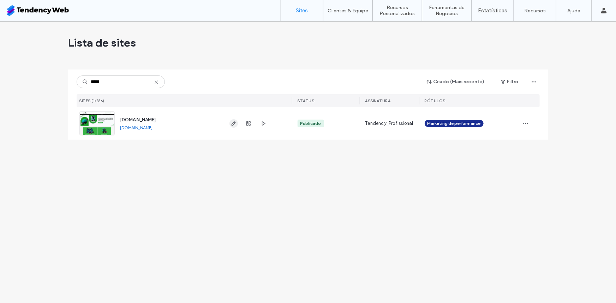
click at [234, 125] on icon "button" at bounding box center [234, 124] width 6 height 6
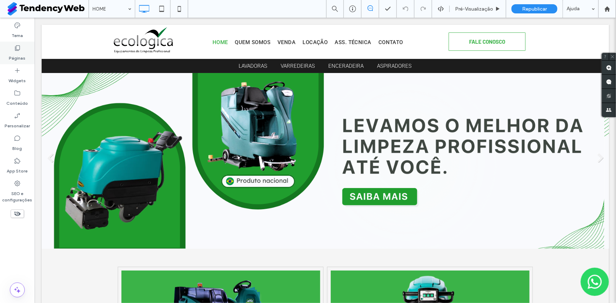
click at [17, 52] on label "Páginas" at bounding box center [17, 57] width 17 height 10
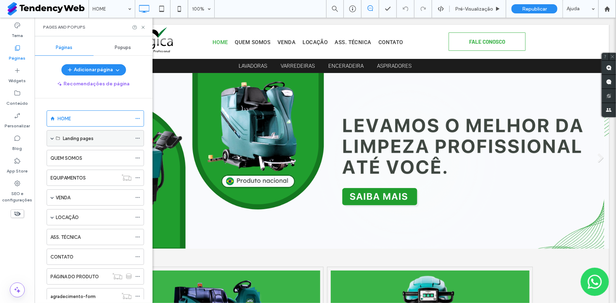
click at [52, 141] on span at bounding box center [52, 139] width 4 height 16
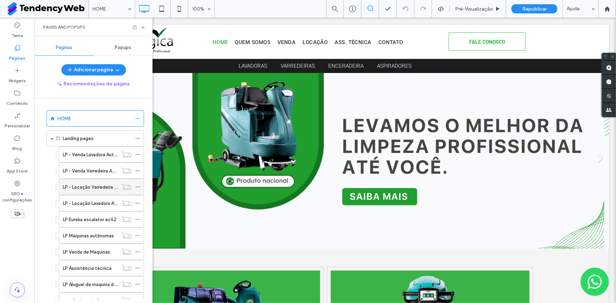
scroll to position [107, 0]
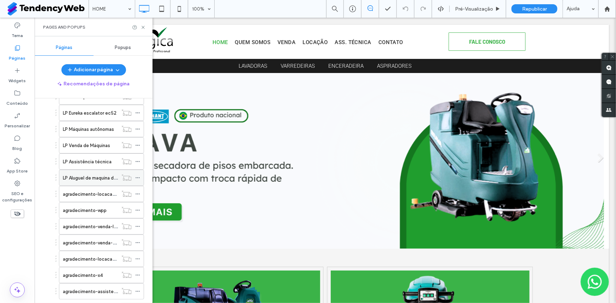
click at [80, 178] on label "LP Aluguel de maquina de limpeza" at bounding box center [98, 178] width 71 height 12
click at [142, 27] on icon at bounding box center [143, 27] width 5 height 5
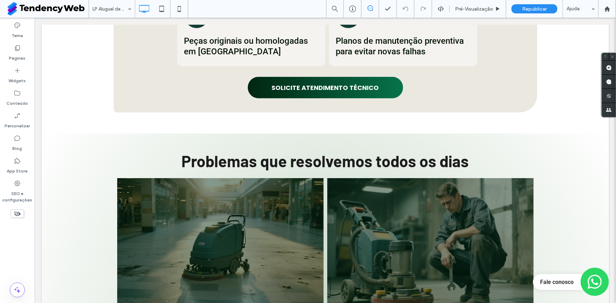
scroll to position [197, 0]
